Goal: Communication & Community: Answer question/provide support

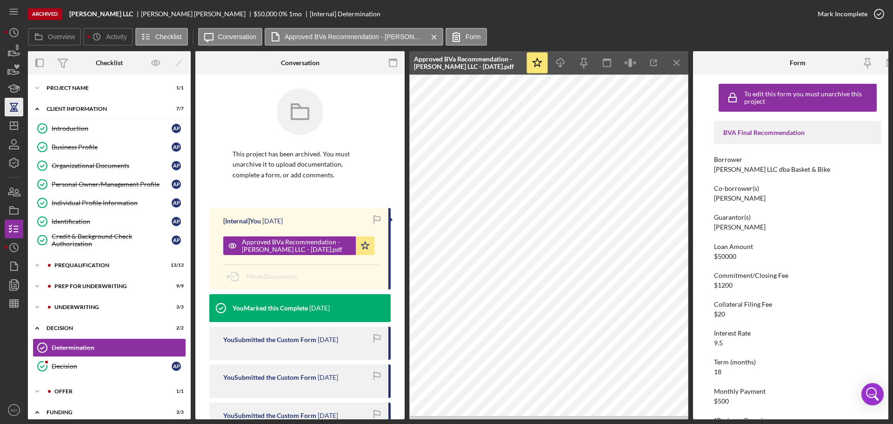
scroll to position [39, 0]
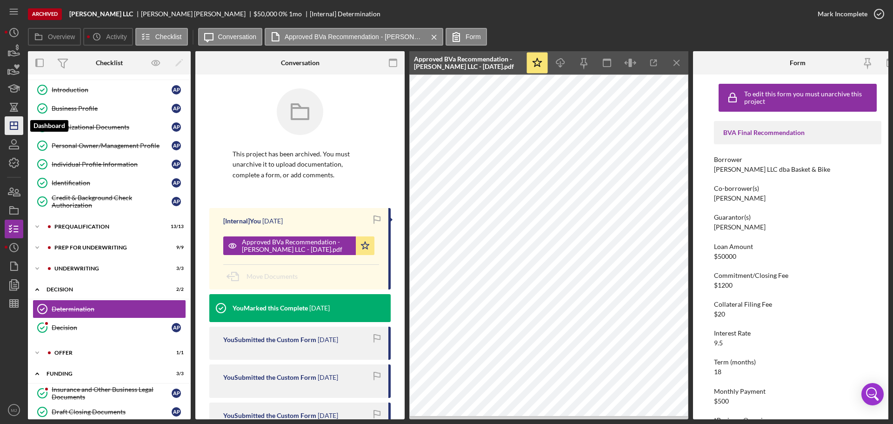
click at [13, 129] on polygon "button" at bounding box center [13, 125] width 7 height 7
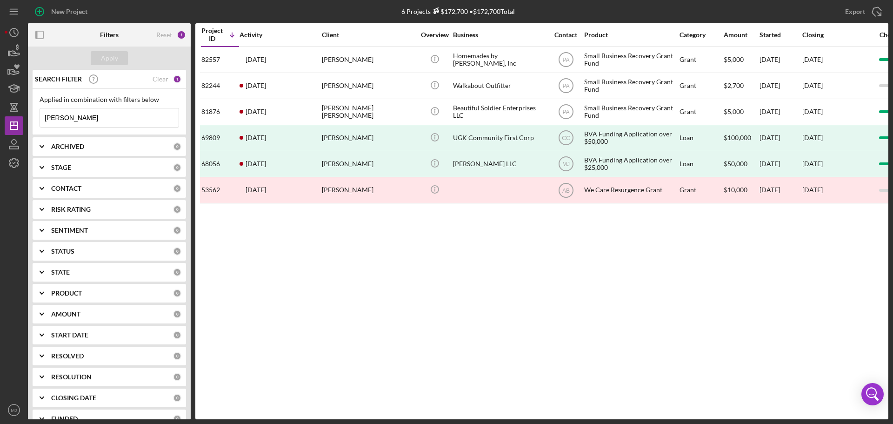
click at [83, 120] on input "[PERSON_NAME]" at bounding box center [109, 117] width 139 height 19
type input "senior"
drag, startPoint x: 84, startPoint y: 117, endPoint x: 4, endPoint y: 126, distance: 80.4
click at [4, 126] on div "New Project 6 Projects $172,700 • $172,700 Total [PERSON_NAME] Export Icon/Expo…" at bounding box center [446, 212] width 893 height 424
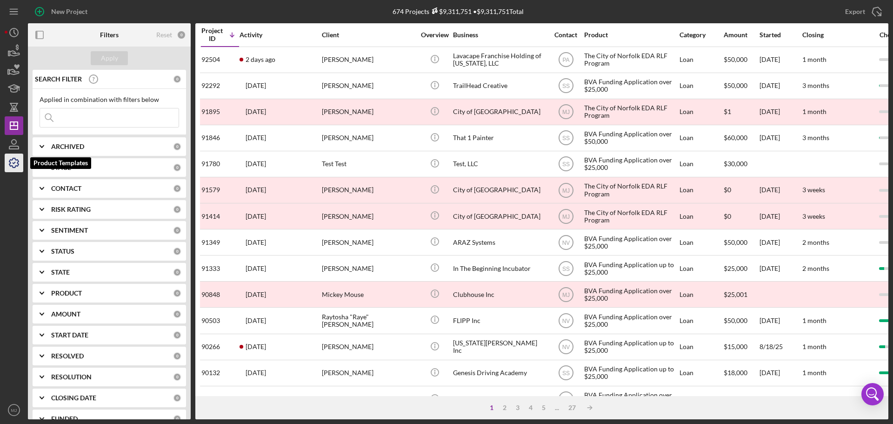
click at [14, 163] on polyline "button" at bounding box center [14, 162] width 2 height 1
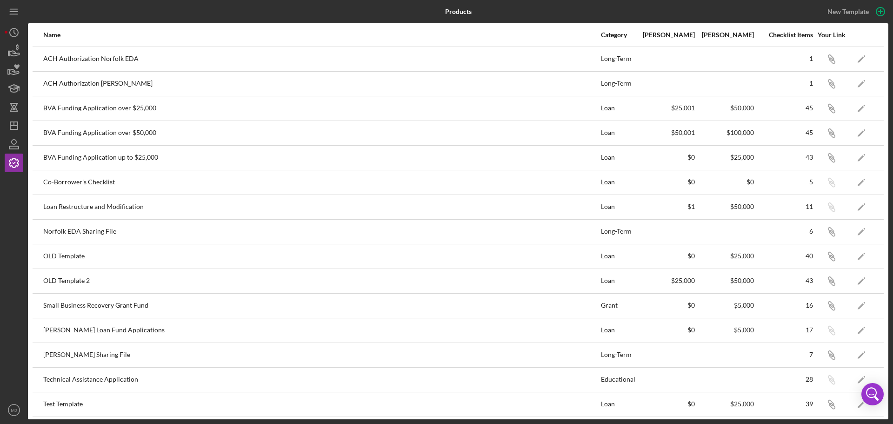
drag, startPoint x: 781, startPoint y: 55, endPoint x: 791, endPoint y: 65, distance: 14.5
drag, startPoint x: 791, startPoint y: 65, endPoint x: 363, endPoint y: 134, distance: 433.9
click at [363, 134] on div "BVA Funding Application over $50,000" at bounding box center [321, 132] width 557 height 23
click at [851, 110] on icon "Icon/Edit" at bounding box center [861, 108] width 21 height 21
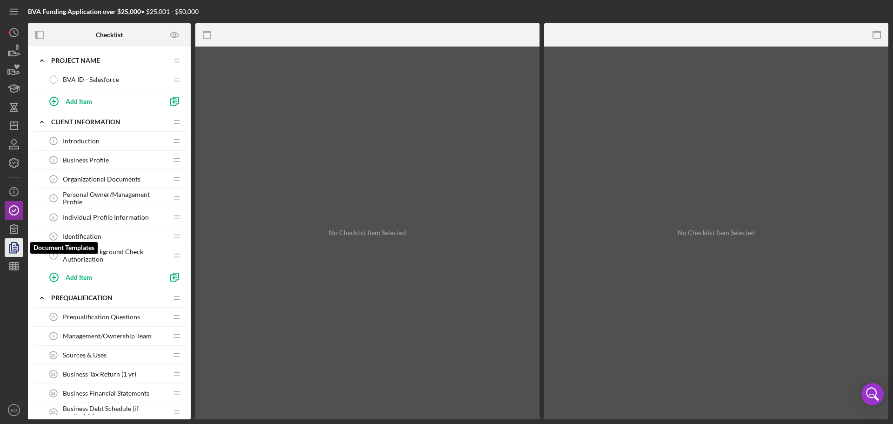
click at [18, 243] on icon "button" at bounding box center [13, 247] width 23 height 23
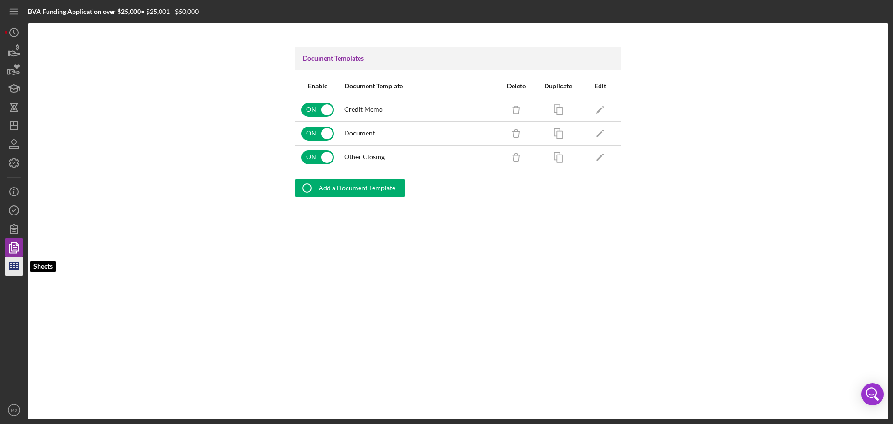
click at [15, 266] on line "button" at bounding box center [14, 266] width 8 height 0
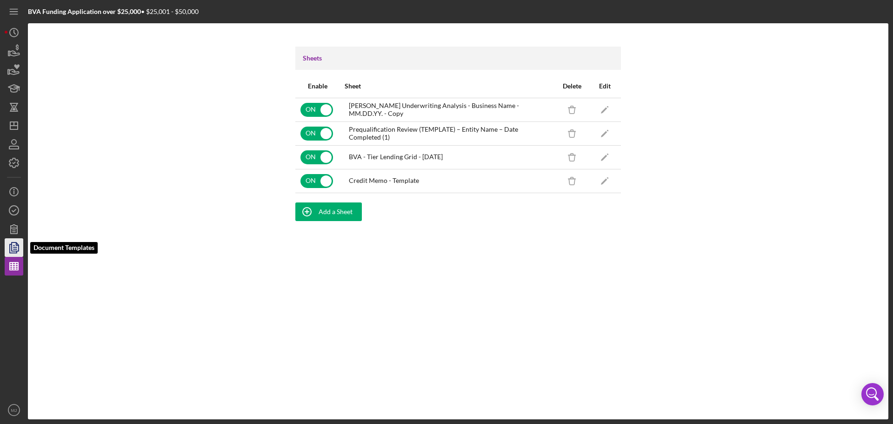
click at [14, 250] on icon "button" at bounding box center [13, 247] width 23 height 23
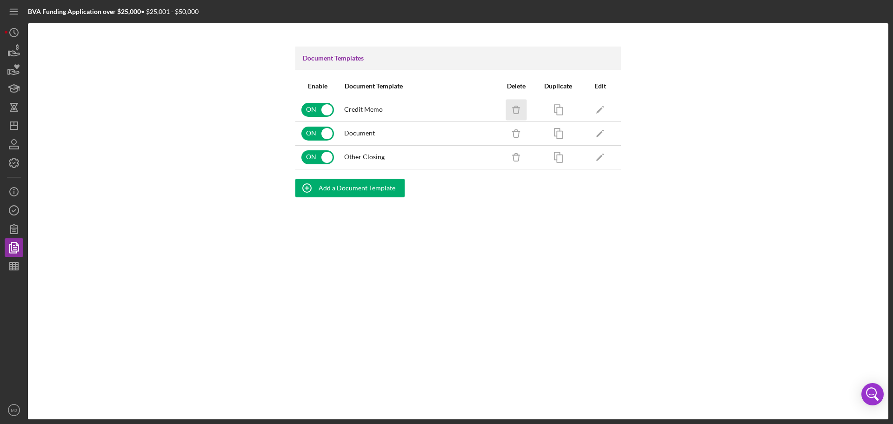
click at [519, 110] on icon "button" at bounding box center [516, 110] width 6 height 6
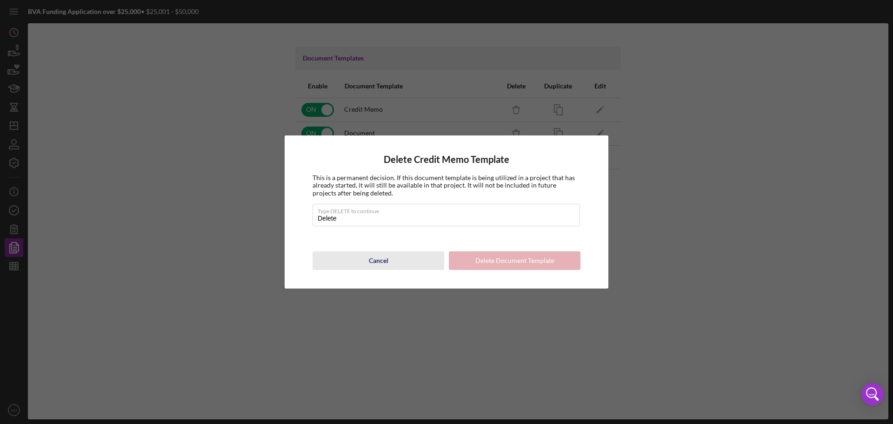
type input "DELETE"
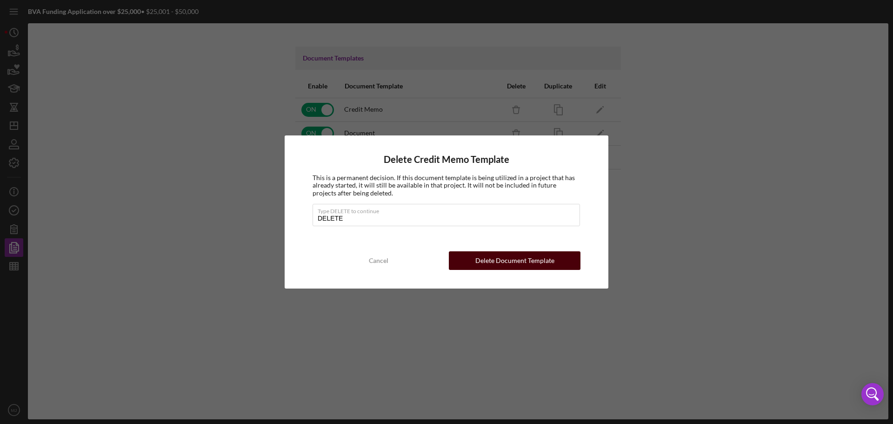
click at [509, 261] on div "Delete Document Template" at bounding box center [514, 260] width 79 height 19
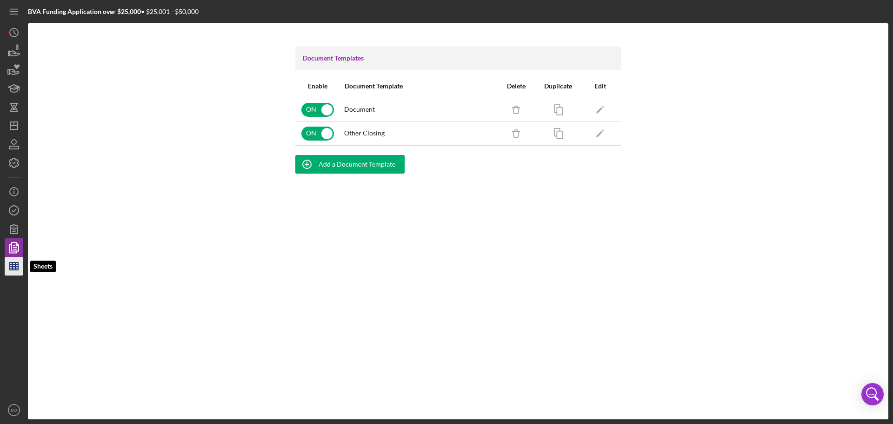
click at [10, 263] on polygon "button" at bounding box center [14, 265] width 8 height 7
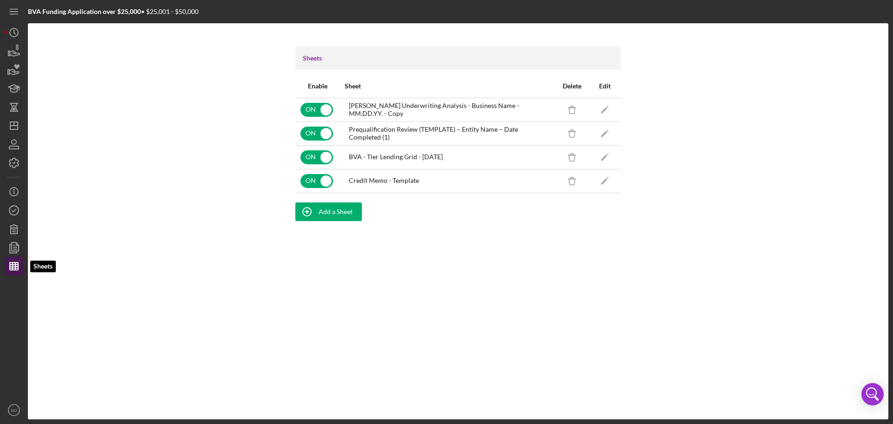
click at [12, 270] on polygon "button" at bounding box center [14, 265] width 8 height 7
click at [606, 181] on icon "Icon/Edit" at bounding box center [604, 180] width 21 height 21
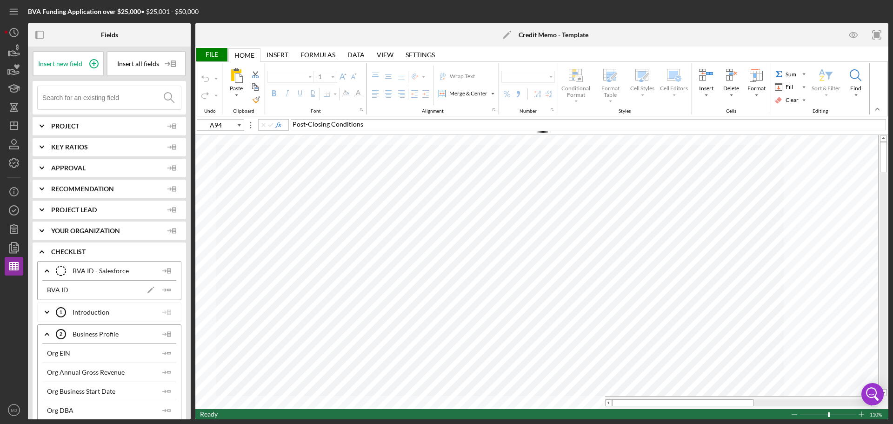
type input "Calibri"
type input "11"
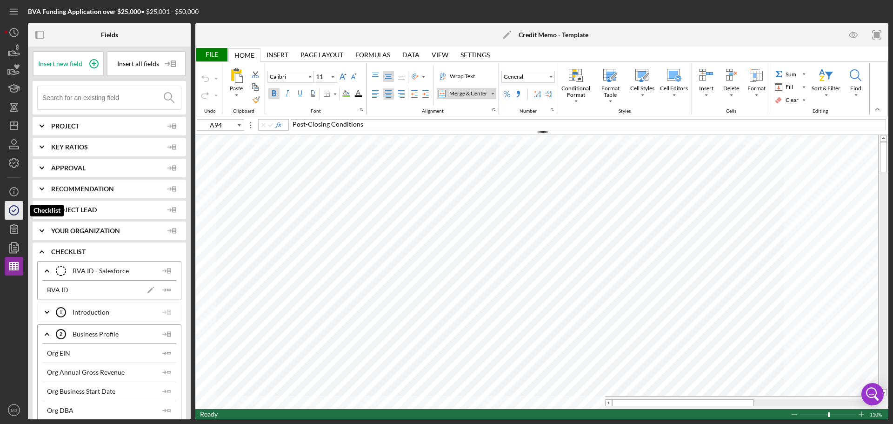
click at [13, 208] on icon "button" at bounding box center [13, 210] width 23 height 23
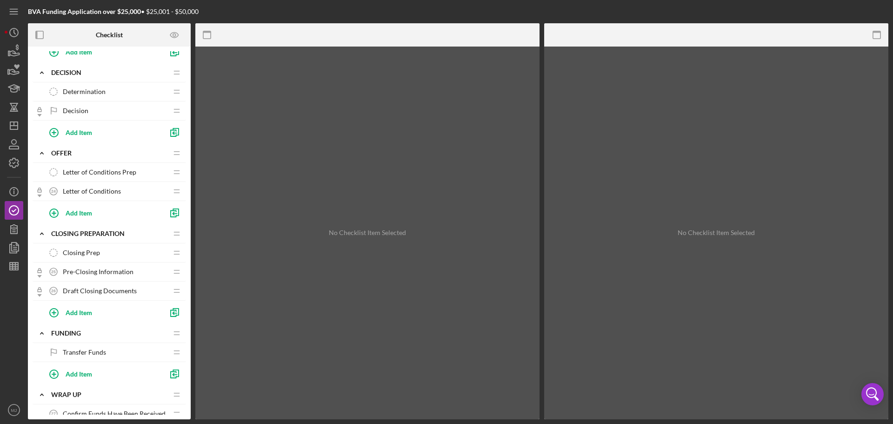
scroll to position [821, 0]
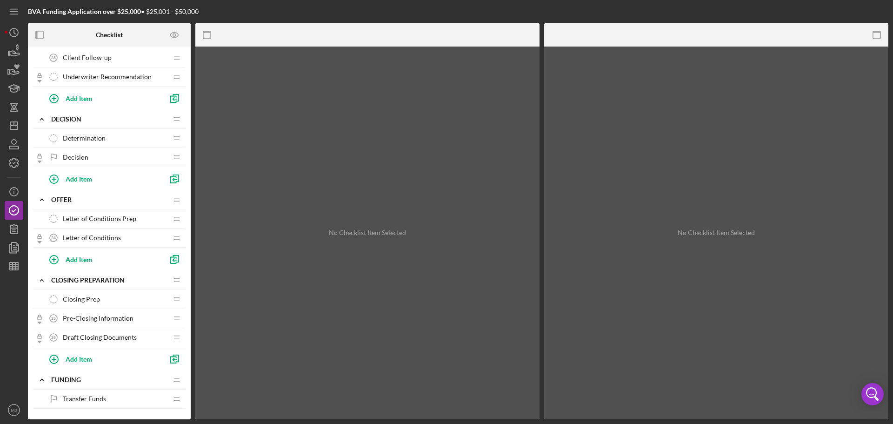
click at [75, 138] on span "Determination" at bounding box center [84, 137] width 43 height 7
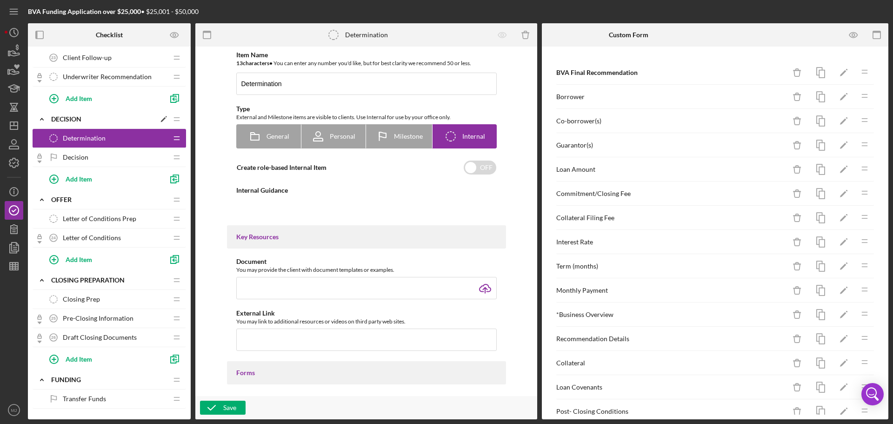
type textarea "<div>Complete the BVa Recommendation and upload here any documents created duri…"
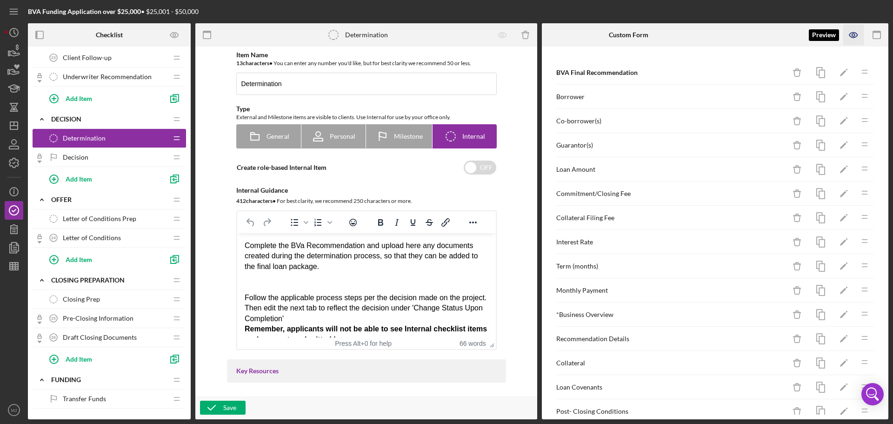
click at [853, 35] on icon "button" at bounding box center [853, 35] width 21 height 21
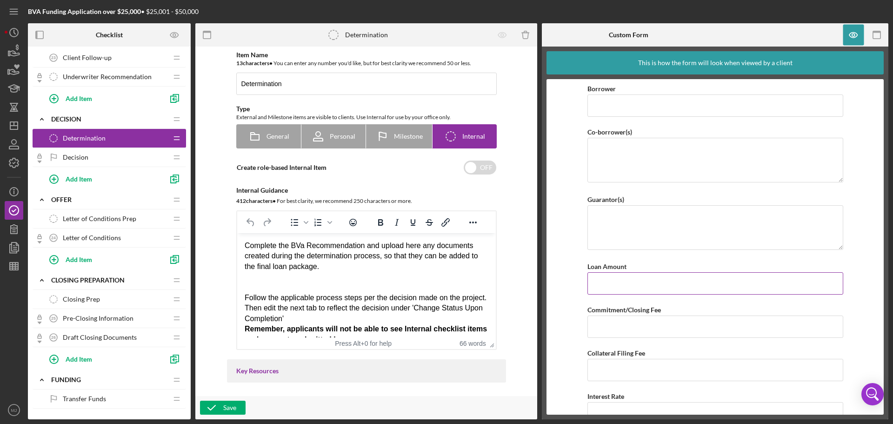
scroll to position [47, 0]
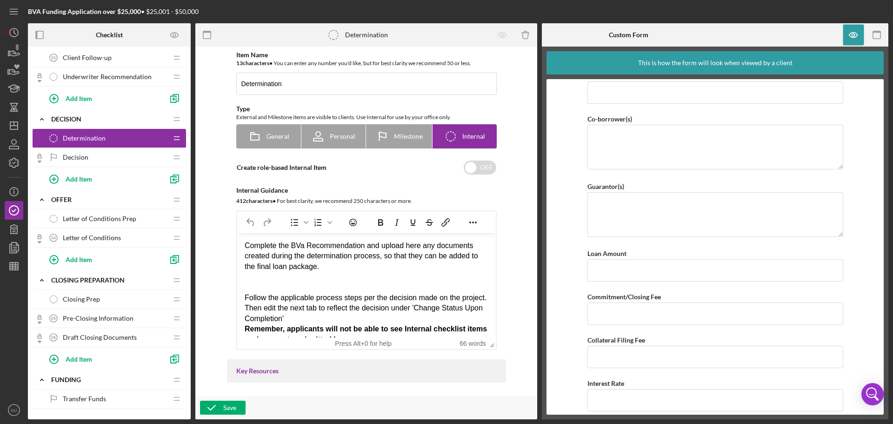
drag, startPoint x: 695, startPoint y: 254, endPoint x: 567, endPoint y: 244, distance: 127.8
click at [567, 244] on form "BVA Final Recommendation Borrower Co-borrower(s) Guarantor(s) Loan Amount Commi…" at bounding box center [715, 246] width 337 height 335
click at [10, 268] on line "button" at bounding box center [14, 268] width 8 height 0
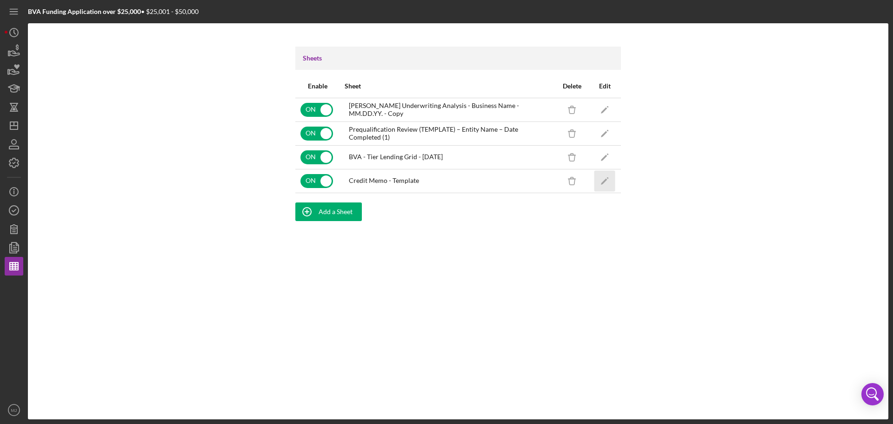
click at [601, 180] on icon "Icon/Edit" at bounding box center [604, 180] width 21 height 21
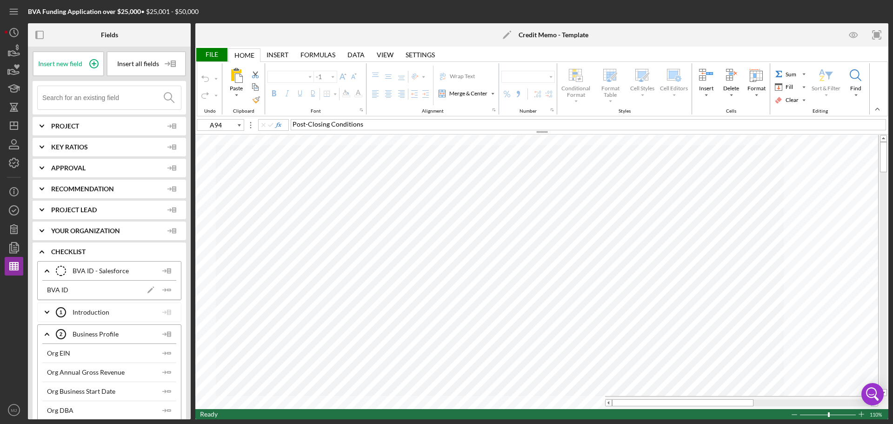
type input "Calibri"
type input "11"
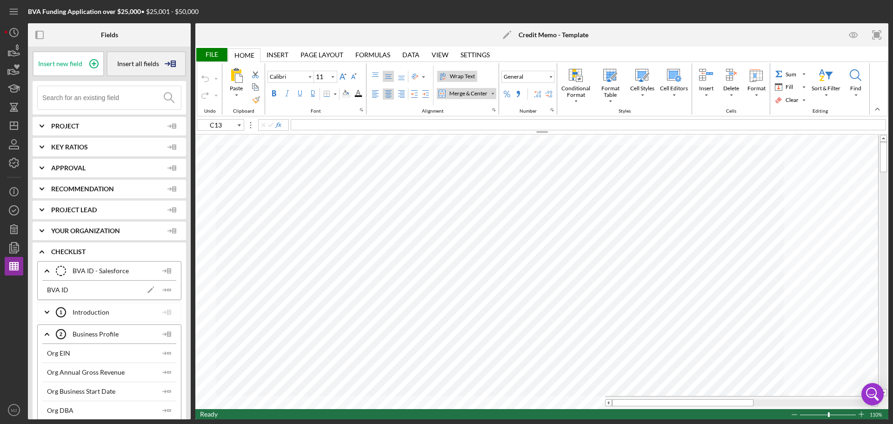
click at [150, 68] on div "Insert all fields" at bounding box center [147, 63] width 80 height 25
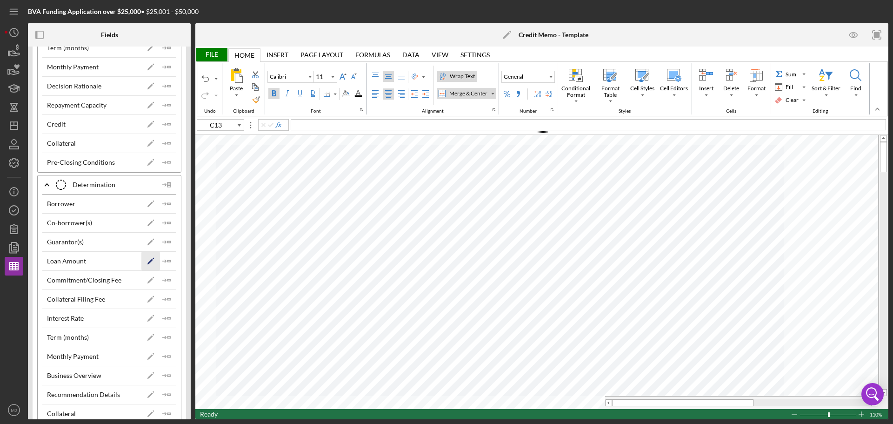
scroll to position [3858, 0]
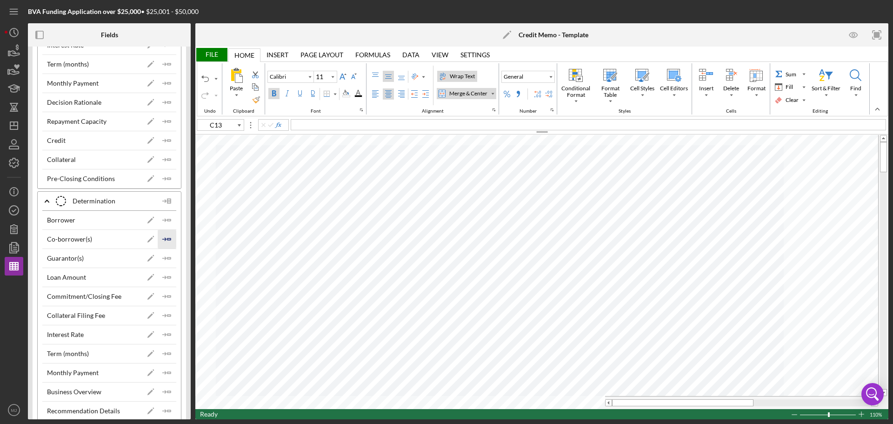
click at [167, 237] on icon "Icon/Insert Field" at bounding box center [167, 239] width 19 height 19
type input "C13"
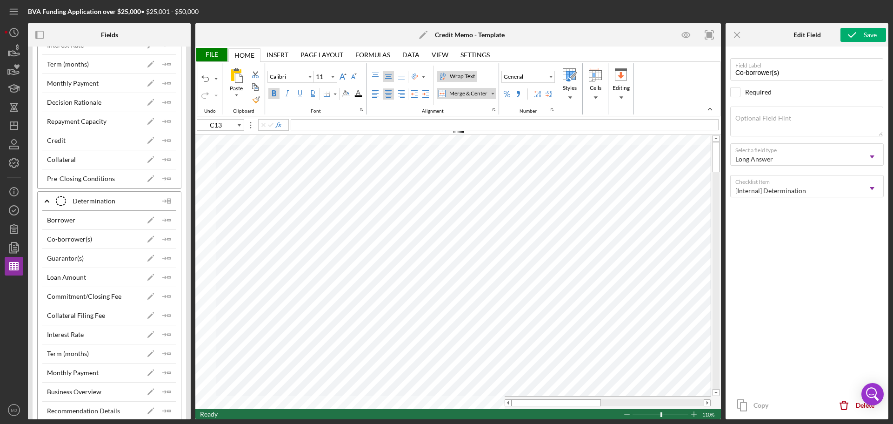
click at [213, 54] on div "File" at bounding box center [211, 54] width 32 height 13
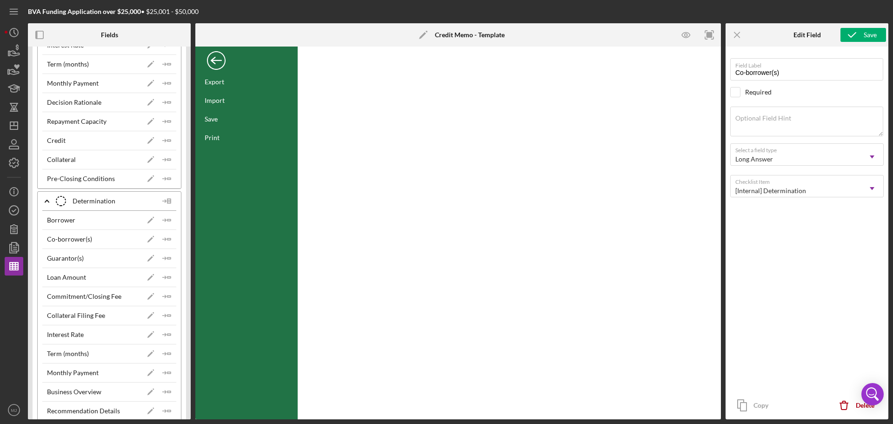
click at [214, 60] on div "Back" at bounding box center [216, 58] width 19 height 19
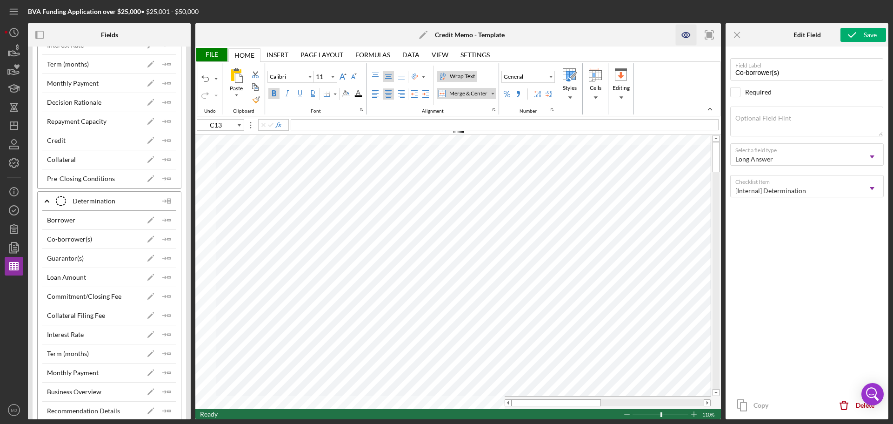
click at [684, 33] on icon "button" at bounding box center [686, 35] width 8 height 5
click at [11, 125] on icon "Icon/Dashboard" at bounding box center [13, 125] width 23 height 23
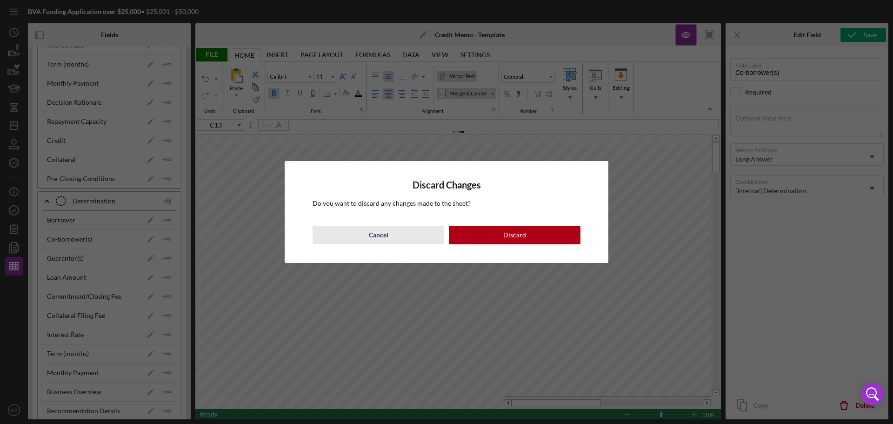
click at [374, 239] on div "Cancel" at bounding box center [379, 235] width 20 height 19
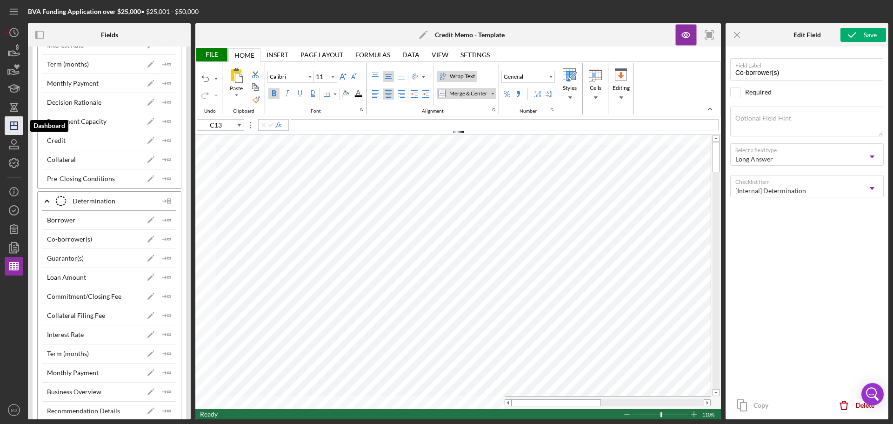
click at [14, 125] on line "button" at bounding box center [14, 124] width 0 height 4
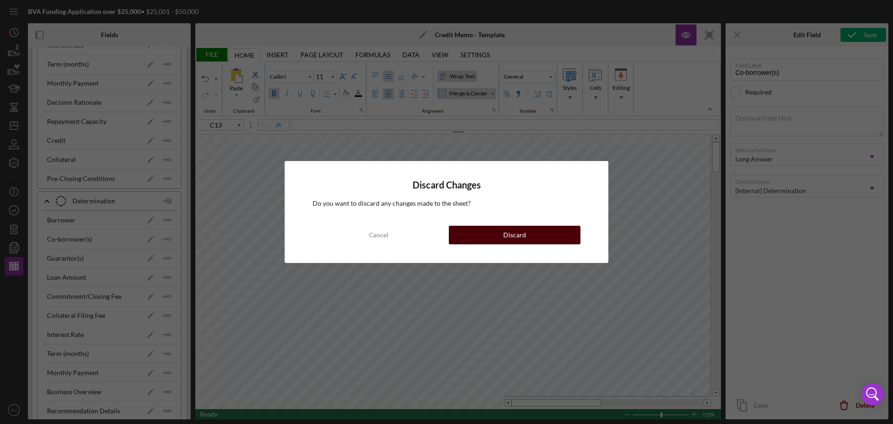
click at [494, 239] on button "Discard" at bounding box center [515, 235] width 132 height 19
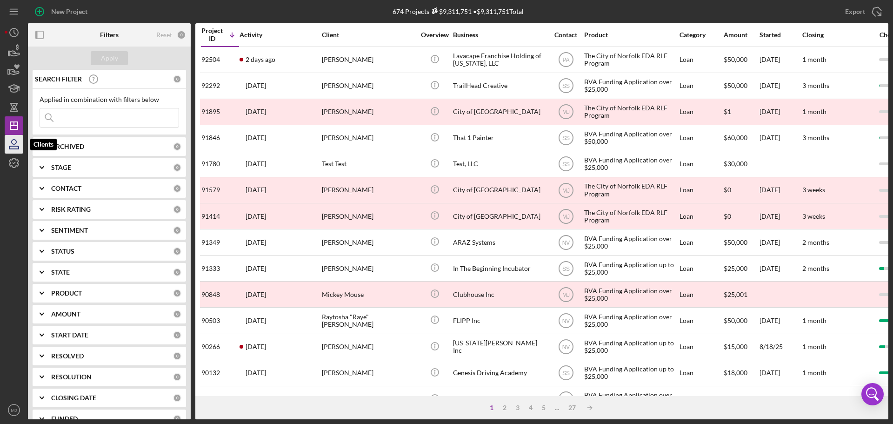
click at [13, 146] on icon "button" at bounding box center [13, 147] width 9 height 3
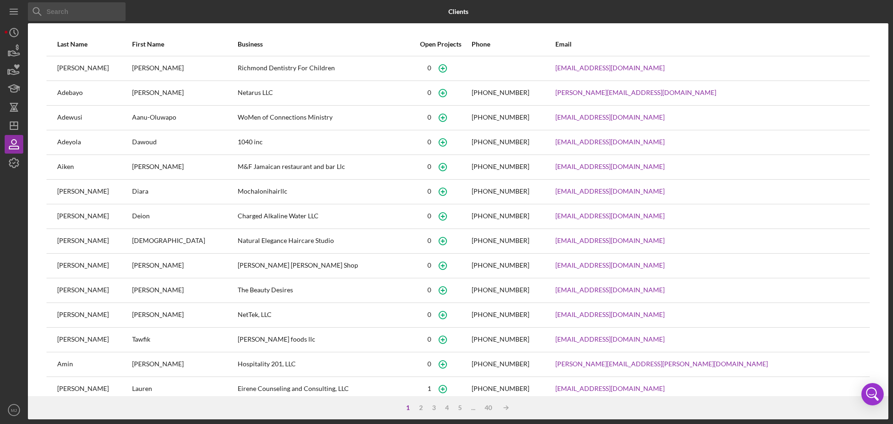
click at [76, 14] on input at bounding box center [77, 11] width 98 height 19
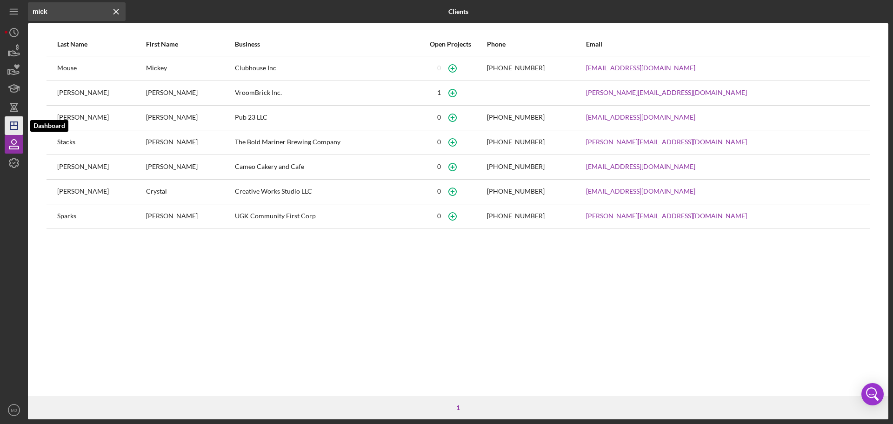
type input "mick"
click at [20, 127] on icon "Icon/Dashboard" at bounding box center [13, 125] width 23 height 23
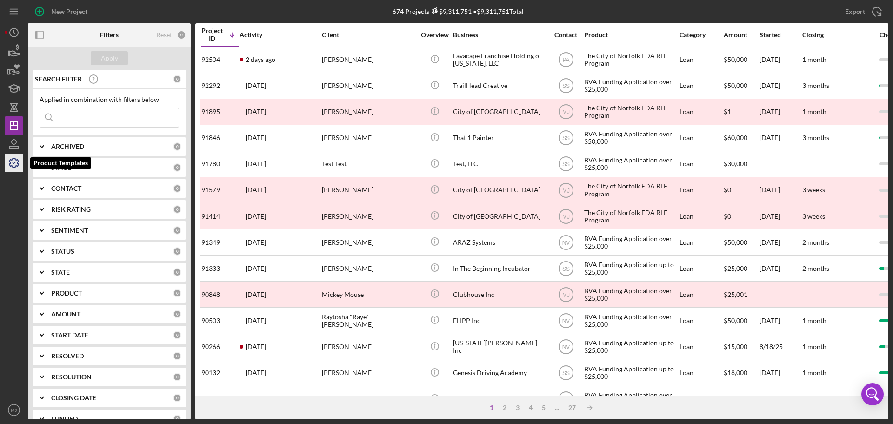
click at [19, 167] on icon "button" at bounding box center [13, 162] width 23 height 23
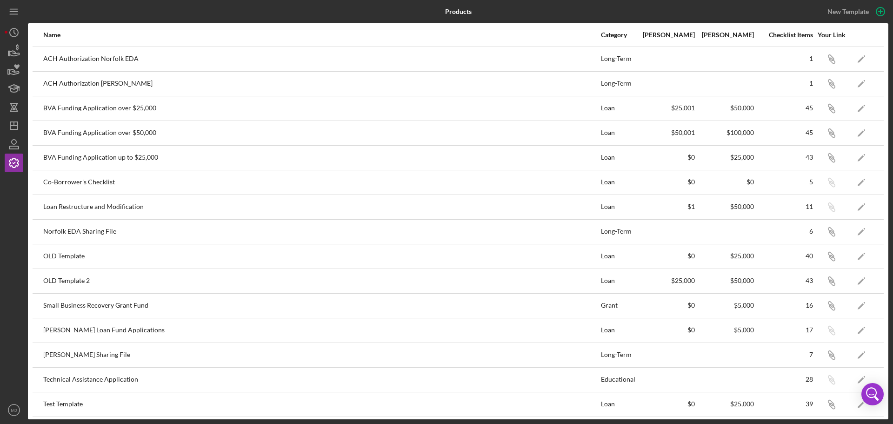
click at [122, 108] on div "BVA Funding Application over $25,000" at bounding box center [321, 108] width 557 height 23
click at [859, 106] on icon "Icon/Edit" at bounding box center [861, 108] width 21 height 21
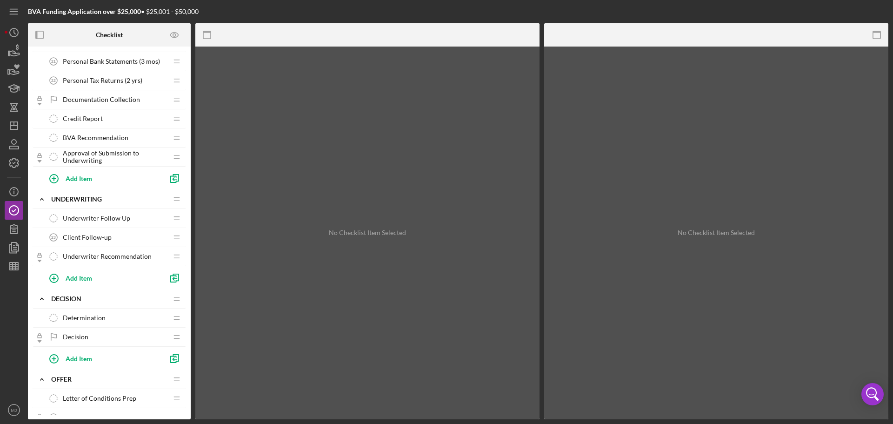
scroll to position [651, 0]
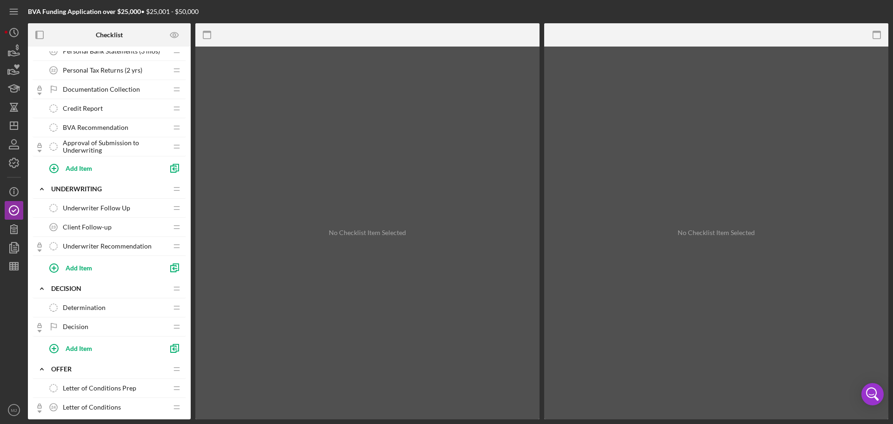
click at [79, 307] on span "Determination" at bounding box center [84, 307] width 43 height 7
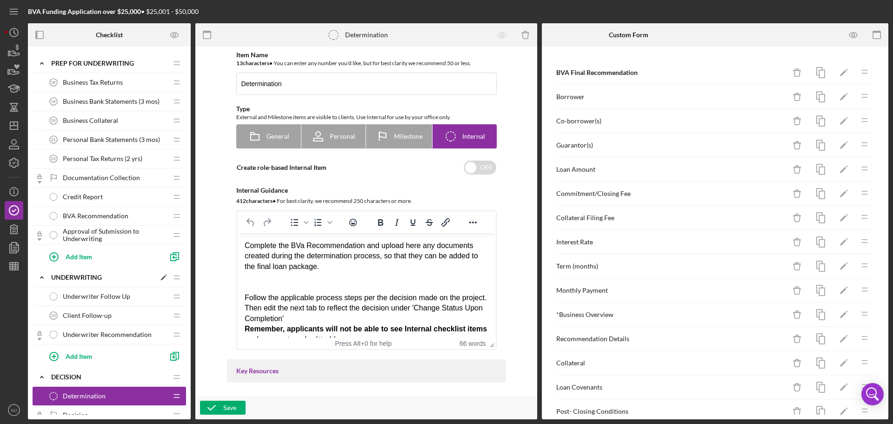
scroll to position [558, 0]
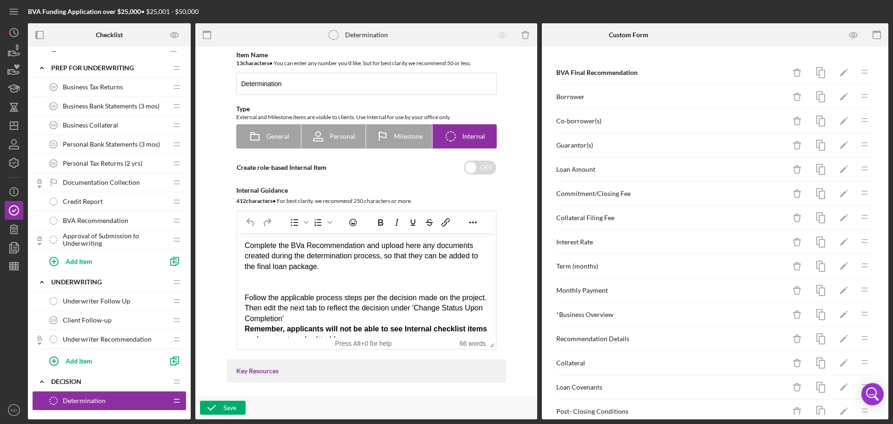
click at [91, 338] on span "Underwriter Recommendation" at bounding box center [107, 338] width 89 height 7
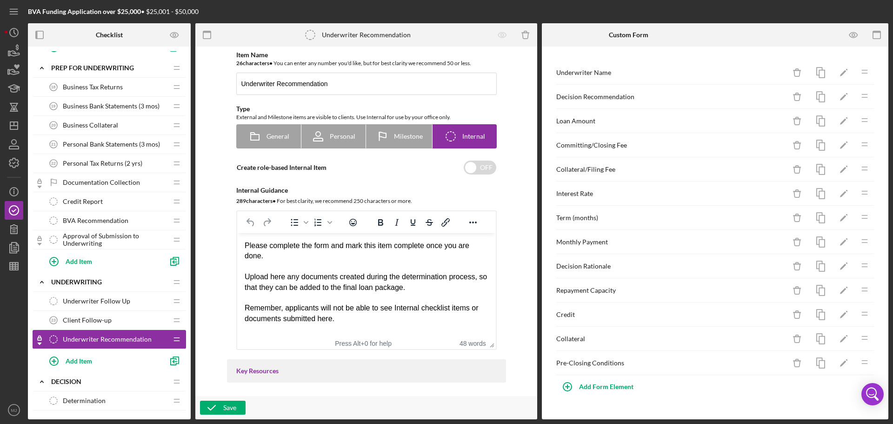
click at [118, 221] on span "BVA Recommendation" at bounding box center [96, 220] width 66 height 7
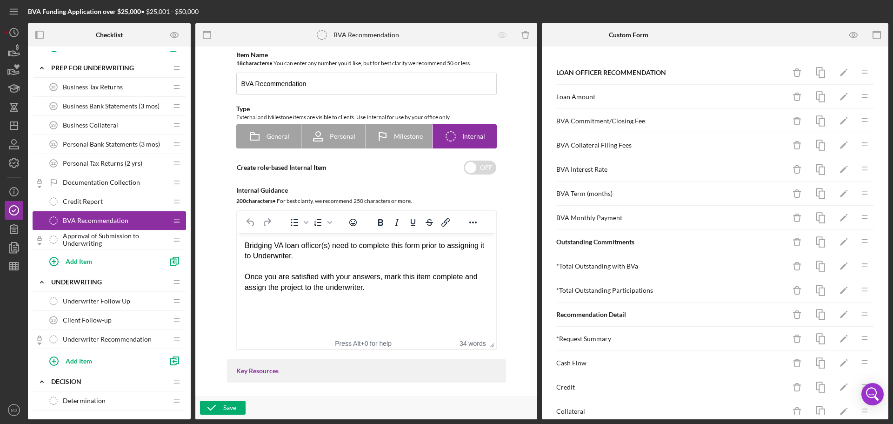
click at [97, 400] on span "Determination" at bounding box center [84, 400] width 43 height 7
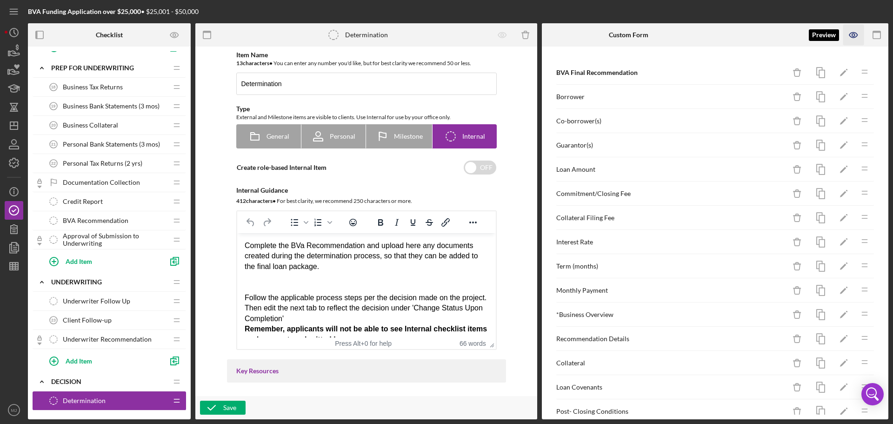
click at [857, 29] on icon "button" at bounding box center [853, 35] width 21 height 21
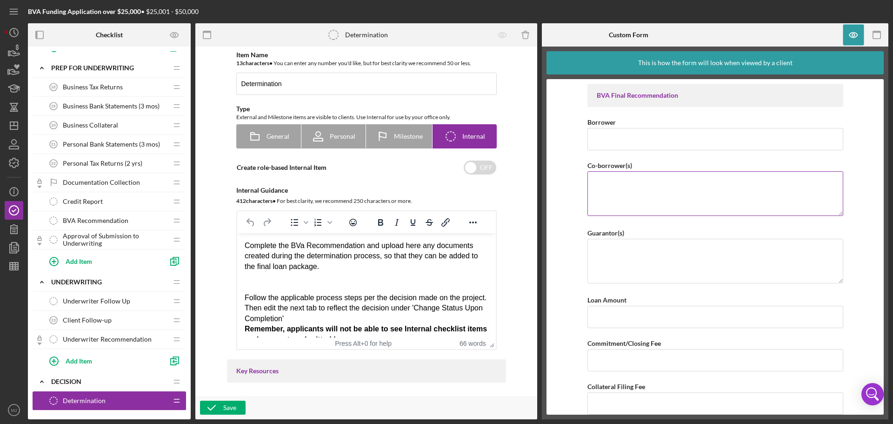
click at [633, 192] on textarea "Co-borrower(s)" at bounding box center [715, 193] width 256 height 45
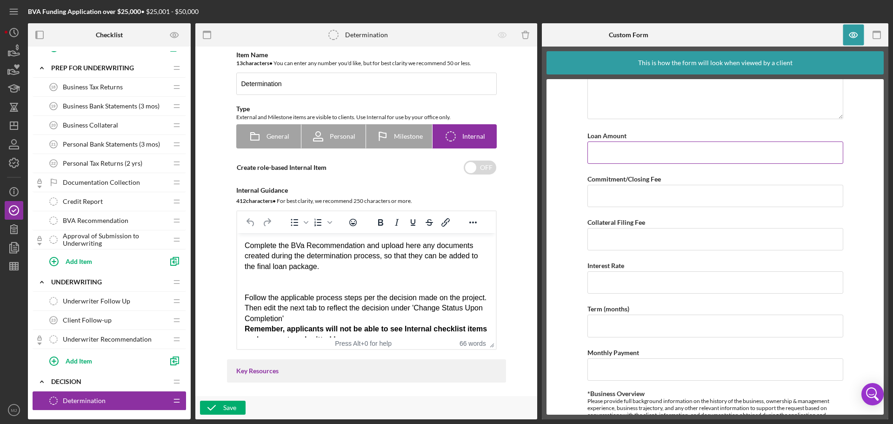
scroll to position [186, 0]
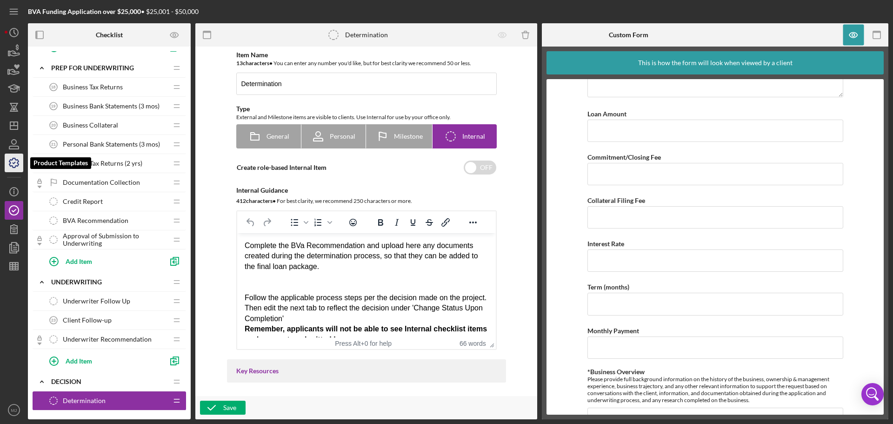
click at [20, 169] on icon "button" at bounding box center [13, 162] width 23 height 23
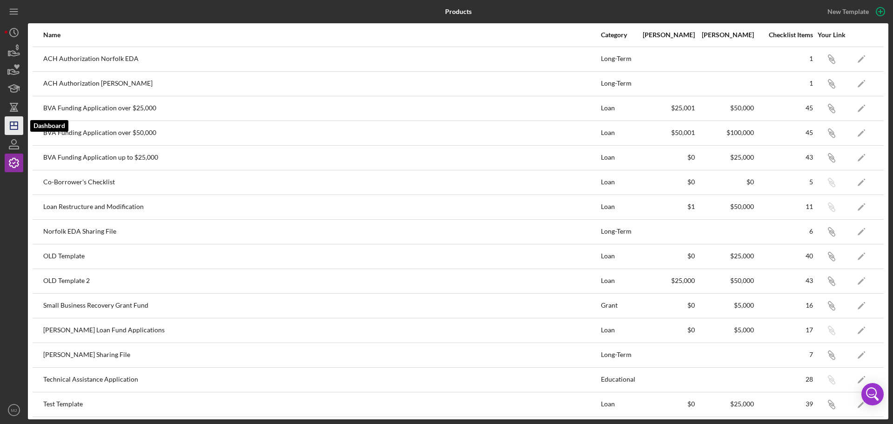
click at [14, 124] on line "button" at bounding box center [14, 124] width 0 height 4
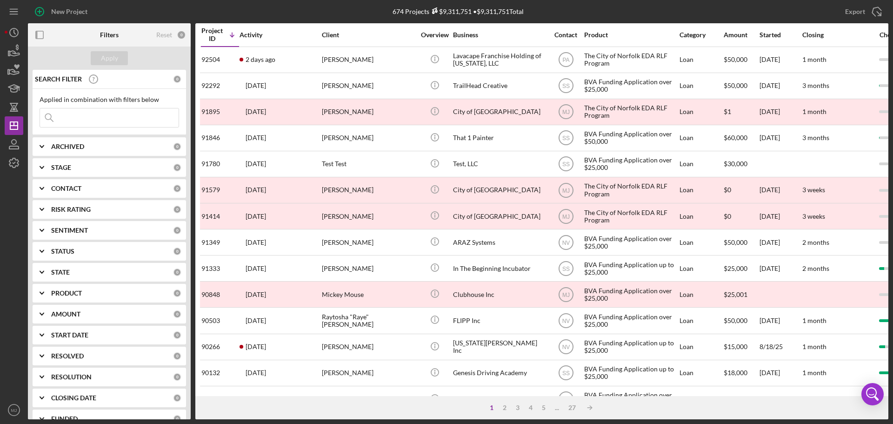
click at [86, 146] on div "ARCHIVED" at bounding box center [112, 146] width 122 height 7
click at [43, 179] on div "Select All Active Archived" at bounding box center [110, 184] width 140 height 51
click at [45, 184] on input "Active" at bounding box center [44, 184] width 9 height 9
checkbox input "true"
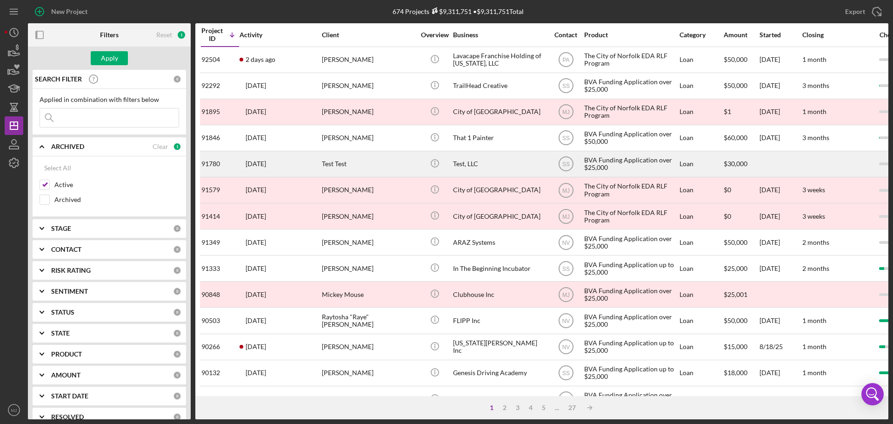
click at [111, 55] on div "Apply" at bounding box center [109, 58] width 17 height 14
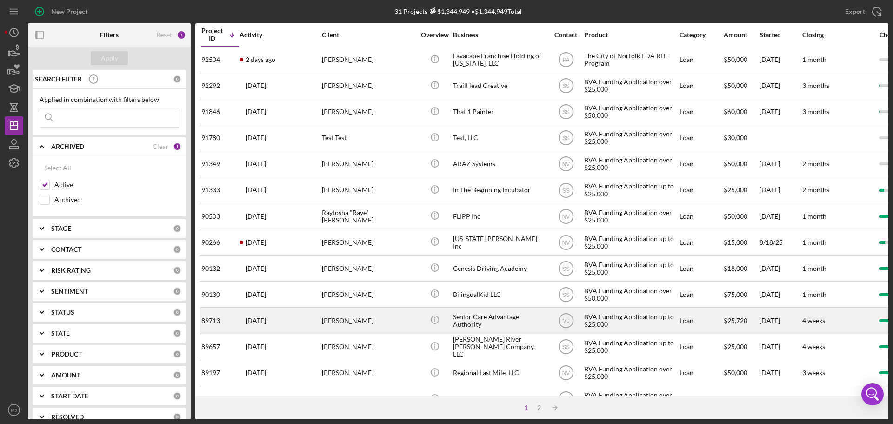
click at [353, 324] on div "[PERSON_NAME]" at bounding box center [368, 320] width 93 height 25
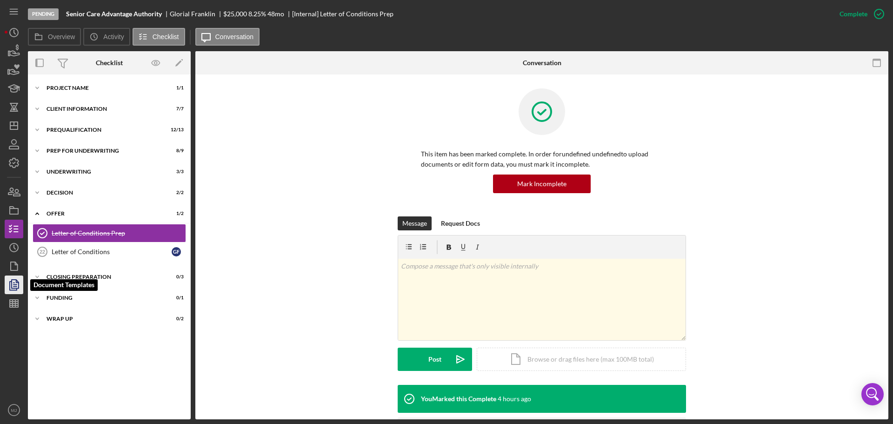
click at [14, 284] on icon "button" at bounding box center [14, 285] width 3 height 4
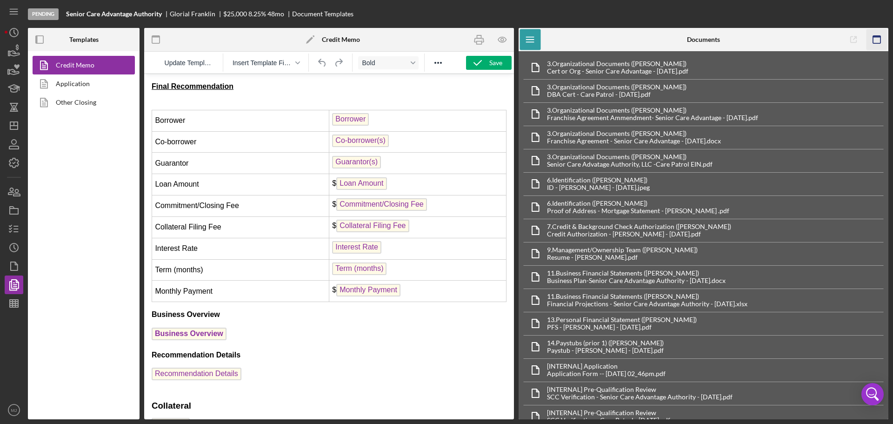
click at [882, 40] on icon "button" at bounding box center [877, 39] width 21 height 21
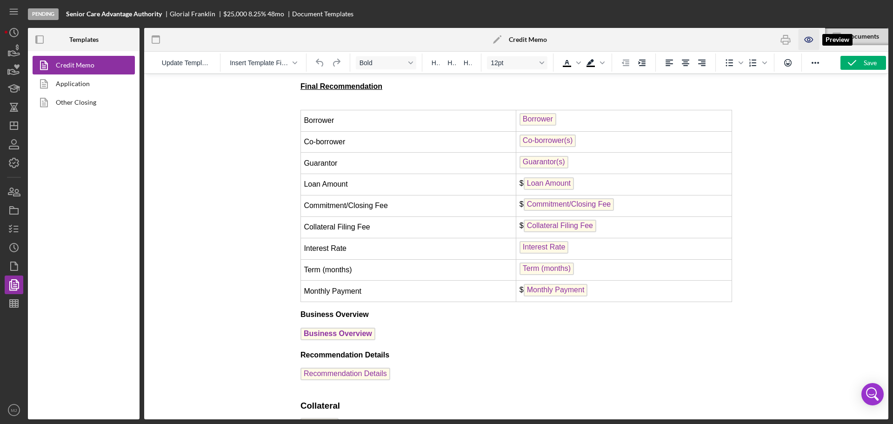
click at [810, 41] on icon "button" at bounding box center [808, 39] width 21 height 21
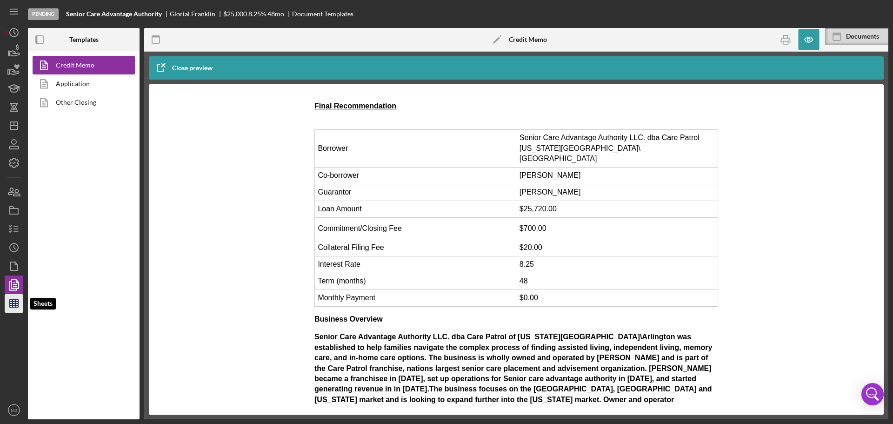
click at [13, 303] on line "button" at bounding box center [14, 303] width 8 height 0
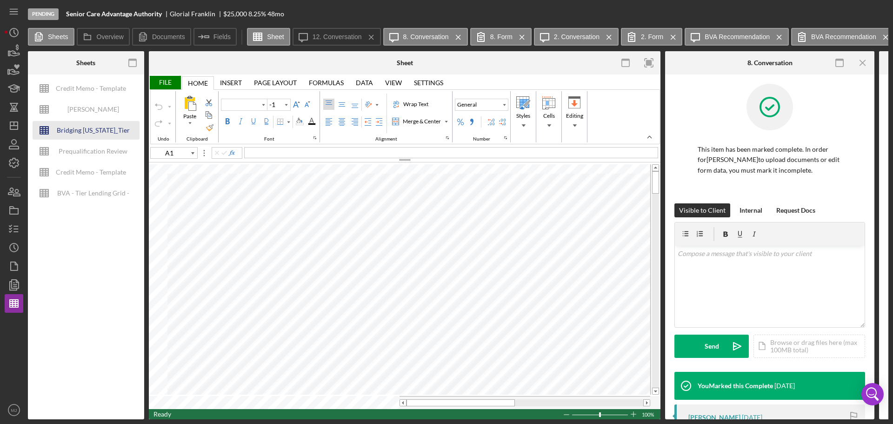
type input "Calibri"
type input "11"
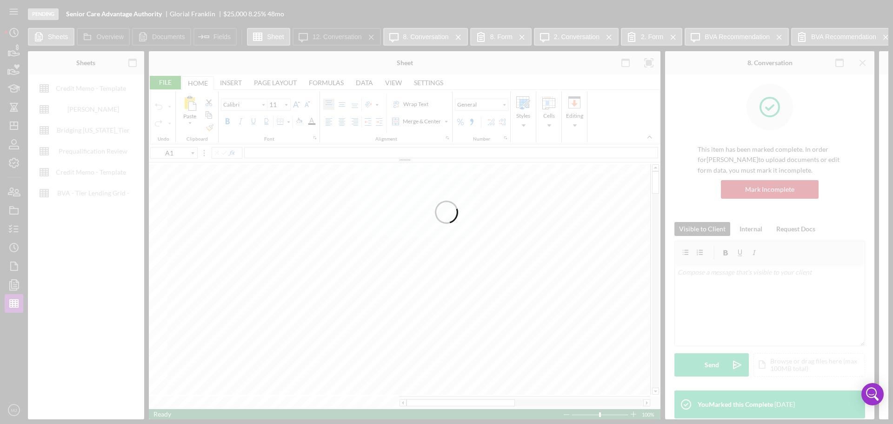
type input "Helvetica Neue"
type input "D8"
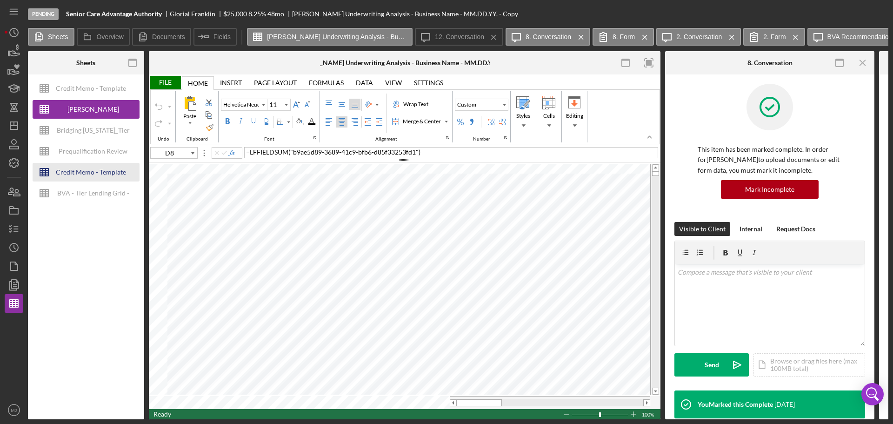
click at [79, 173] on div "Credit Memo - Template" at bounding box center [91, 172] width 70 height 19
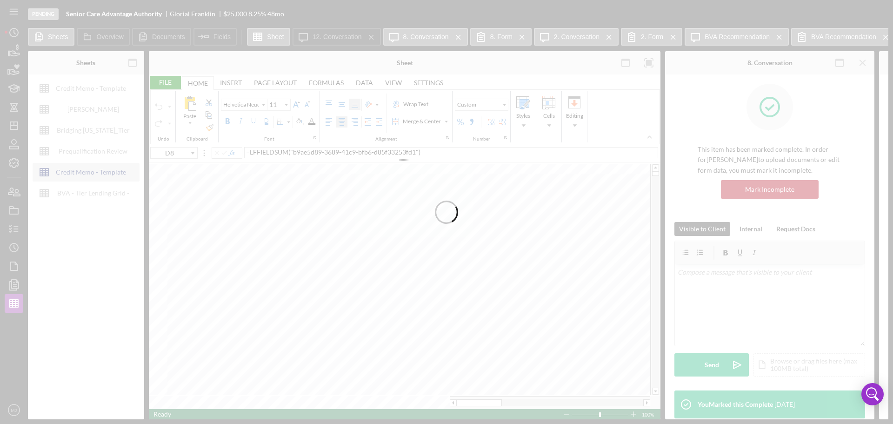
type input "Calibri"
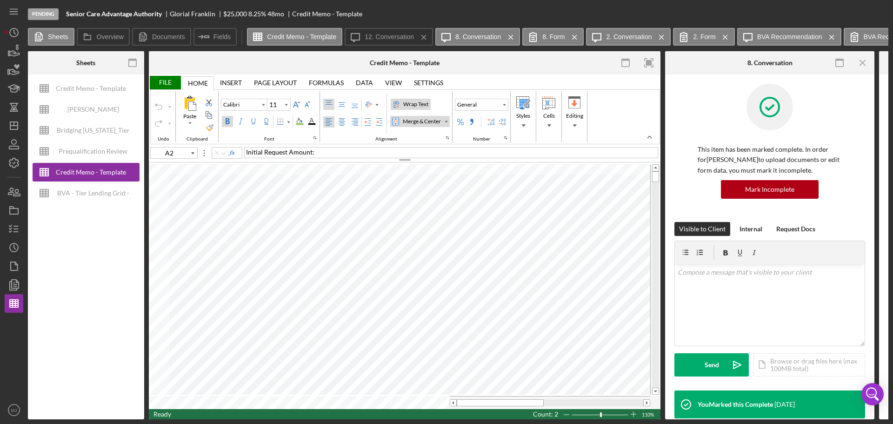
click at [865, 61] on line "button" at bounding box center [862, 62] width 5 height 5
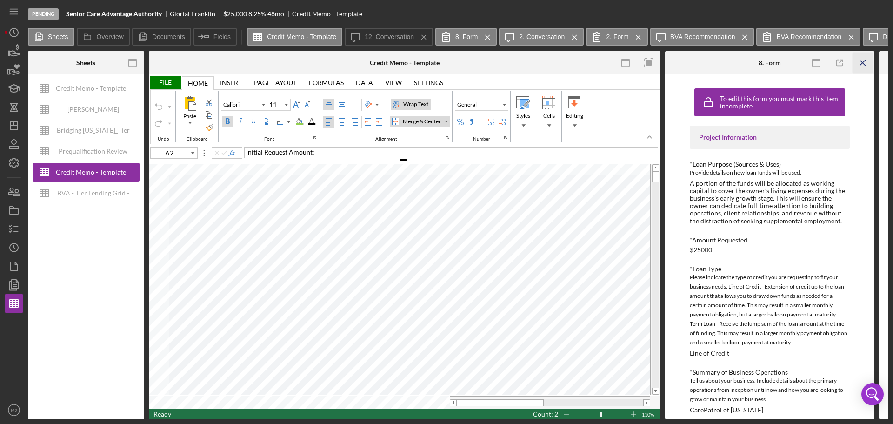
click at [869, 64] on icon "Icon/Menu Close" at bounding box center [863, 63] width 21 height 21
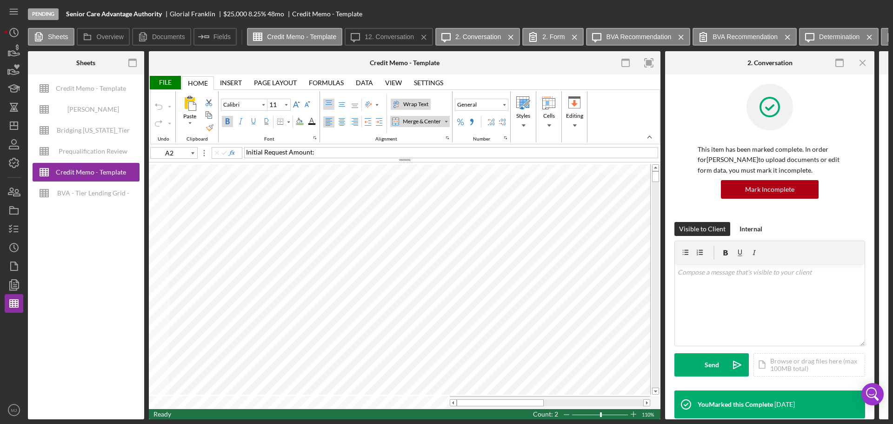
click at [869, 64] on icon "Icon/Menu Close" at bounding box center [863, 63] width 21 height 21
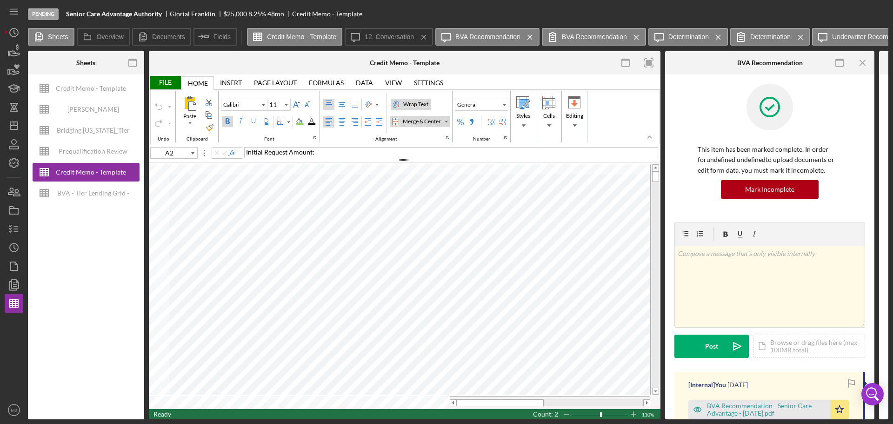
click at [869, 64] on icon "Icon/Menu Close" at bounding box center [863, 63] width 21 height 21
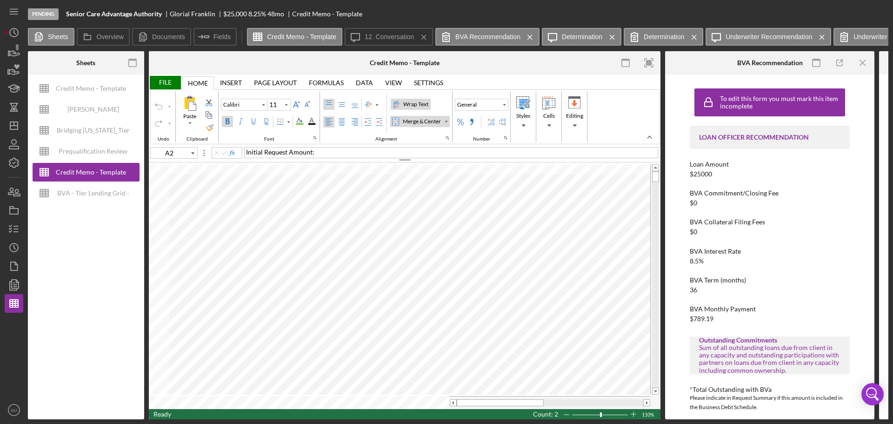
click at [869, 64] on icon "Icon/Menu Close" at bounding box center [863, 63] width 21 height 21
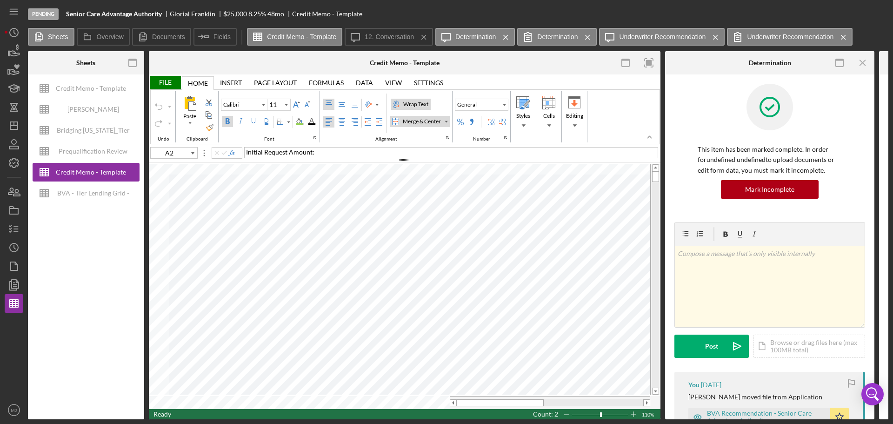
click at [869, 64] on icon "Icon/Menu Close" at bounding box center [863, 63] width 21 height 21
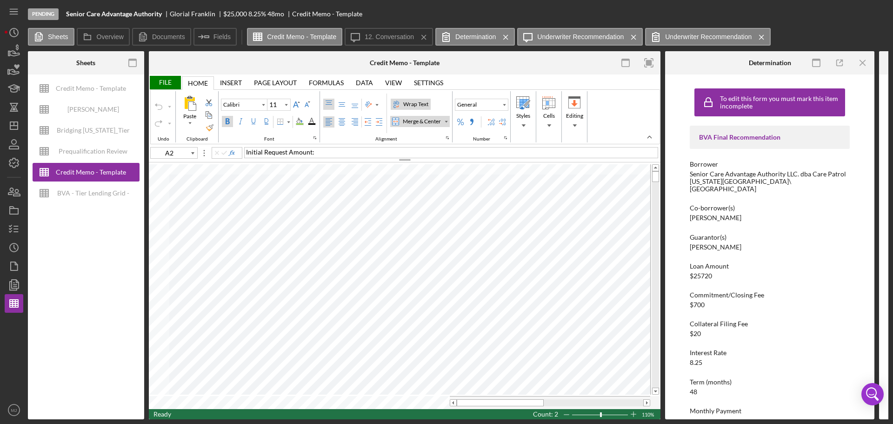
click at [869, 64] on icon "Icon/Menu Close" at bounding box center [863, 63] width 21 height 21
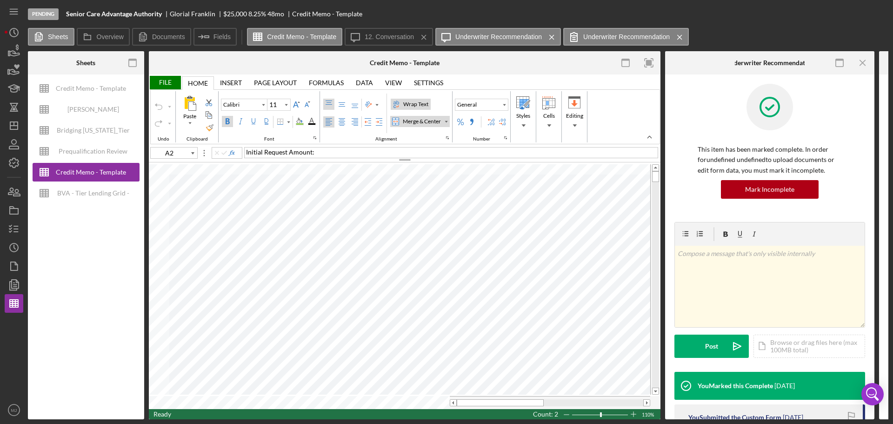
click at [869, 64] on icon "Icon/Menu Close" at bounding box center [863, 63] width 21 height 21
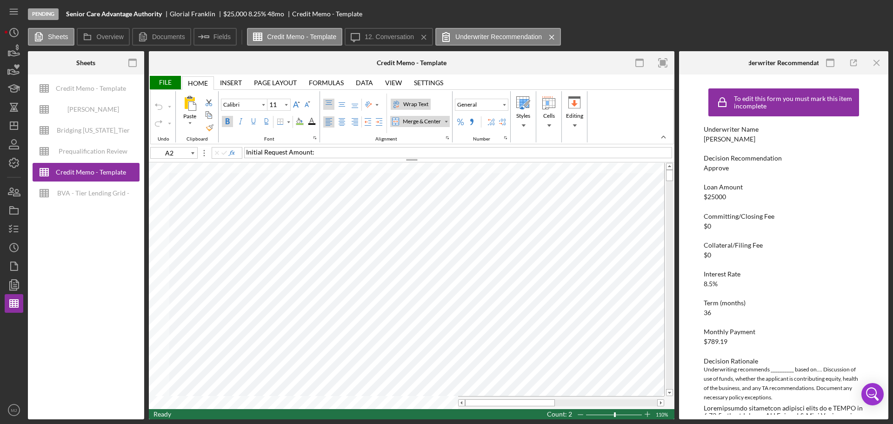
click at [869, 64] on icon "Icon/Menu Close" at bounding box center [877, 63] width 21 height 21
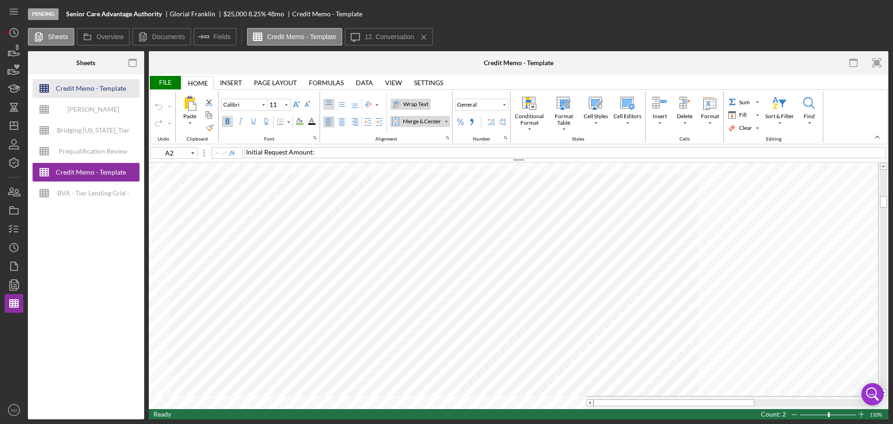
click at [95, 87] on div "Credit Memo - Template" at bounding box center [91, 88] width 70 height 19
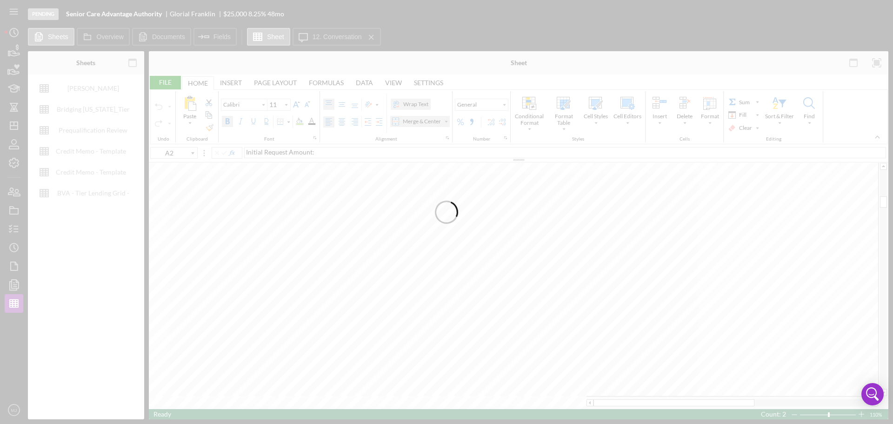
type input "L34"
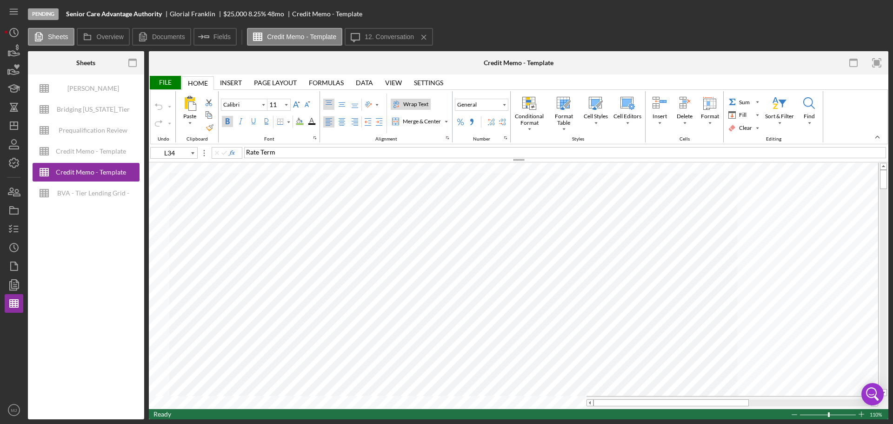
type input "Times New Roman"
type input "10"
type input "A3"
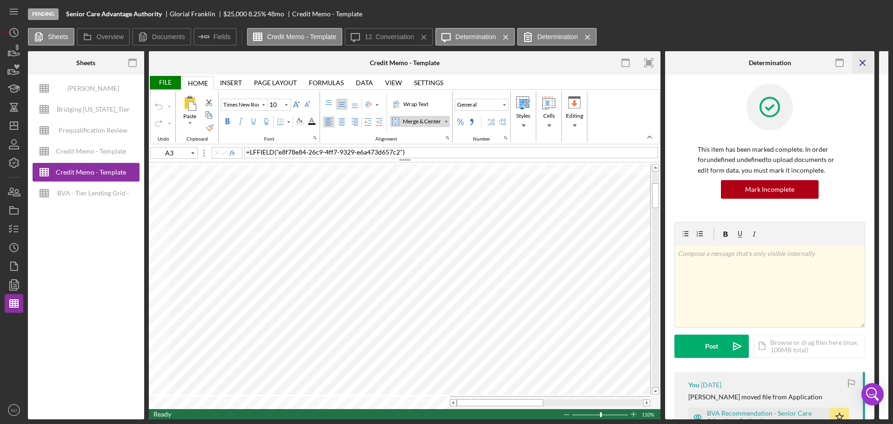
click at [859, 55] on icon "Icon/Menu Close" at bounding box center [863, 63] width 21 height 21
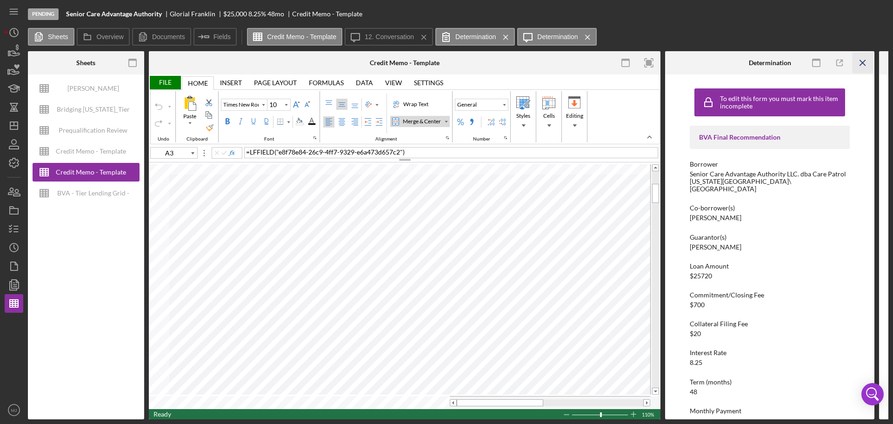
click at [861, 62] on icon "Icon/Menu Close" at bounding box center [863, 63] width 21 height 21
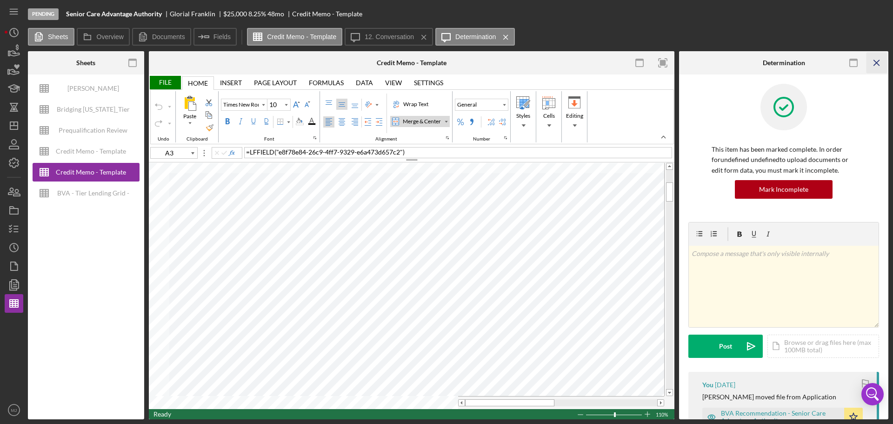
click at [873, 61] on icon "Icon/Menu Close" at bounding box center [877, 63] width 21 height 21
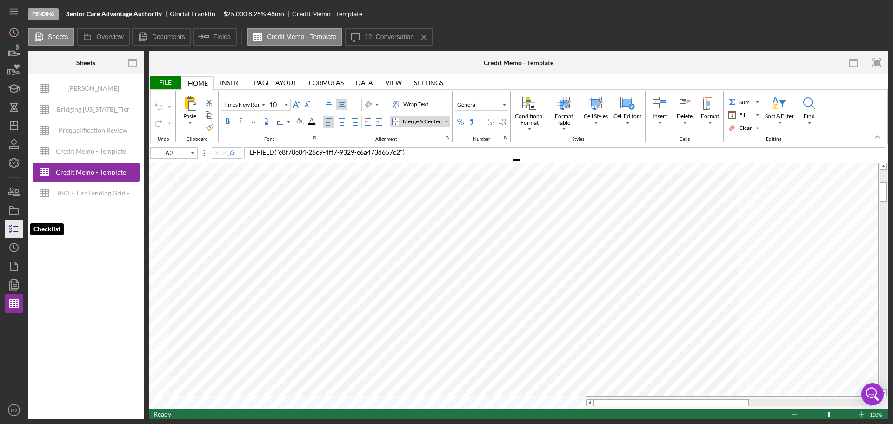
click at [20, 232] on icon "button" at bounding box center [13, 228] width 23 height 23
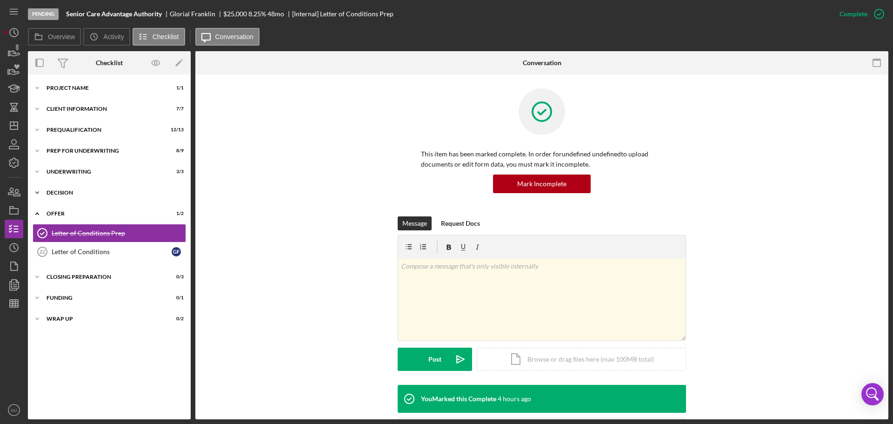
click at [74, 194] on div "Decision" at bounding box center [113, 193] width 133 height 6
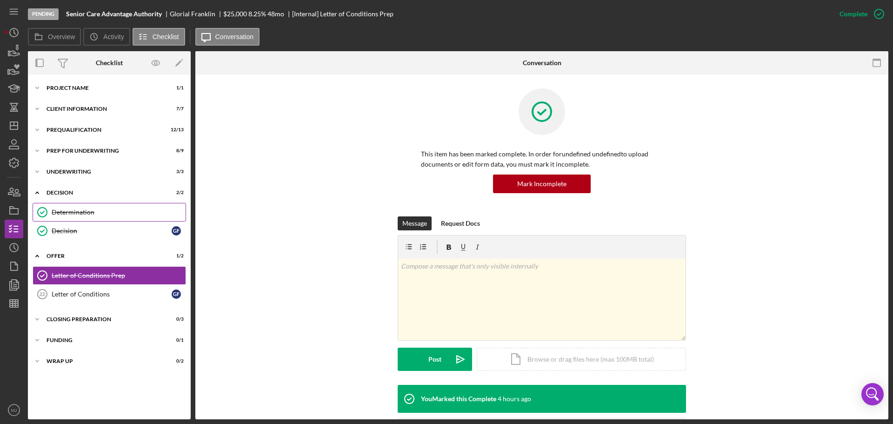
click at [79, 210] on div "Determination" at bounding box center [119, 211] width 134 height 7
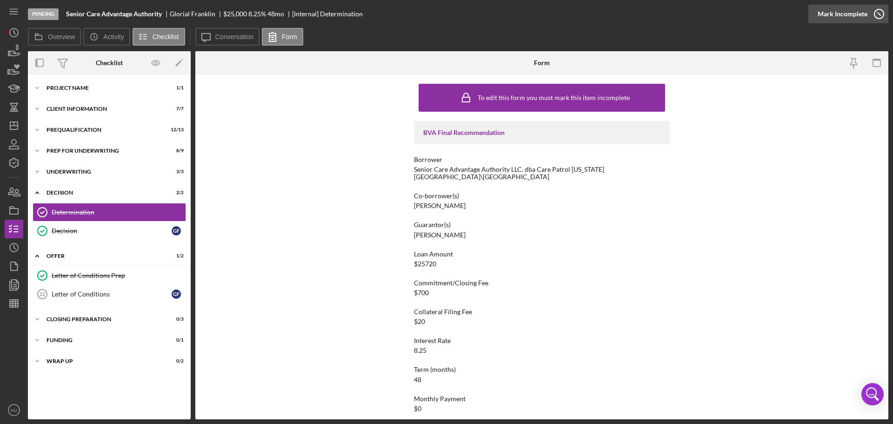
click at [846, 16] on div "Mark Incomplete" at bounding box center [843, 14] width 50 height 19
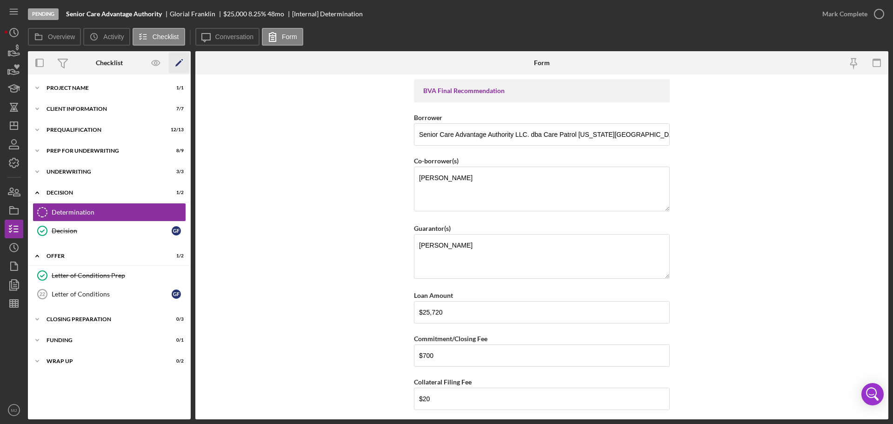
click at [180, 65] on icon "Icon/Edit" at bounding box center [179, 63] width 21 height 21
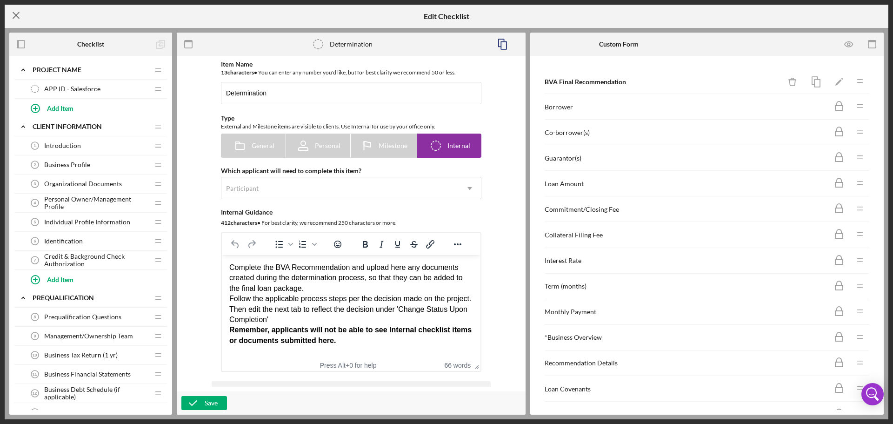
click at [13, 20] on icon "Icon/Menu Close" at bounding box center [16, 15] width 23 height 23
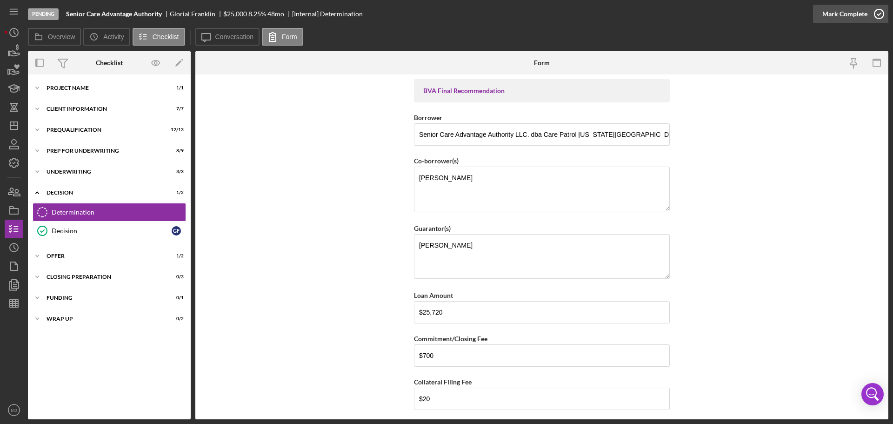
click at [828, 15] on div "Mark Complete" at bounding box center [844, 14] width 45 height 19
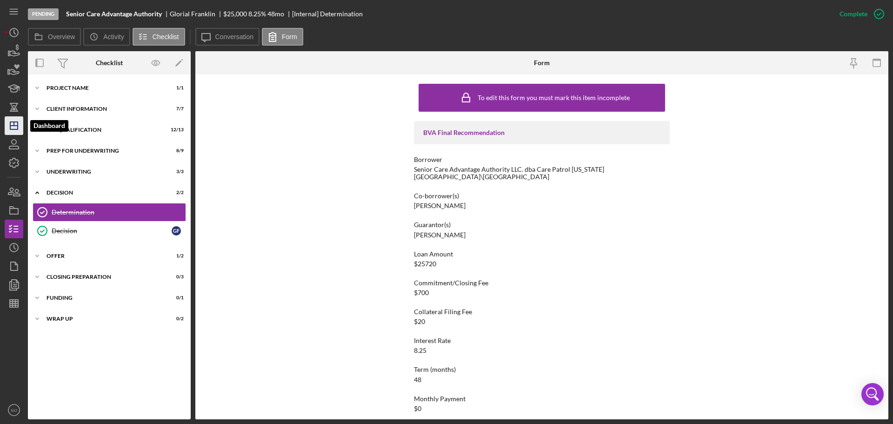
click at [11, 126] on line "button" at bounding box center [13, 126] width 7 height 0
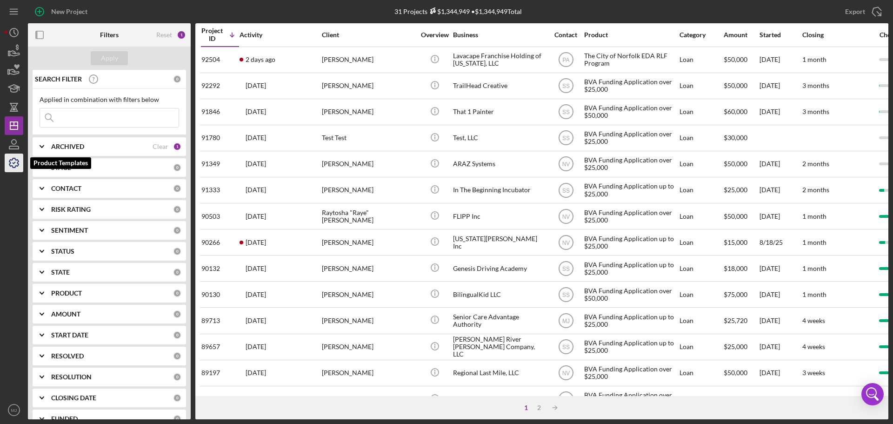
click at [14, 167] on icon "button" at bounding box center [13, 162] width 9 height 9
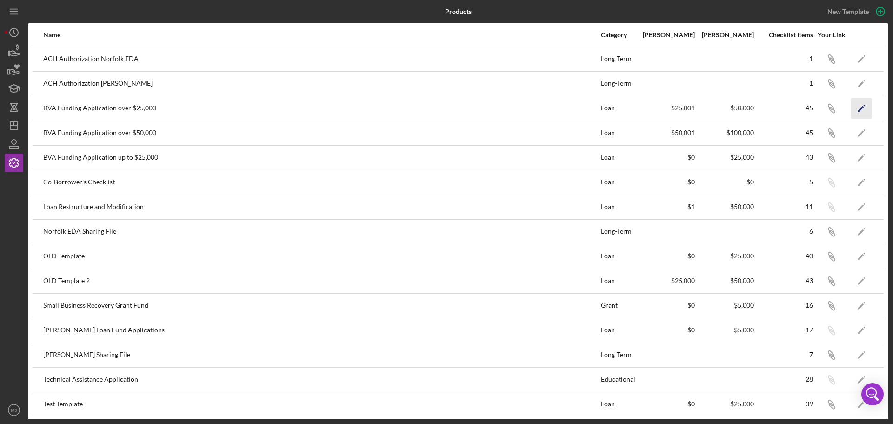
click at [858, 110] on polygon "button" at bounding box center [861, 109] width 7 height 7
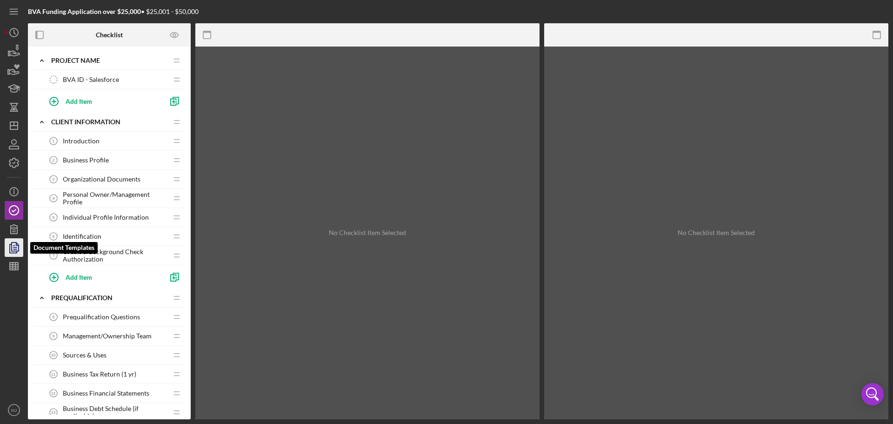
click at [17, 248] on icon "button" at bounding box center [13, 247] width 23 height 23
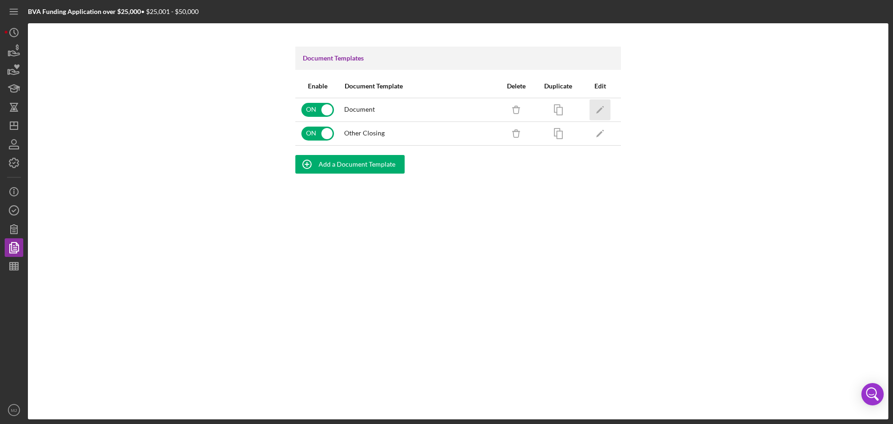
click at [601, 108] on polygon "button" at bounding box center [599, 110] width 7 height 7
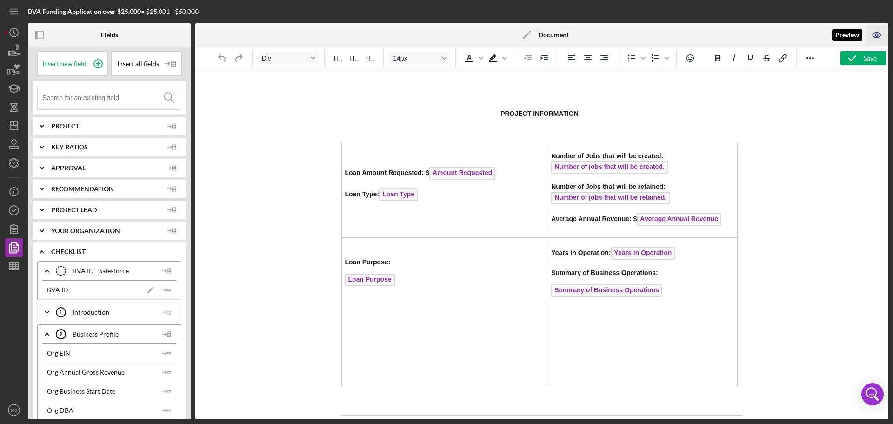
click at [880, 34] on icon "button" at bounding box center [877, 35] width 21 height 21
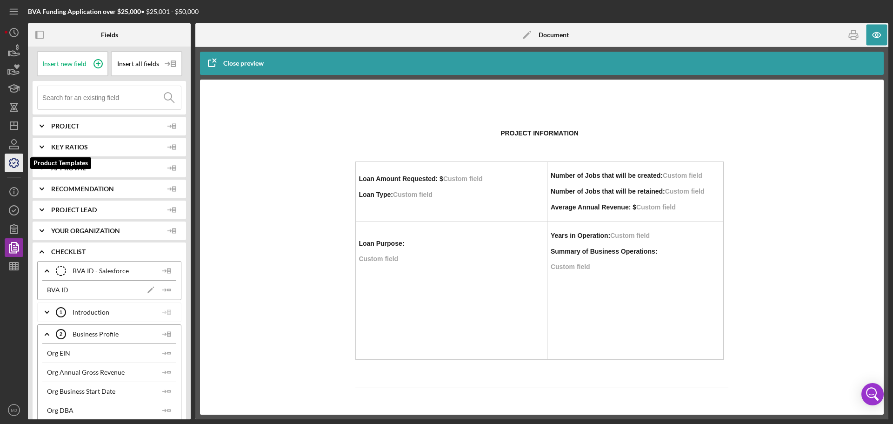
click at [16, 160] on icon "button" at bounding box center [13, 162] width 23 height 23
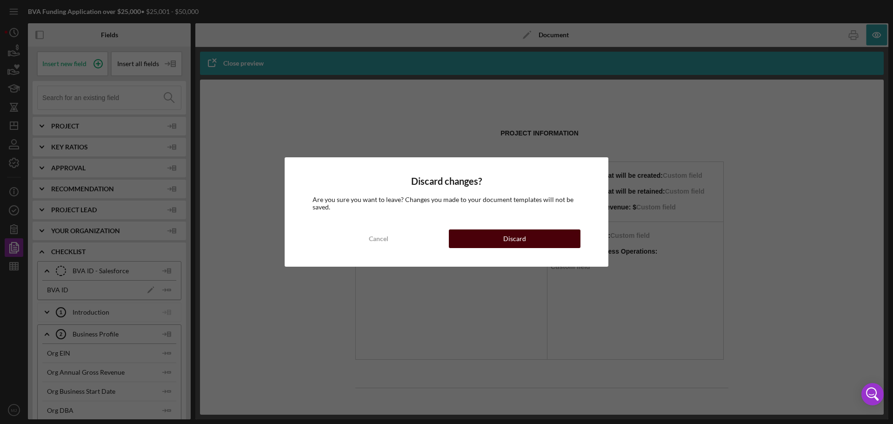
click at [530, 242] on button "Discard" at bounding box center [515, 238] width 132 height 19
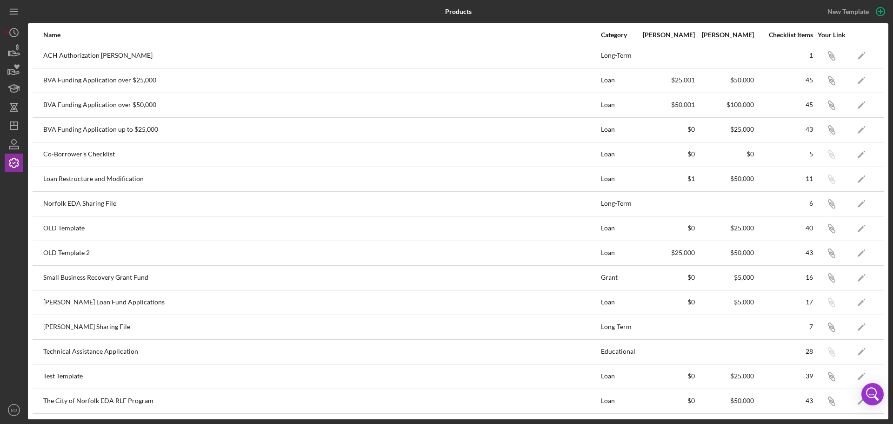
scroll to position [52, 0]
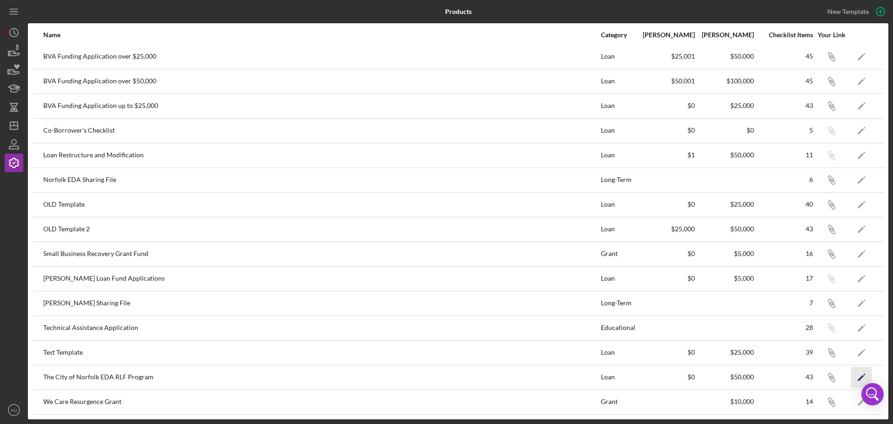
click at [853, 375] on icon "Icon/Edit" at bounding box center [861, 377] width 21 height 21
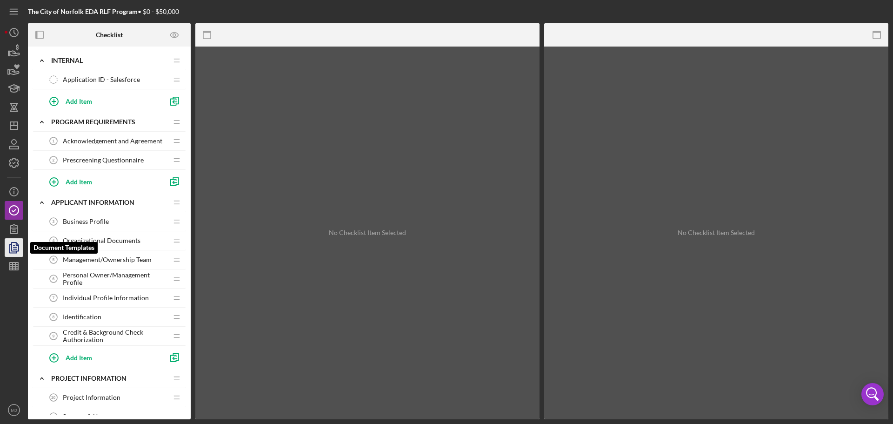
click at [14, 245] on icon "button" at bounding box center [13, 247] width 23 height 23
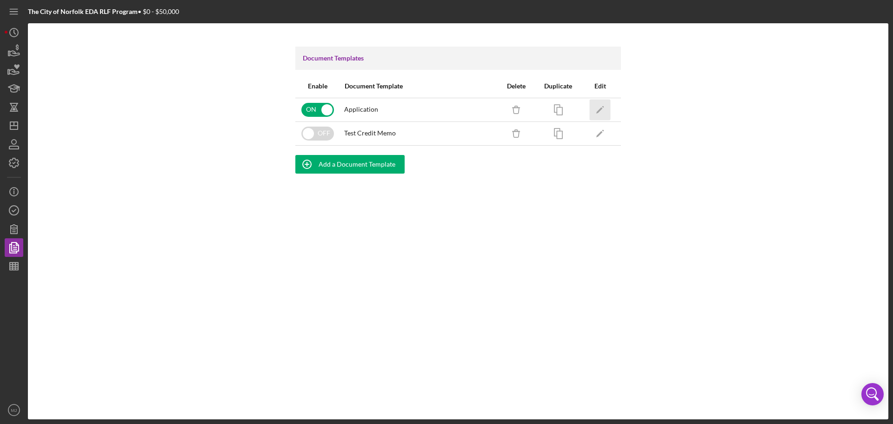
click at [594, 111] on icon "Icon/Edit" at bounding box center [600, 109] width 21 height 21
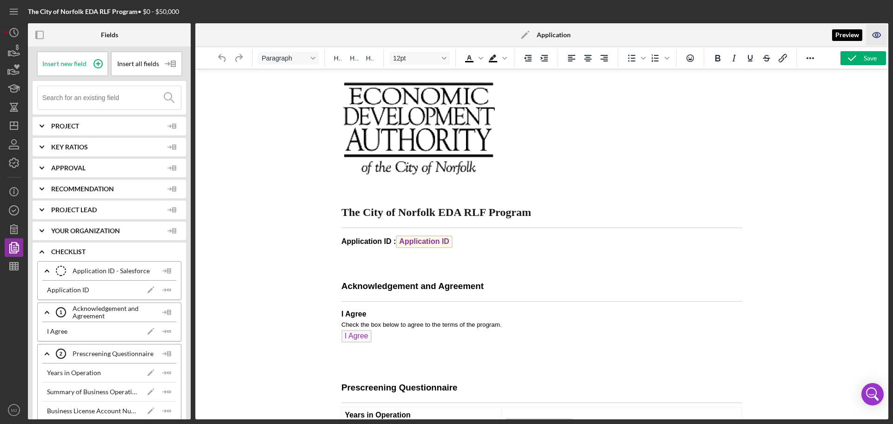
click at [876, 37] on icon "button" at bounding box center [877, 35] width 21 height 21
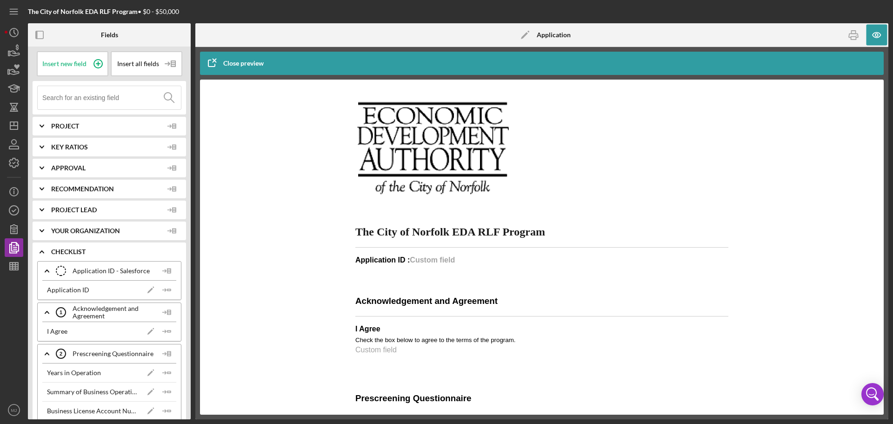
click at [98, 124] on span "Project" at bounding box center [107, 125] width 112 height 7
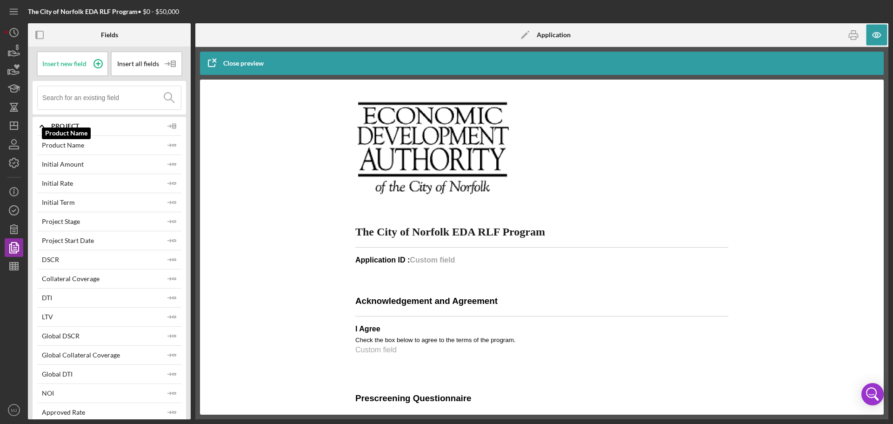
click at [86, 148] on div "Product Name" at bounding box center [101, 144] width 119 height 7
click at [70, 123] on span "Project" at bounding box center [107, 125] width 112 height 7
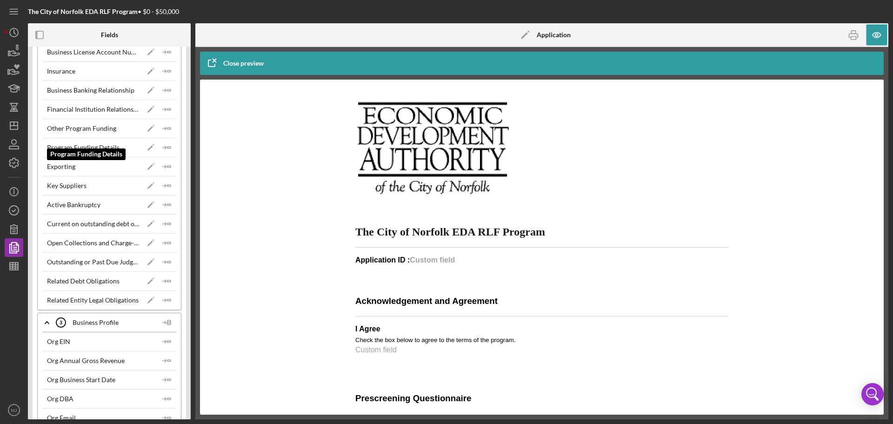
scroll to position [372, 0]
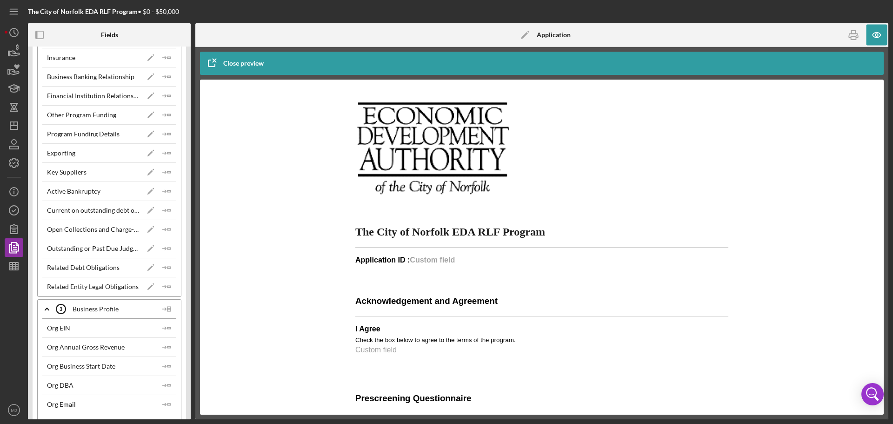
click at [302, 268] on div at bounding box center [542, 247] width 647 height 316
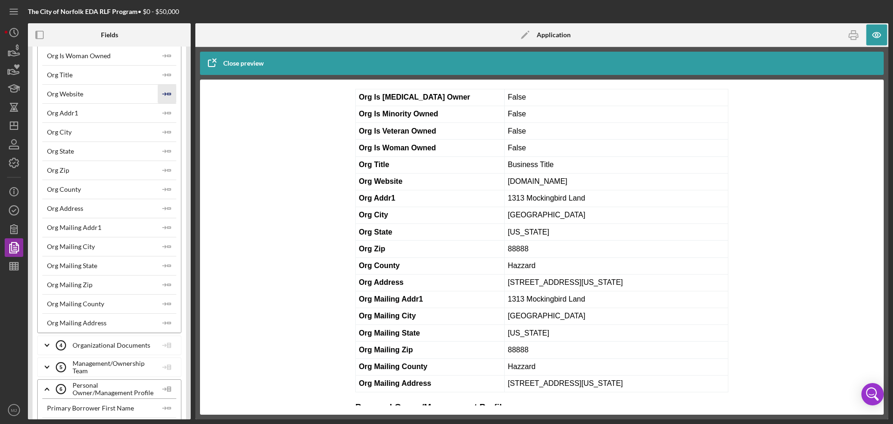
scroll to position [1023, 0]
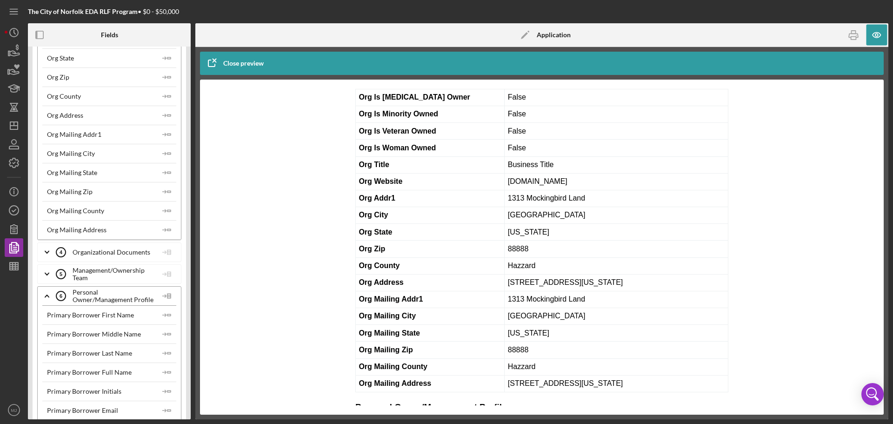
click at [88, 255] on div "Organizational Documents 4 Organizational Documents" at bounding box center [106, 251] width 101 height 23
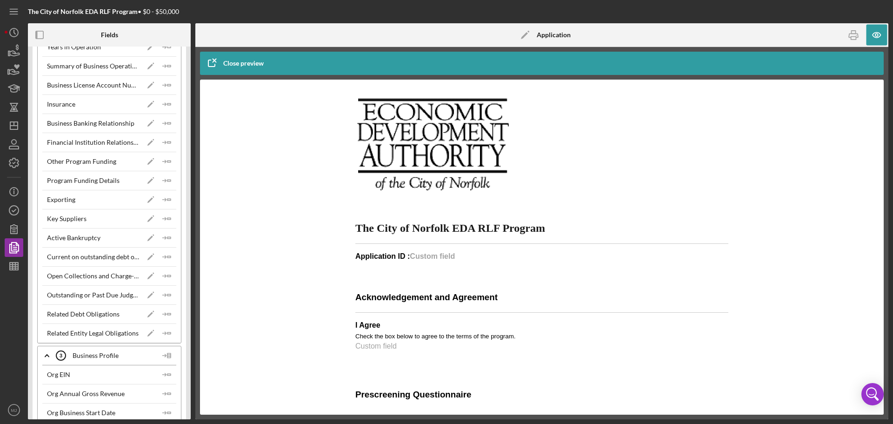
scroll to position [0, 0]
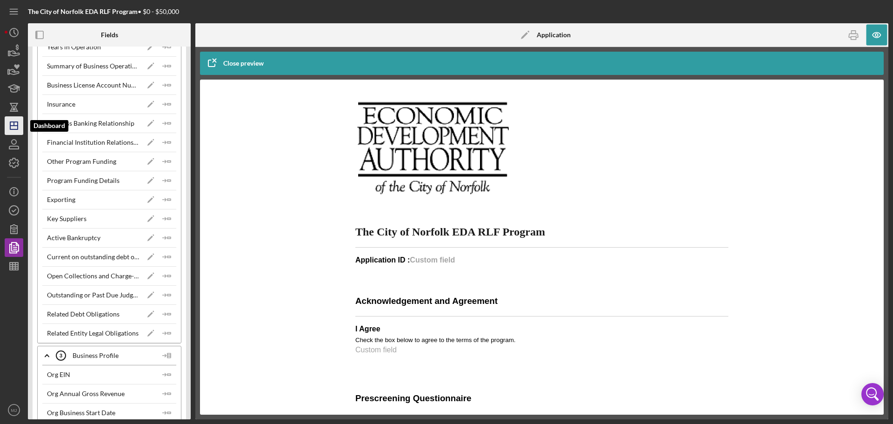
click at [11, 131] on icon "Icon/Dashboard" at bounding box center [13, 125] width 23 height 23
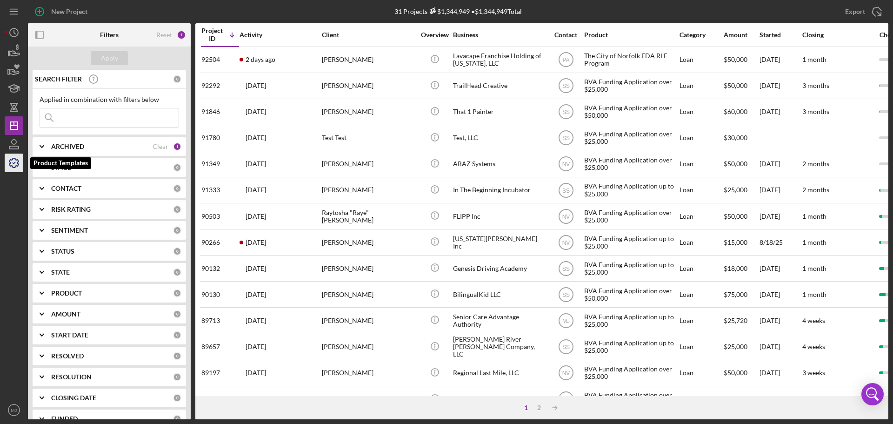
click at [12, 166] on icon "button" at bounding box center [13, 162] width 9 height 9
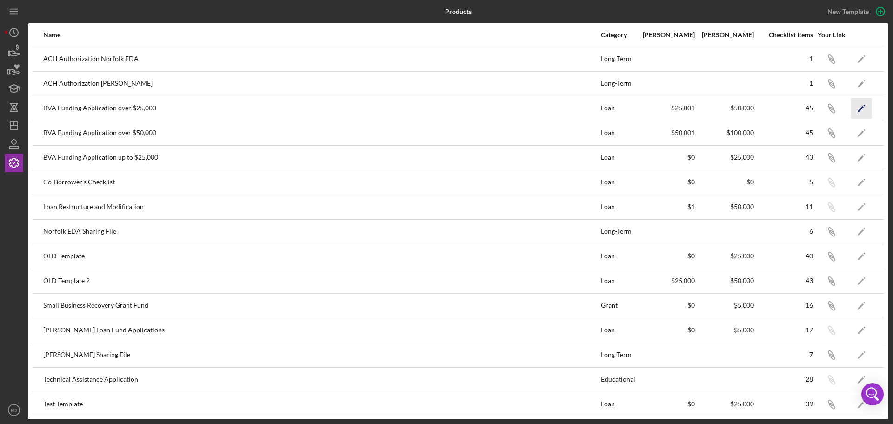
click at [857, 110] on icon "Icon/Edit" at bounding box center [861, 108] width 21 height 21
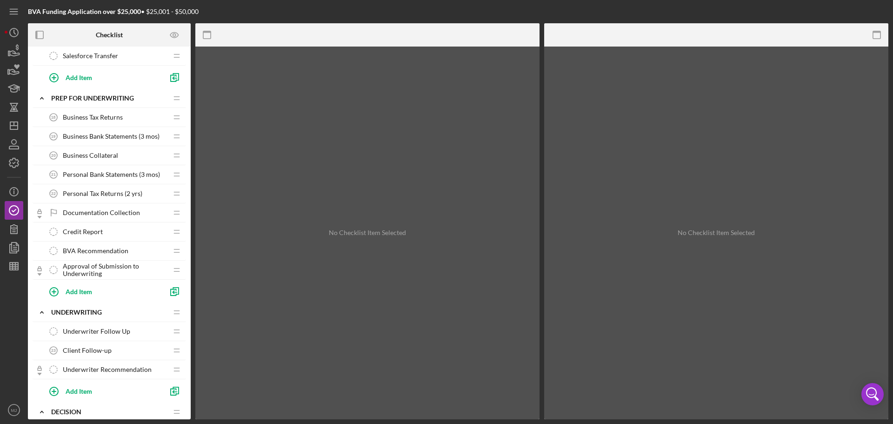
scroll to position [512, 0]
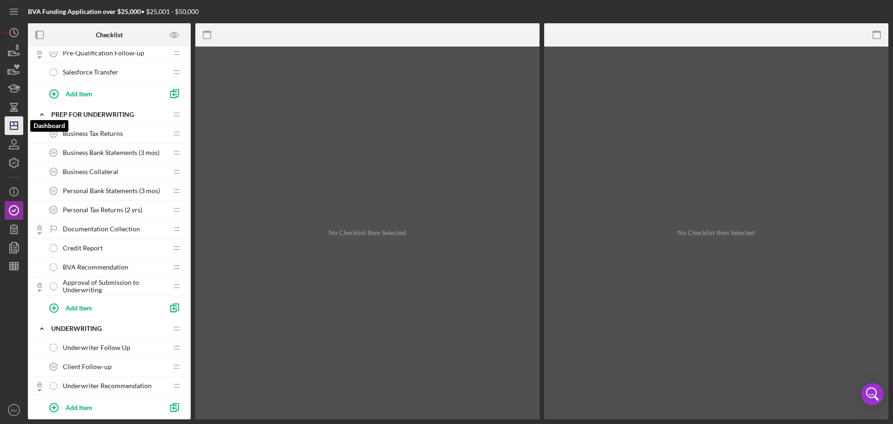
click at [13, 129] on polygon "button" at bounding box center [13, 125] width 7 height 7
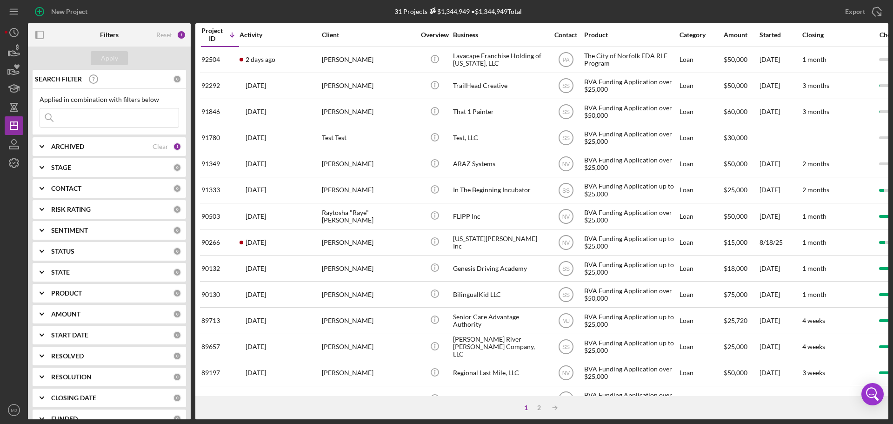
click at [74, 113] on input at bounding box center [109, 117] width 139 height 19
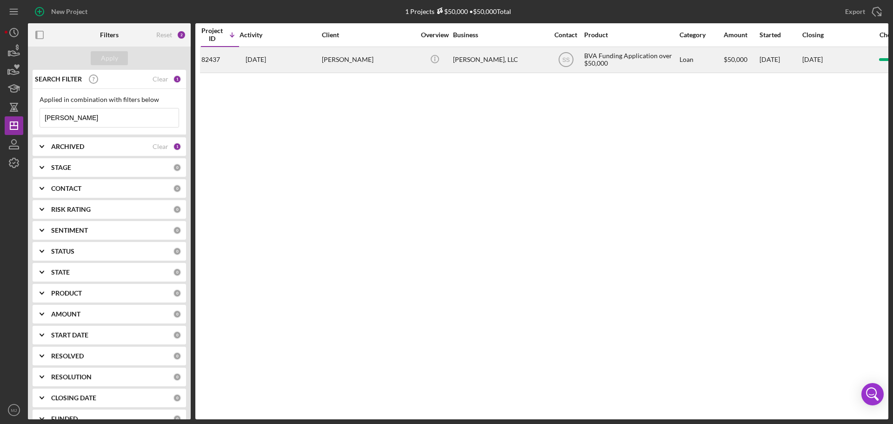
type input "[PERSON_NAME]"
click at [332, 63] on div "[PERSON_NAME]" at bounding box center [368, 59] width 93 height 25
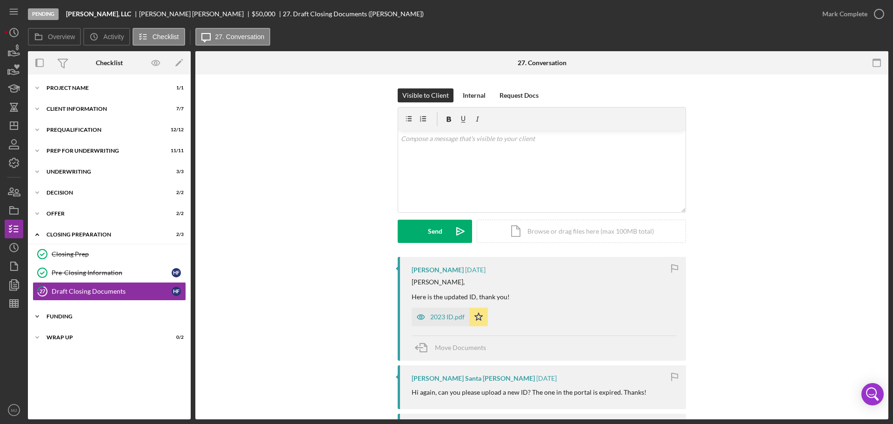
click at [72, 316] on div "Funding" at bounding box center [113, 317] width 133 height 6
click at [61, 219] on div "Icon/Expander Offer 2 / 2" at bounding box center [109, 213] width 163 height 19
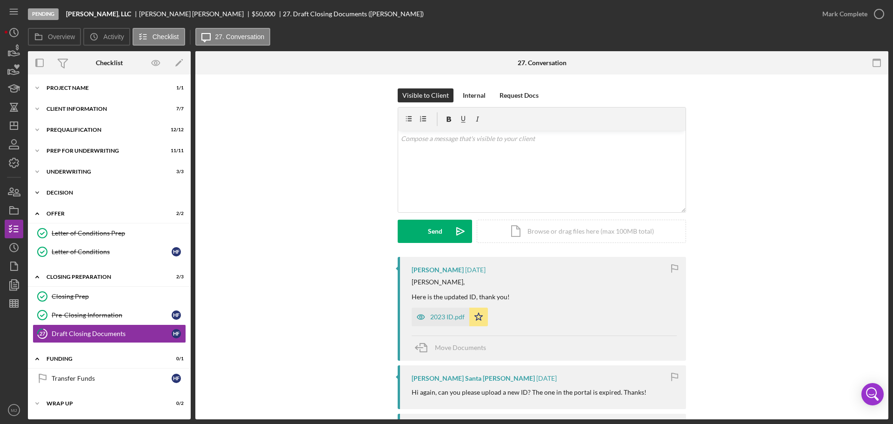
click at [62, 192] on div "Decision" at bounding box center [113, 193] width 133 height 6
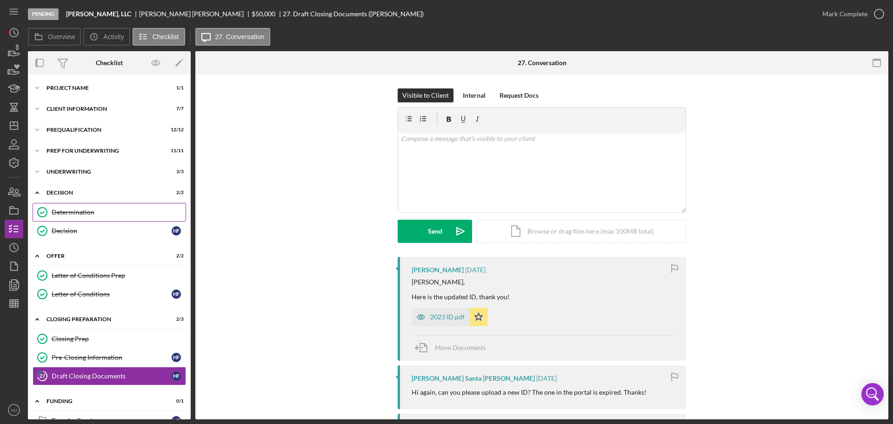
click at [71, 209] on div "Determination" at bounding box center [119, 211] width 134 height 7
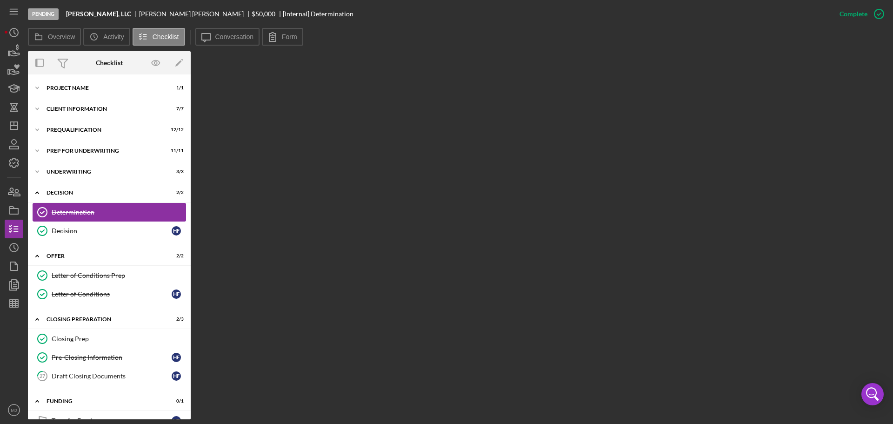
click at [73, 212] on div "Determination" at bounding box center [119, 211] width 134 height 7
click at [225, 34] on label "Conversation" at bounding box center [234, 36] width 39 height 7
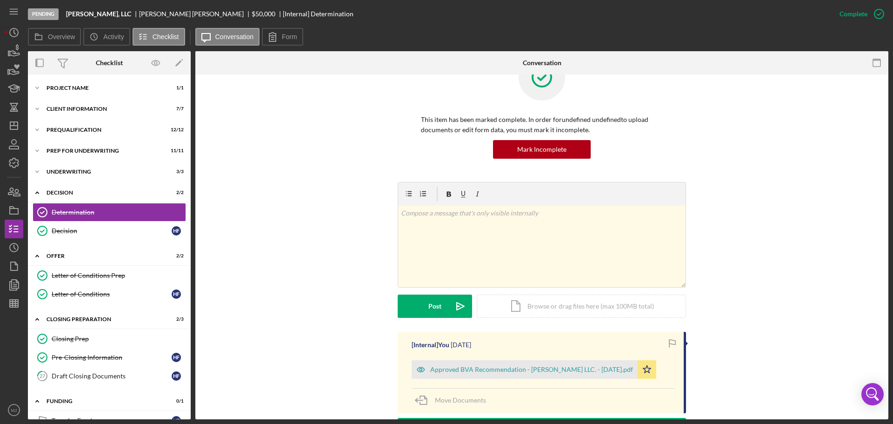
scroll to position [140, 0]
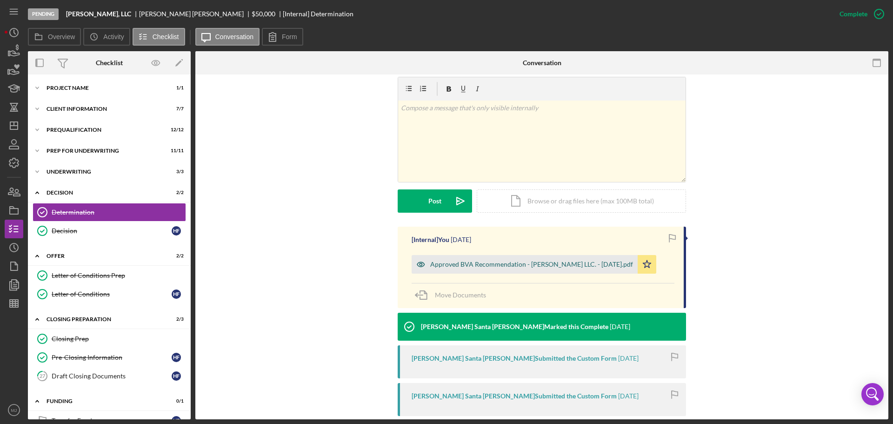
click at [479, 267] on div "Approved BVA Recommendation - [PERSON_NAME] LLC. - [DATE].pdf" at bounding box center [531, 263] width 203 height 7
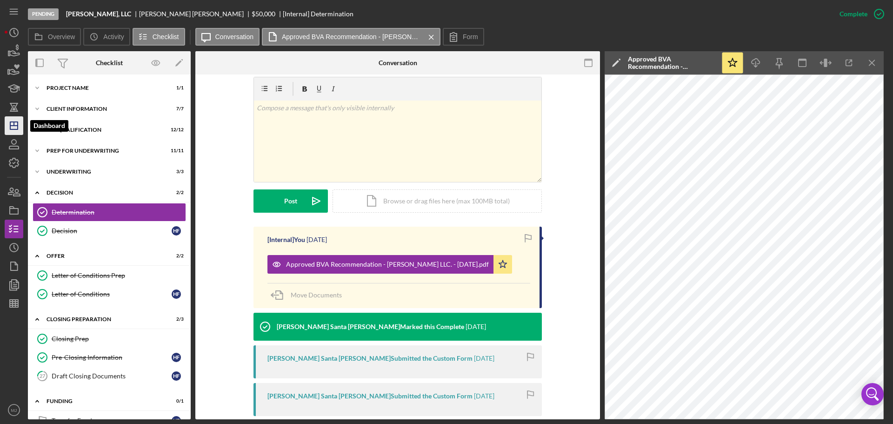
click at [14, 126] on line "button" at bounding box center [13, 126] width 7 height 0
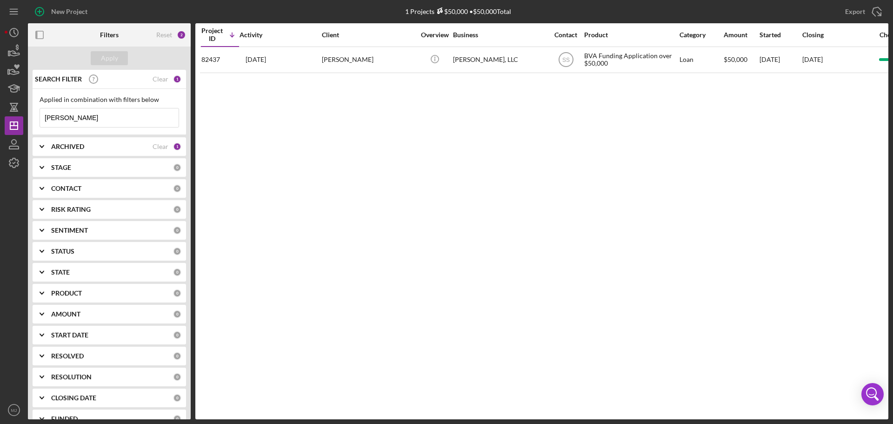
click at [75, 119] on input "[PERSON_NAME]" at bounding box center [109, 117] width 139 height 19
click at [75, 148] on b "ARCHIVED" at bounding box center [67, 146] width 33 height 7
click at [71, 199] on label "Archived" at bounding box center [116, 199] width 125 height 9
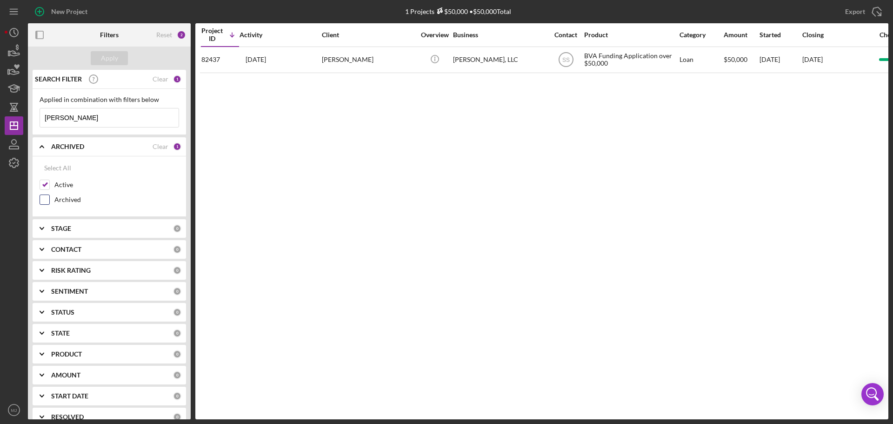
click at [49, 199] on input "Archived" at bounding box center [44, 199] width 9 height 9
checkbox input "true"
click at [61, 183] on label "Active" at bounding box center [116, 184] width 125 height 9
click at [49, 183] on input "Active" at bounding box center [44, 184] width 9 height 9
checkbox input "false"
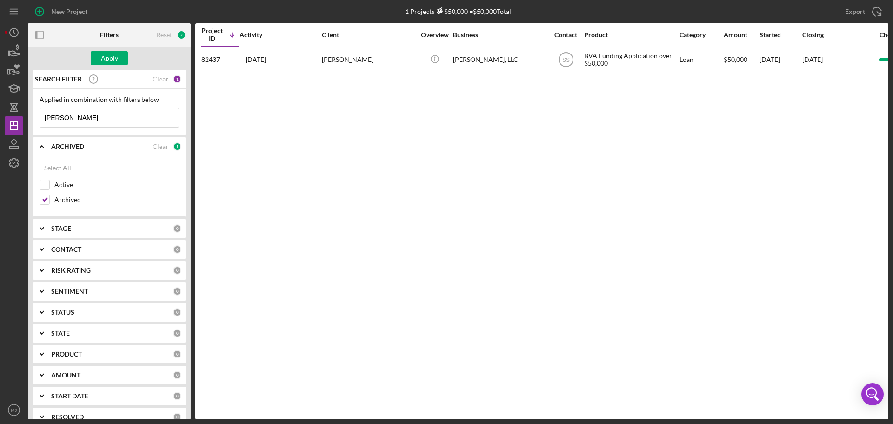
click at [78, 118] on input "[PERSON_NAME]" at bounding box center [109, 117] width 139 height 19
click at [107, 57] on div "Apply" at bounding box center [109, 58] width 17 height 14
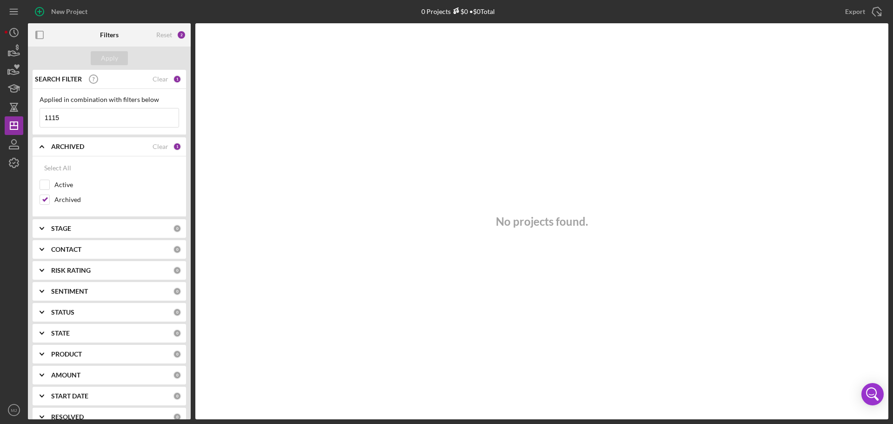
click at [89, 119] on input "1115" at bounding box center [109, 117] width 139 height 19
drag, startPoint x: 94, startPoint y: 119, endPoint x: 28, endPoint y: 119, distance: 65.6
click at [28, 119] on div "SEARCH FILTER Clear 1 Applied in combination with filters below 1115 Icon/Menu …" at bounding box center [109, 244] width 163 height 349
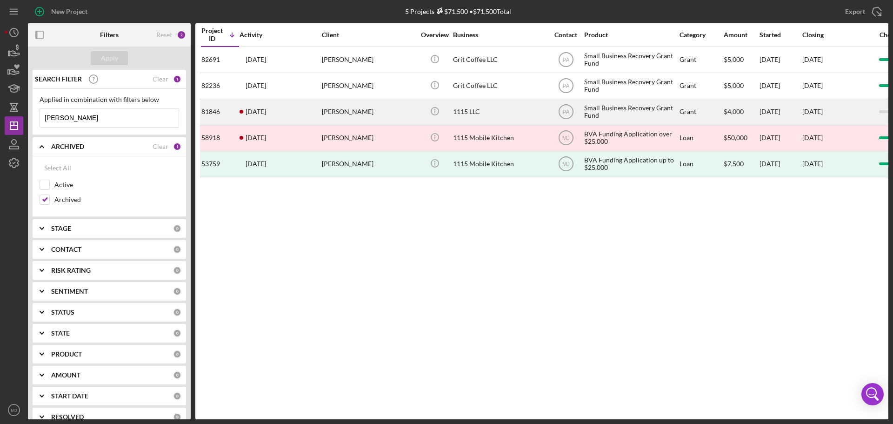
type input "[PERSON_NAME]"
click at [474, 113] on div "1115 LLC" at bounding box center [499, 112] width 93 height 25
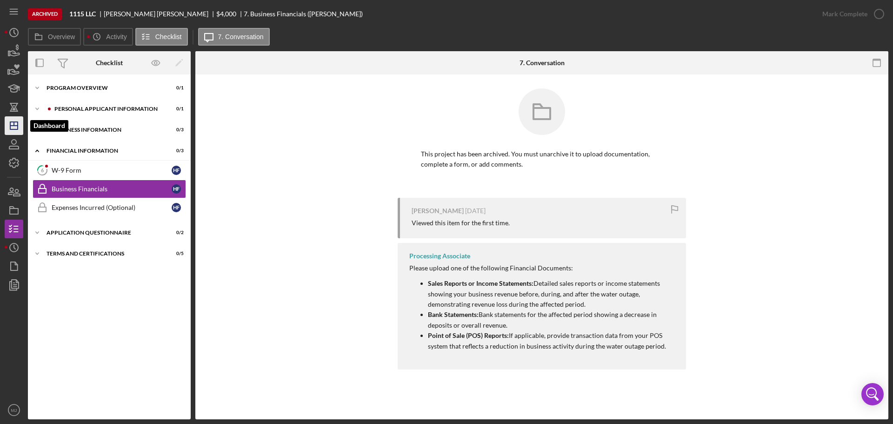
click at [9, 121] on icon "Icon/Dashboard" at bounding box center [13, 125] width 23 height 23
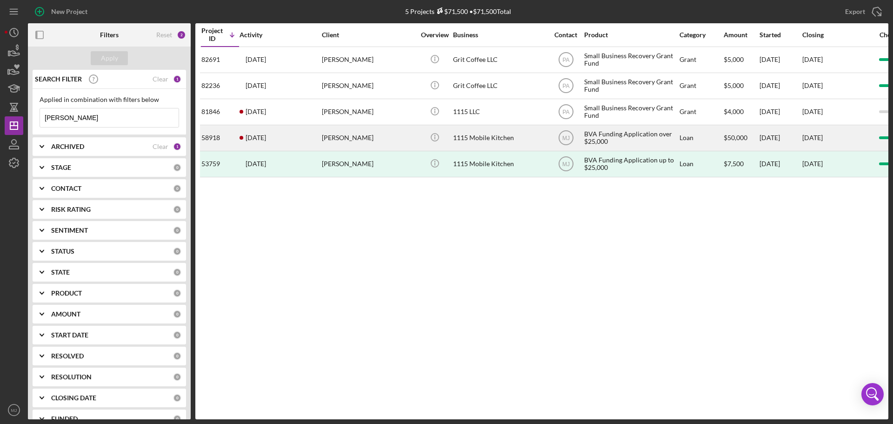
click at [502, 135] on div "1115 Mobile Kitchen" at bounding box center [499, 138] width 93 height 25
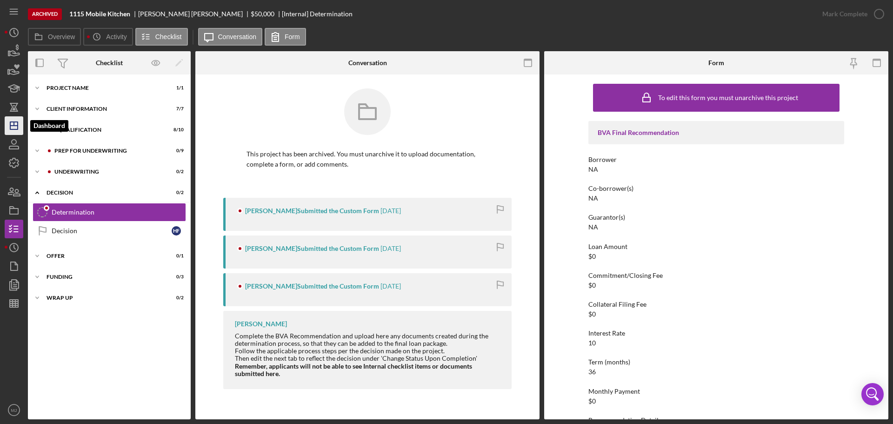
click at [14, 132] on icon "Icon/Dashboard" at bounding box center [13, 125] width 23 height 23
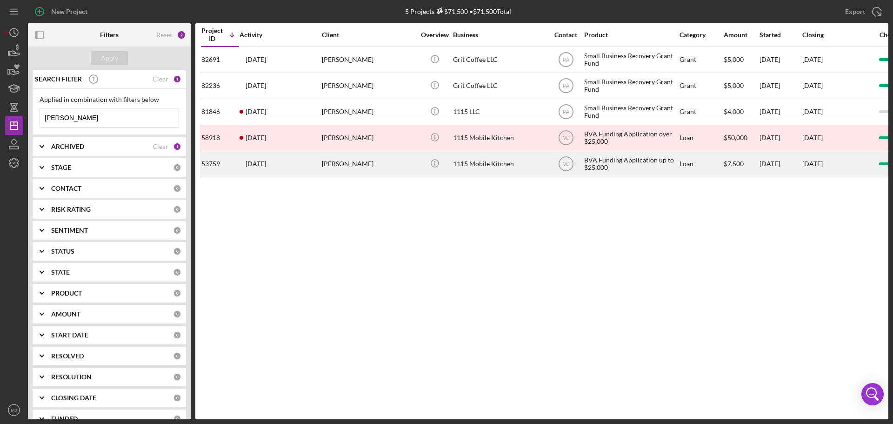
click at [490, 156] on div "1115 Mobile Kitchen" at bounding box center [499, 164] width 93 height 25
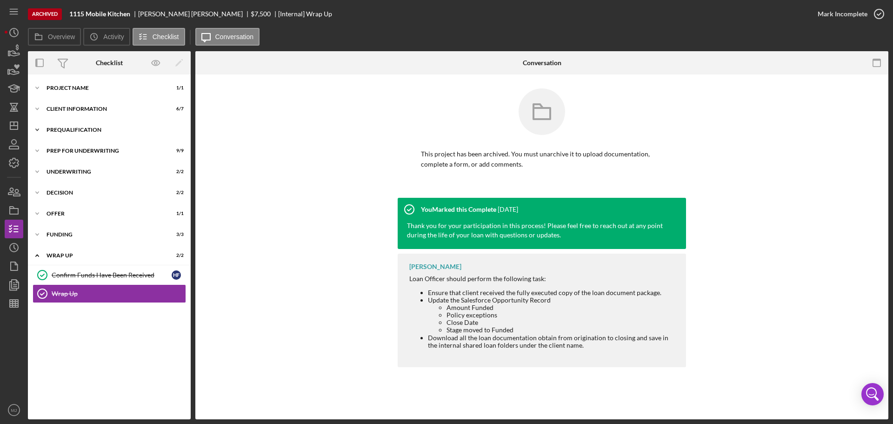
click at [65, 133] on div "Icon/Expander Prequalification 9 / 9" at bounding box center [109, 129] width 163 height 19
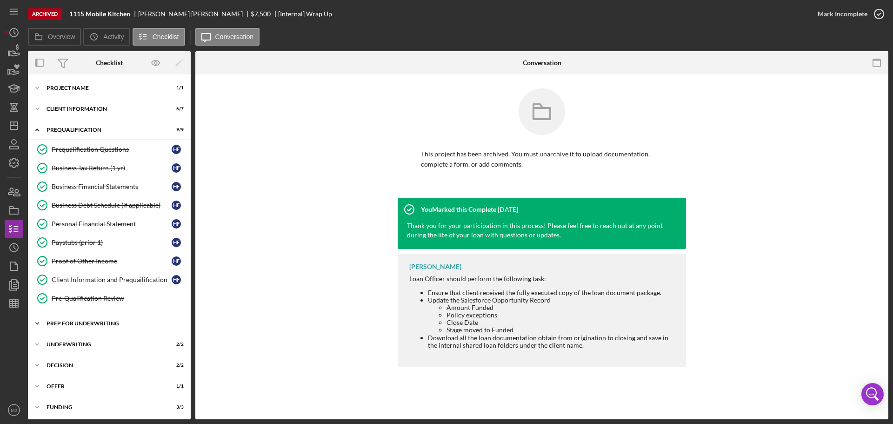
click at [78, 328] on div "Icon/Expander Prep for Underwriting 9 / 9" at bounding box center [109, 323] width 163 height 19
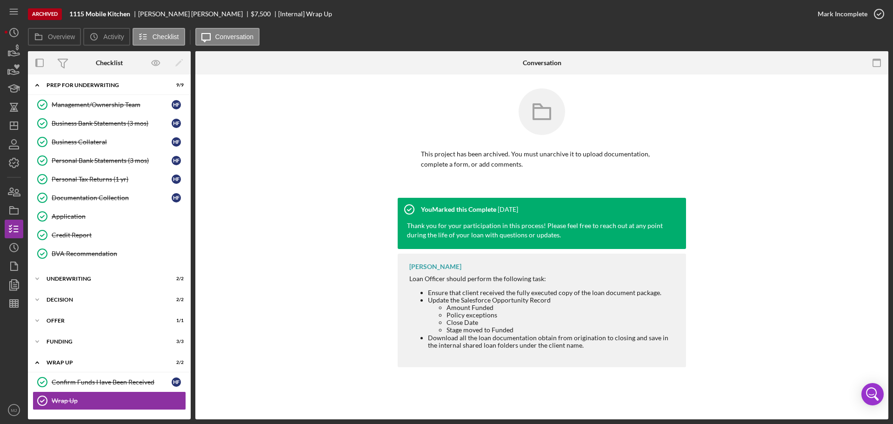
scroll to position [52, 0]
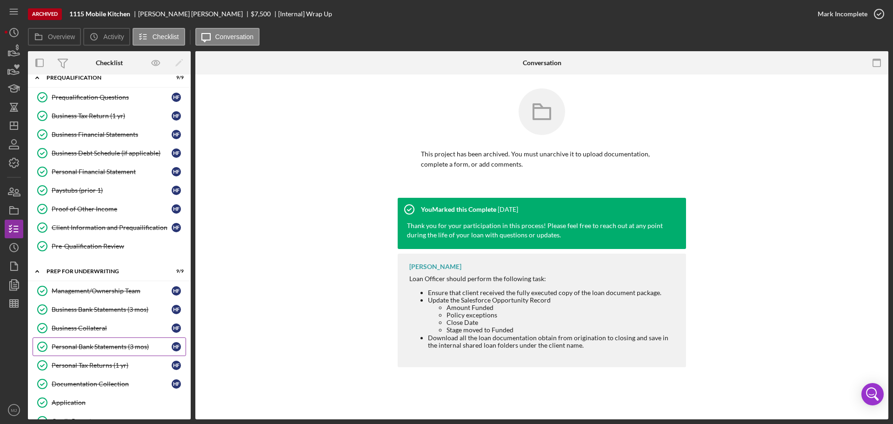
click at [85, 344] on div "Personal Bank Statements (3 mos)" at bounding box center [112, 346] width 120 height 7
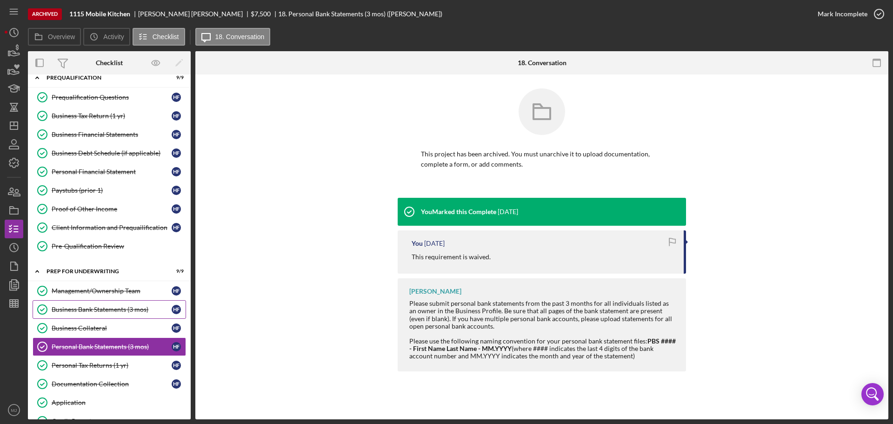
click at [93, 307] on div "Business Bank Statements (3 mos)" at bounding box center [112, 309] width 120 height 7
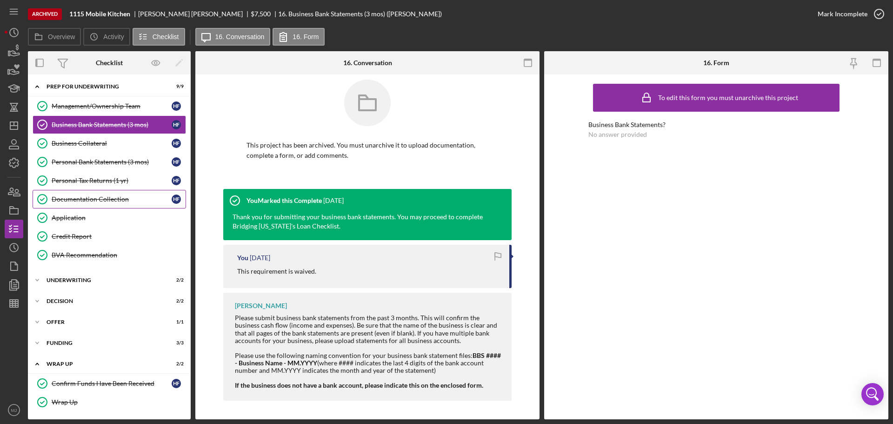
scroll to position [238, 0]
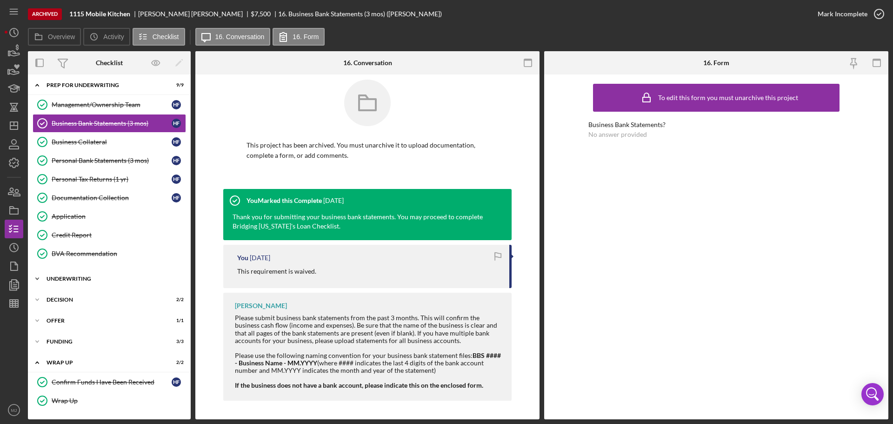
click at [81, 279] on div "Underwriting" at bounding box center [113, 279] width 133 height 6
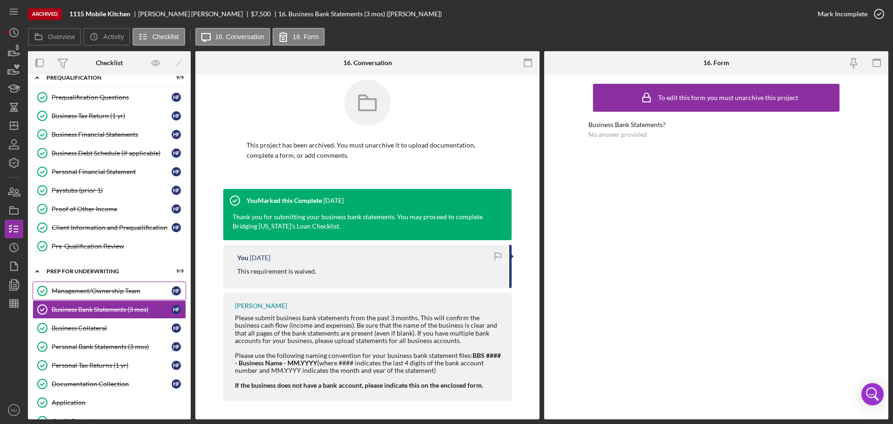
scroll to position [0, 0]
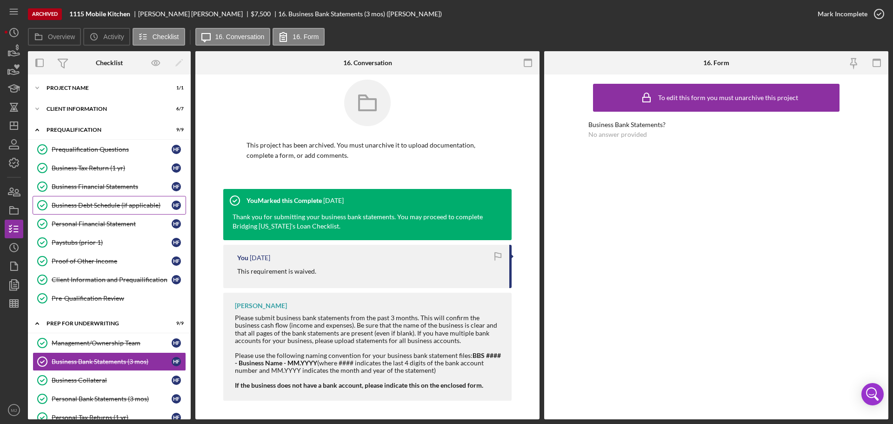
click at [98, 208] on div "Business Debt Schedule (if applicable)" at bounding box center [112, 204] width 120 height 7
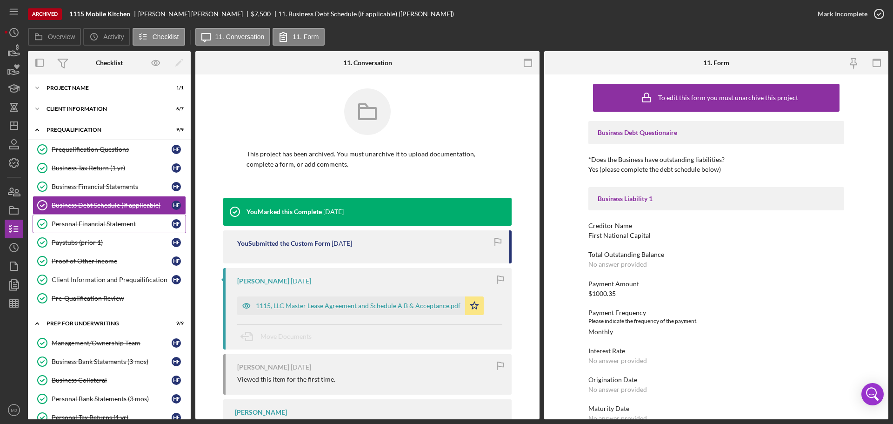
click at [90, 228] on link "Personal Financial Statement Personal Financial Statement H F" at bounding box center [110, 223] width 154 height 19
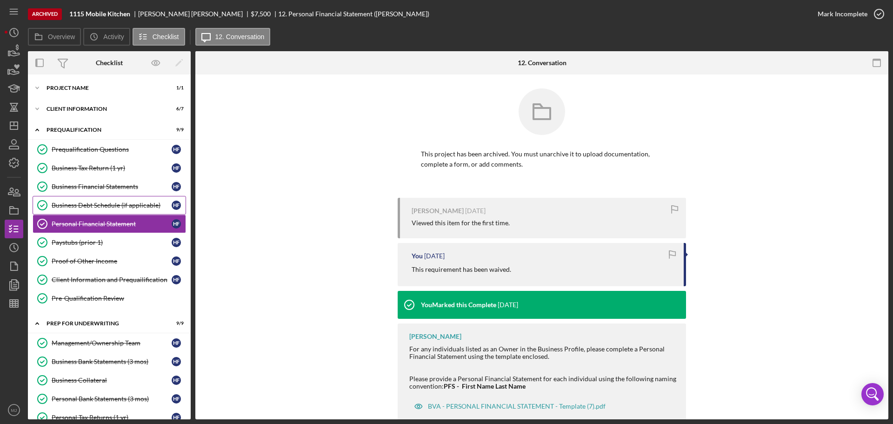
click at [100, 203] on div "Business Debt Schedule (if applicable)" at bounding box center [112, 204] width 120 height 7
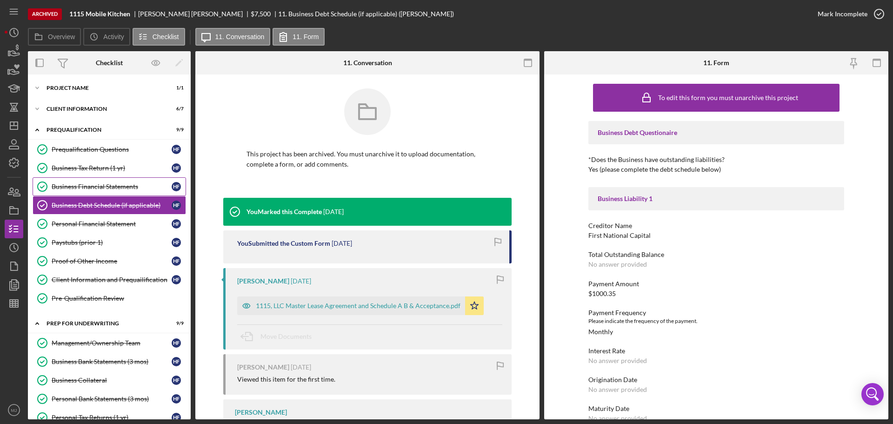
click at [98, 193] on link "Business Financial Statements Business Financial Statements H F" at bounding box center [110, 186] width 154 height 19
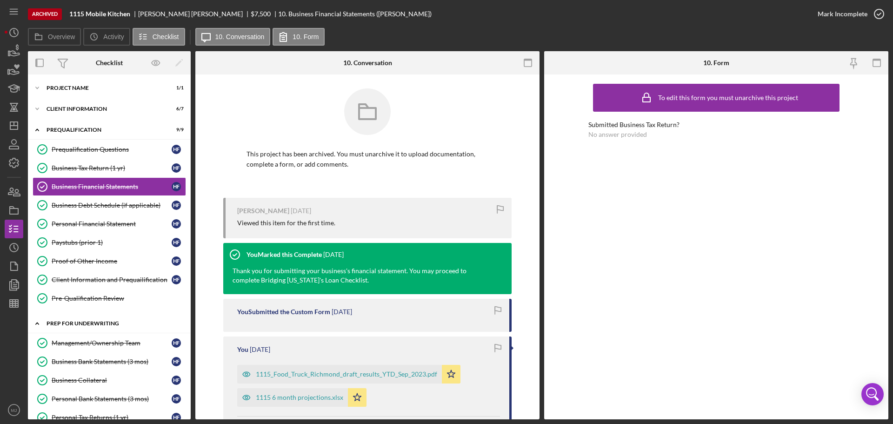
scroll to position [93, 0]
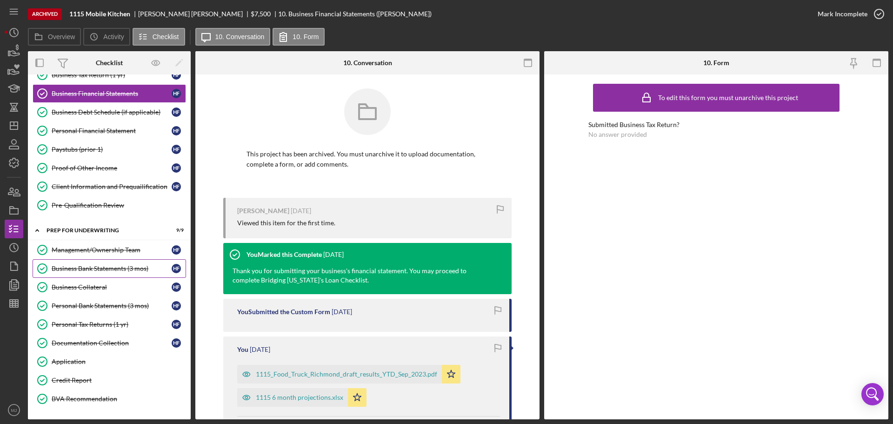
click at [102, 261] on link "Business Bank Statements (3 mos) Business Bank Statements (3 mos) H F" at bounding box center [110, 268] width 154 height 19
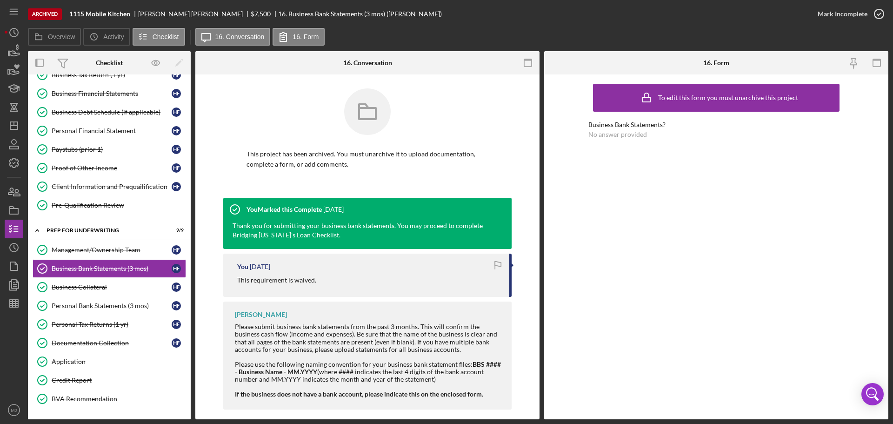
scroll to position [9, 0]
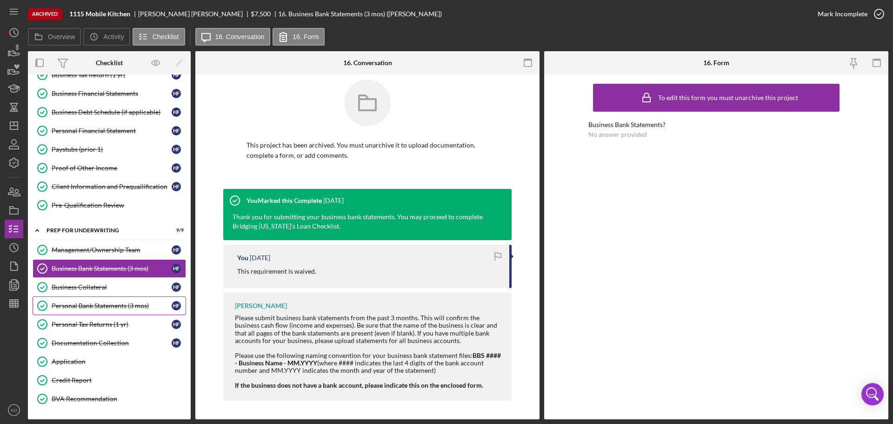
click at [78, 306] on div "Personal Bank Statements (3 mos)" at bounding box center [112, 305] width 120 height 7
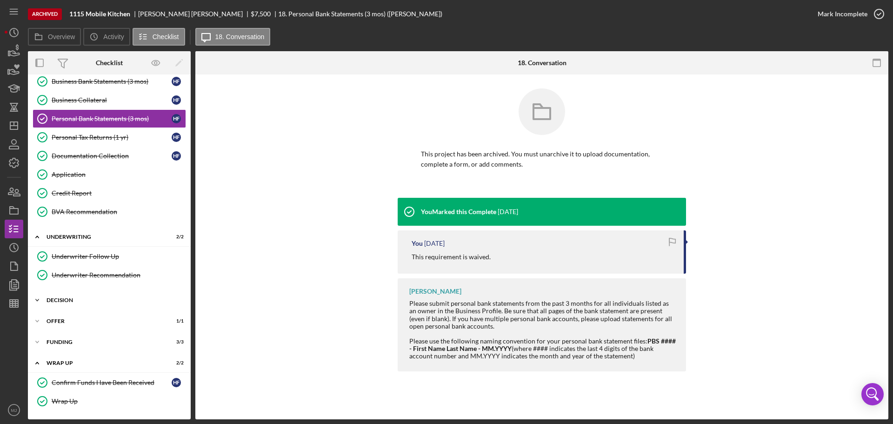
scroll to position [280, 0]
click at [87, 255] on div "Underwriter Follow Up" at bounding box center [119, 255] width 134 height 7
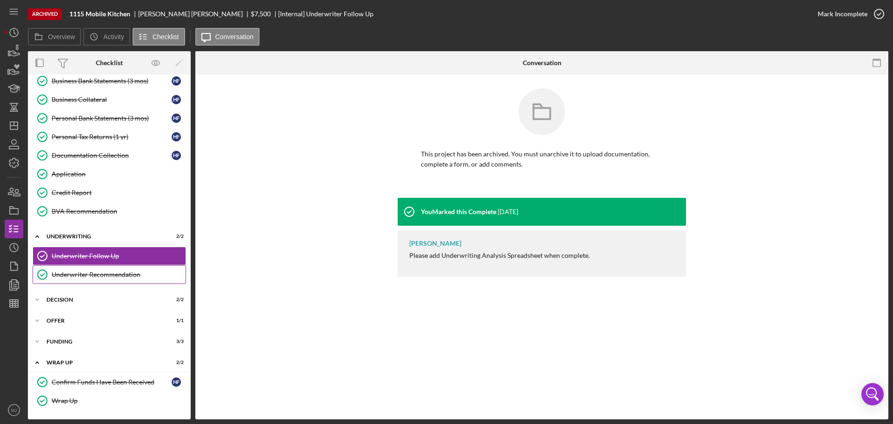
click at [89, 272] on div "Underwriter Recommendation" at bounding box center [119, 274] width 134 height 7
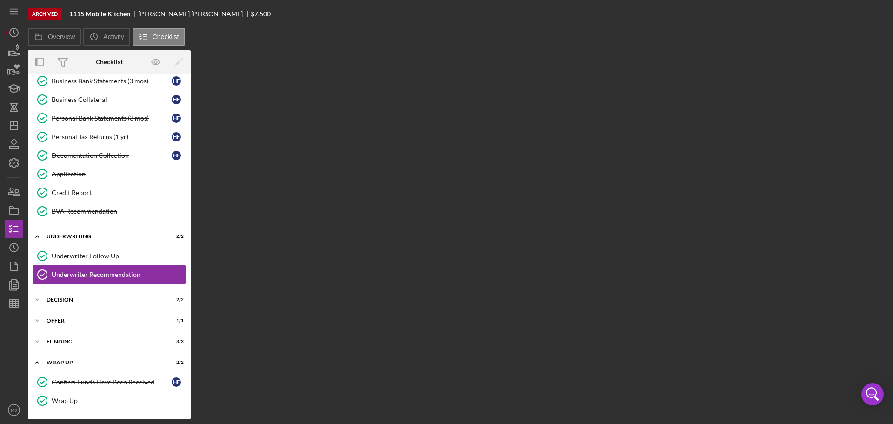
scroll to position [280, 0]
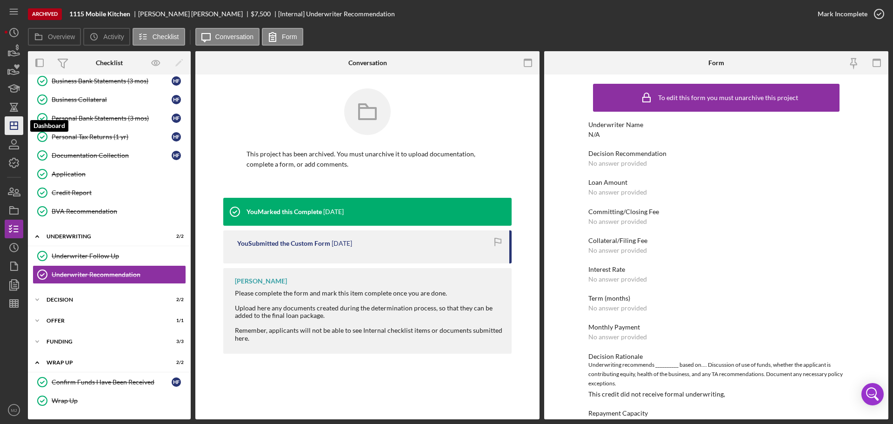
click at [12, 127] on icon "Icon/Dashboard" at bounding box center [13, 125] width 23 height 23
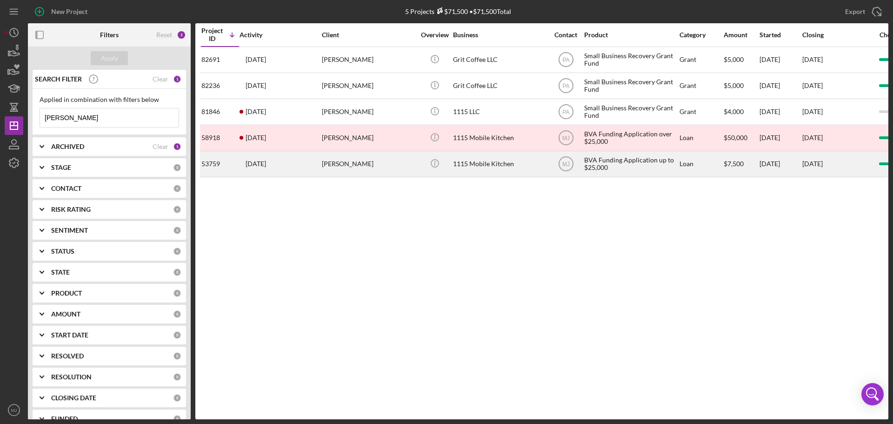
click at [494, 166] on div "1115 Mobile Kitchen" at bounding box center [499, 164] width 93 height 25
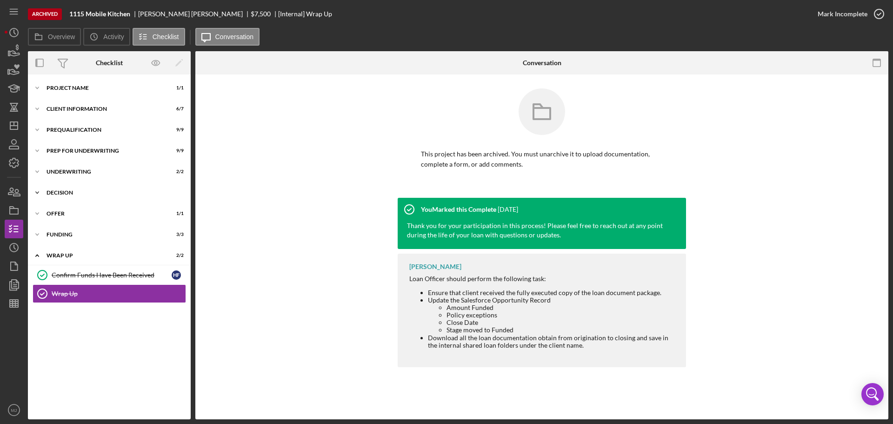
click at [84, 191] on div "Decision" at bounding box center [113, 193] width 133 height 6
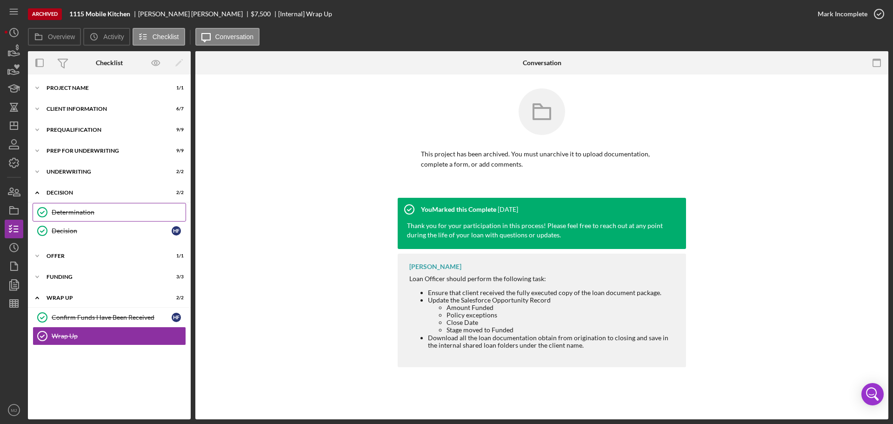
click at [88, 211] on div "Determination" at bounding box center [119, 211] width 134 height 7
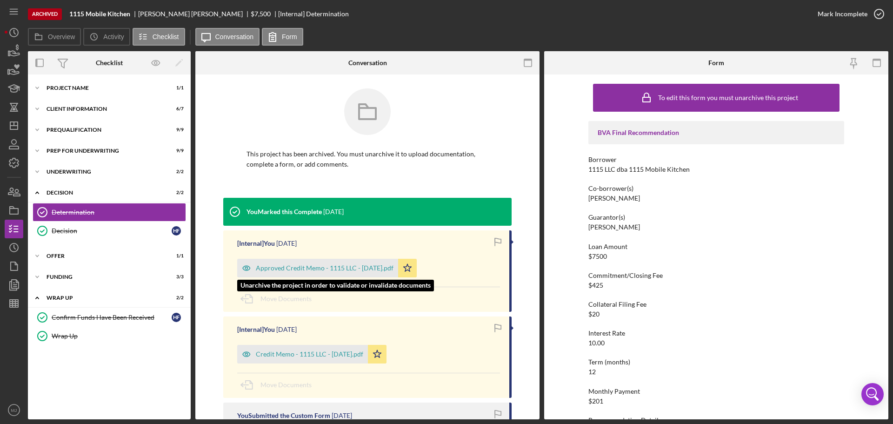
click at [294, 266] on div "Approved Credit Memo - 1115 LLC - [DATE].pdf" at bounding box center [325, 267] width 138 height 7
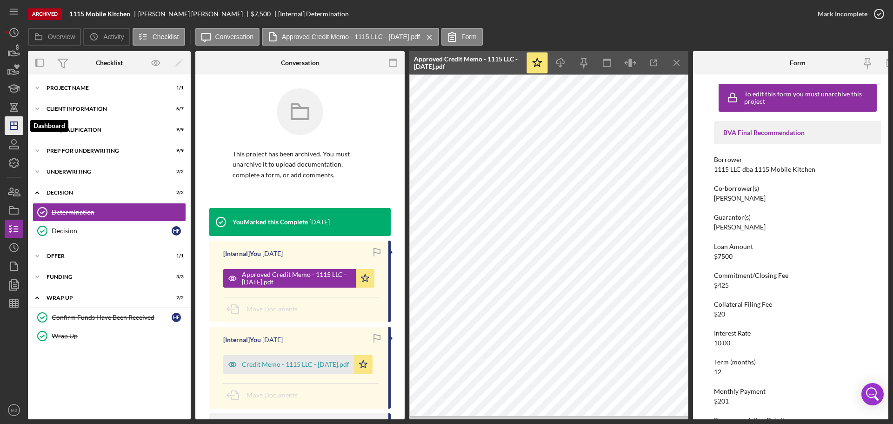
click at [15, 129] on polygon "button" at bounding box center [13, 125] width 7 height 7
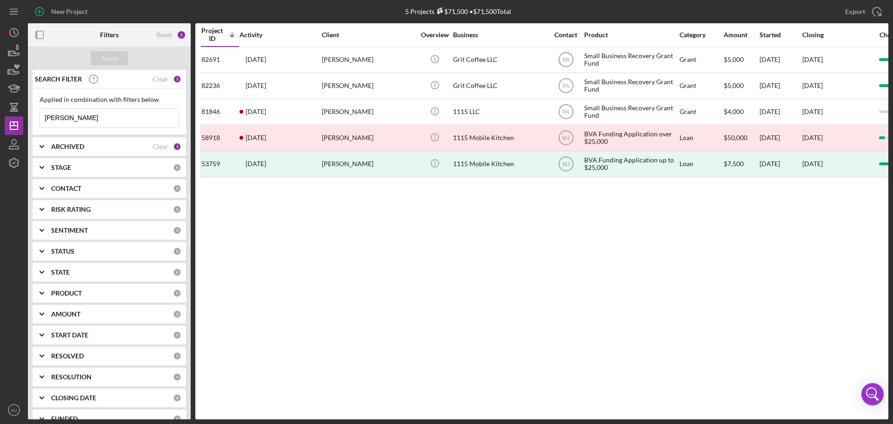
click at [65, 149] on b "ARCHIVED" at bounding box center [67, 146] width 33 height 7
click at [43, 199] on input "Archived" at bounding box center [44, 199] width 9 height 9
checkbox input "false"
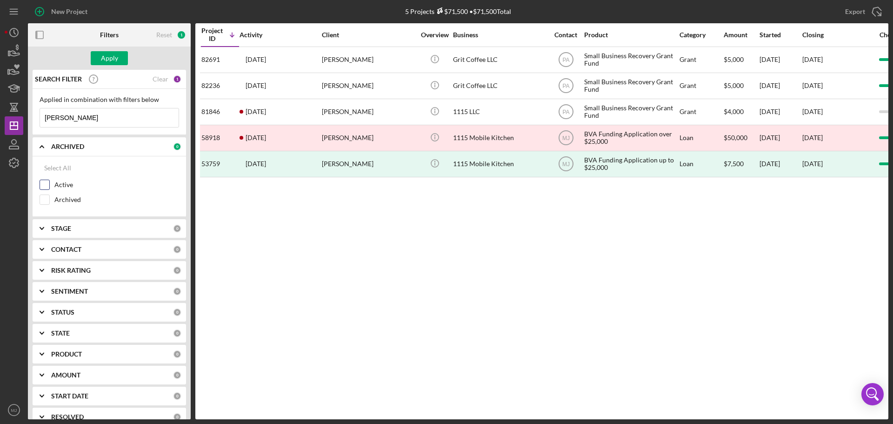
click at [46, 181] on input "Active" at bounding box center [44, 184] width 9 height 9
checkbox input "true"
click at [113, 58] on div "Apply" at bounding box center [109, 58] width 17 height 14
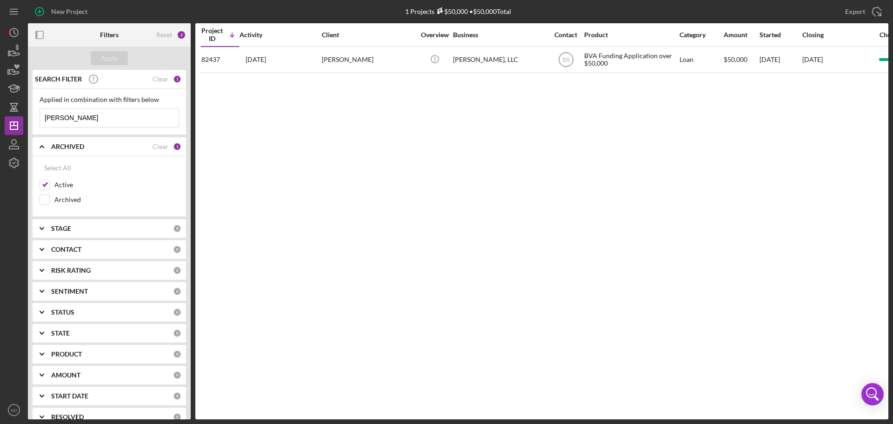
drag, startPoint x: 105, startPoint y: 120, endPoint x: 36, endPoint y: 120, distance: 69.3
click at [38, 120] on div "Applied in combination with filters below [PERSON_NAME] Icon/Menu Close" at bounding box center [110, 112] width 154 height 46
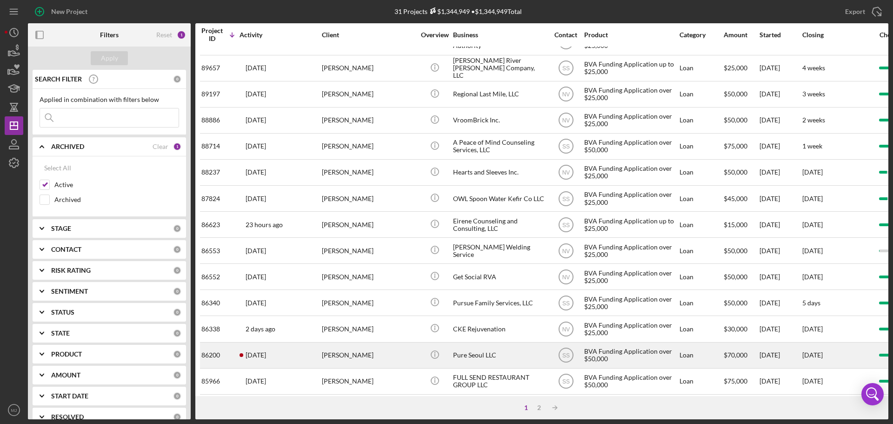
scroll to position [315, 0]
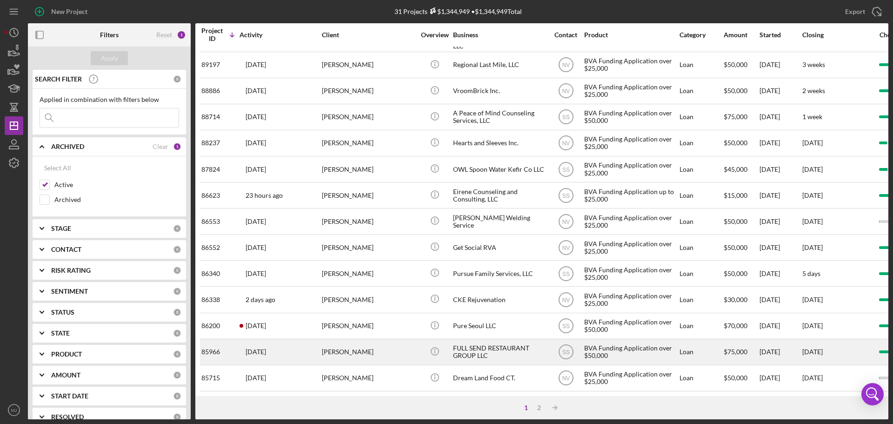
click at [490, 348] on div "FULL SEND RESTAURANT GROUP LLC" at bounding box center [499, 352] width 93 height 25
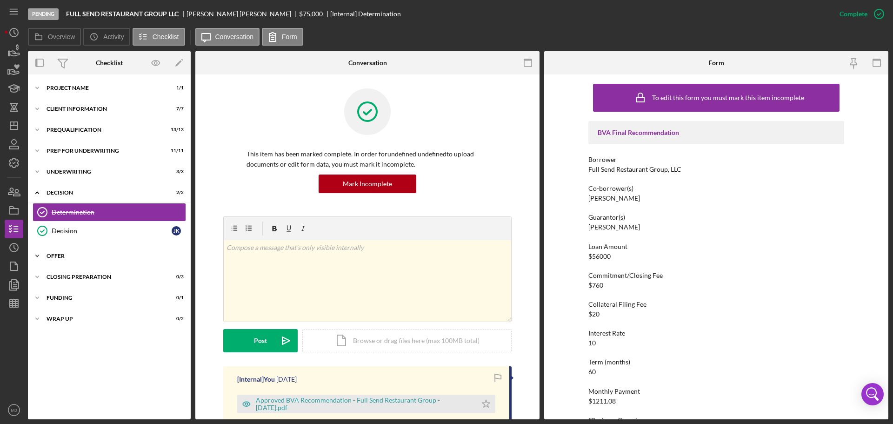
click at [55, 260] on div "Icon/Expander Offer 0 / 2" at bounding box center [109, 256] width 163 height 19
click at [75, 272] on div "Letter of Conditions Prep" at bounding box center [119, 275] width 134 height 7
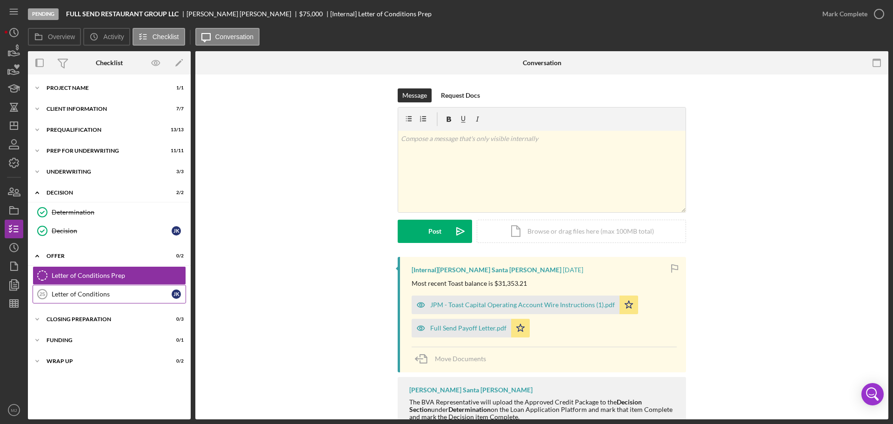
click at [108, 290] on div "Letter of Conditions" at bounding box center [112, 293] width 120 height 7
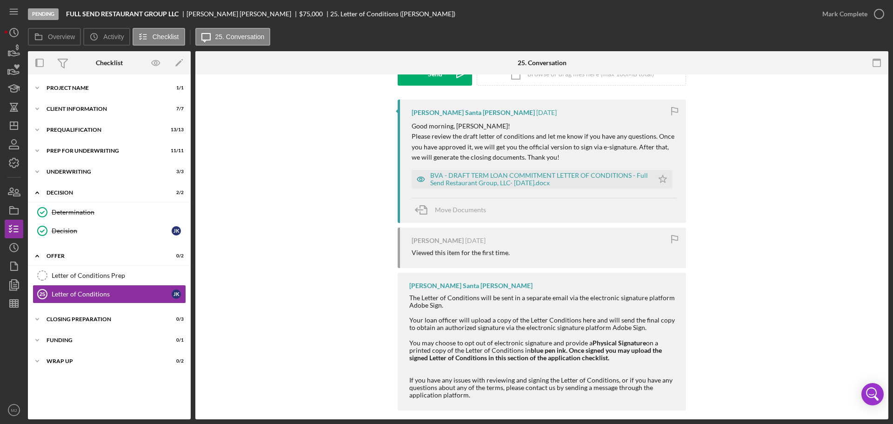
scroll to position [167, 0]
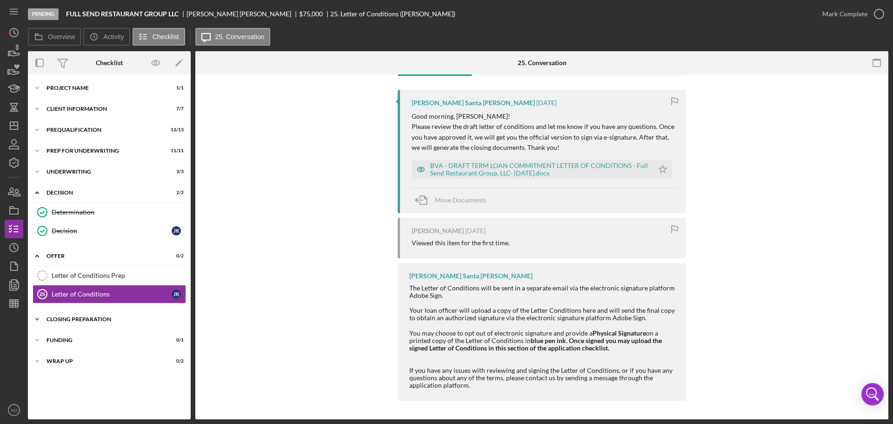
click at [88, 316] on div "Closing Preparation" at bounding box center [113, 319] width 133 height 6
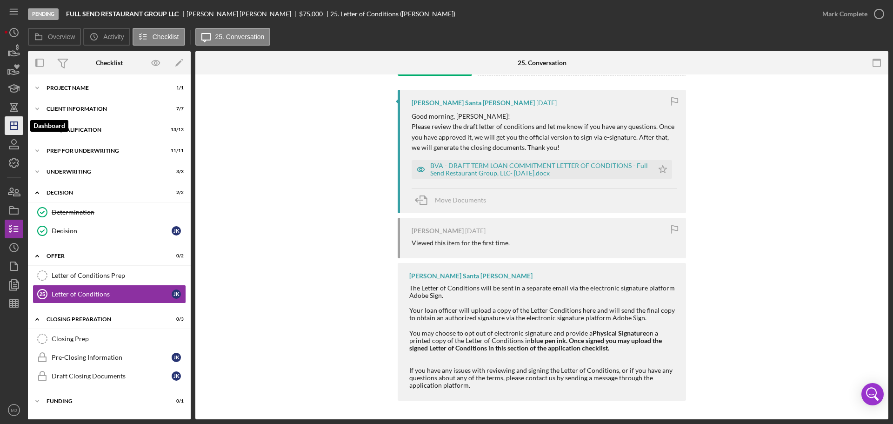
click at [20, 124] on icon "Icon/Dashboard" at bounding box center [13, 125] width 23 height 23
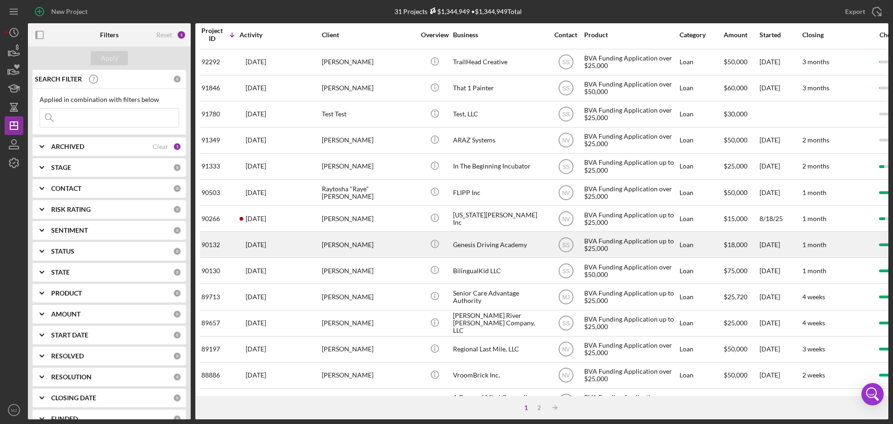
scroll to position [47, 0]
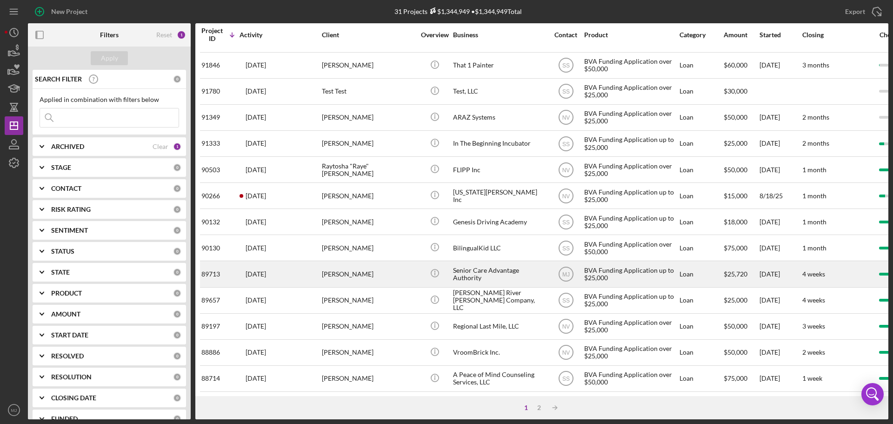
click at [496, 276] on div "Senior Care Advantage Authority" at bounding box center [499, 273] width 93 height 25
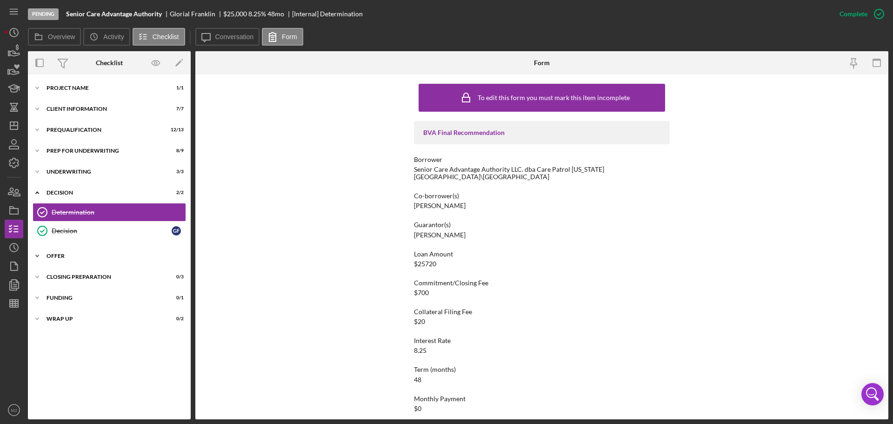
click at [75, 259] on div "Icon/Expander Offer 1 / 2" at bounding box center [109, 256] width 163 height 19
click at [91, 294] on div "Letter of Conditions" at bounding box center [112, 293] width 120 height 7
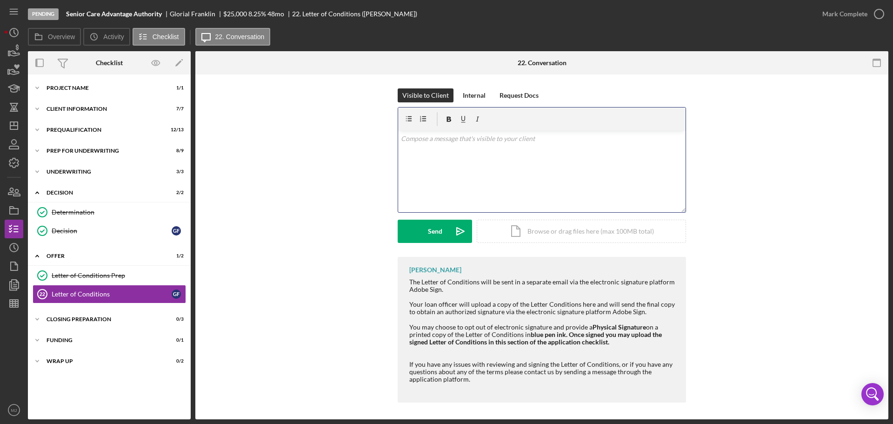
click at [517, 163] on div "v Color teal Color pink Remove color Add row above Add row below Add column bef…" at bounding box center [541, 171] width 287 height 81
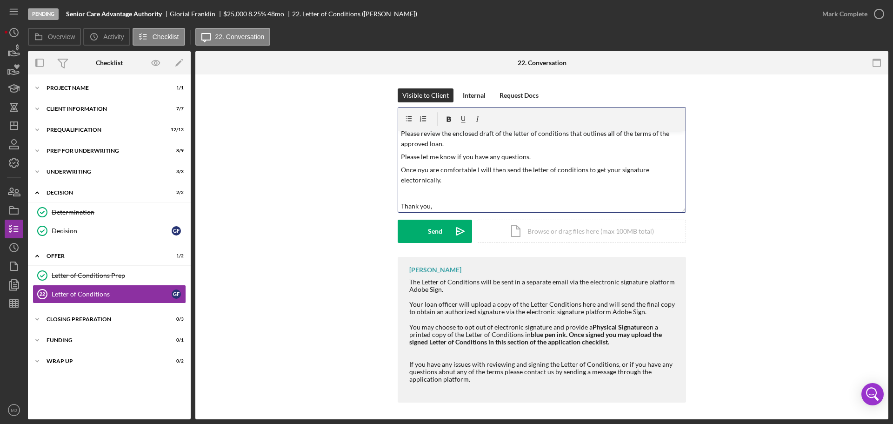
scroll to position [31, 0]
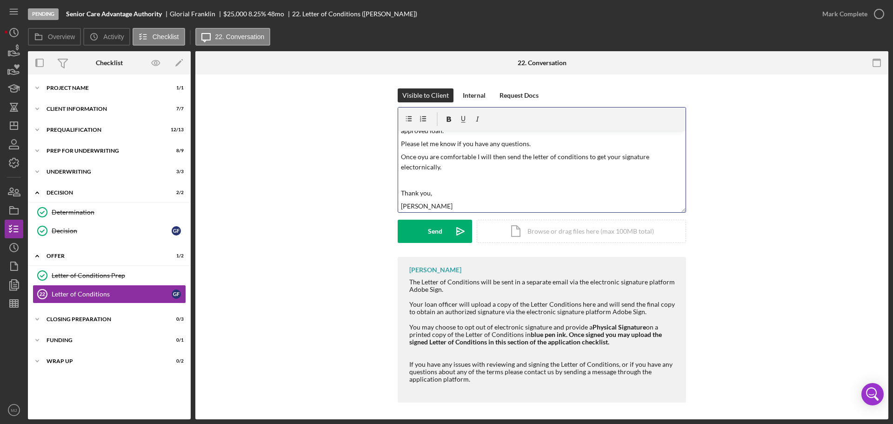
click at [422, 162] on p "Once oyu are comfortable I will then send the letter of conditions to get your …" at bounding box center [542, 162] width 282 height 21
click at [421, 158] on p "Once oyu are comfortable I will then send the letter of conditions to get your …" at bounding box center [542, 162] width 282 height 21
click at [420, 166] on p "Once yuu are comfortable I will then send the letter of conditions to get your …" at bounding box center [542, 162] width 282 height 21
click at [455, 174] on div "v Color teal Color pink Remove color Add row above Add row below Add column bef…" at bounding box center [541, 171] width 287 height 81
drag, startPoint x: 446, startPoint y: 167, endPoint x: 405, endPoint y: 168, distance: 40.9
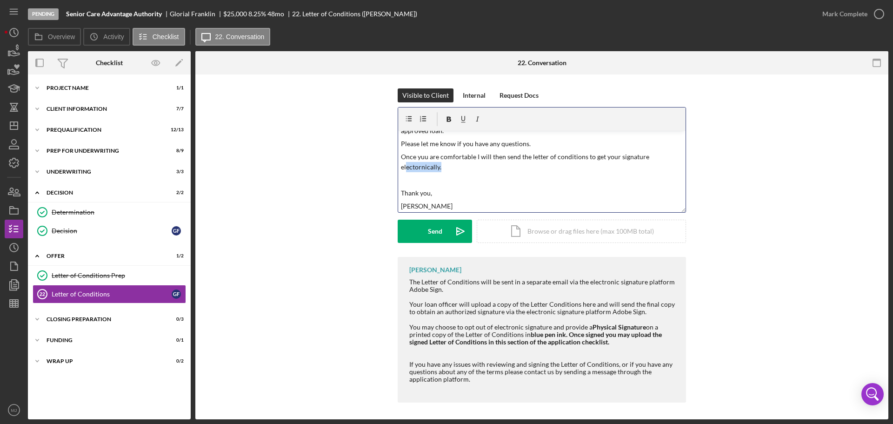
click at [405, 168] on p "Once yuu are comfortable I will then send the letter of conditions to get your …" at bounding box center [542, 162] width 282 height 21
click at [424, 156] on p "Once yuu are comfortable I will then send the letter of conditions to get your …" at bounding box center [542, 162] width 282 height 21
drag, startPoint x: 456, startPoint y: 167, endPoint x: 392, endPoint y: 169, distance: 64.7
click at [392, 169] on div "Visible to Client Internal Request Docs v Color teal Color pink Remove color Ad…" at bounding box center [541, 172] width 665 height 168
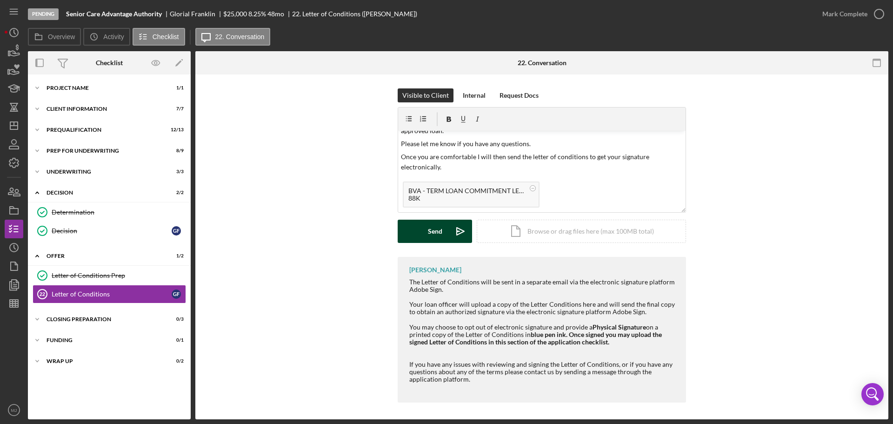
click at [432, 235] on div "Send" at bounding box center [435, 231] width 14 height 23
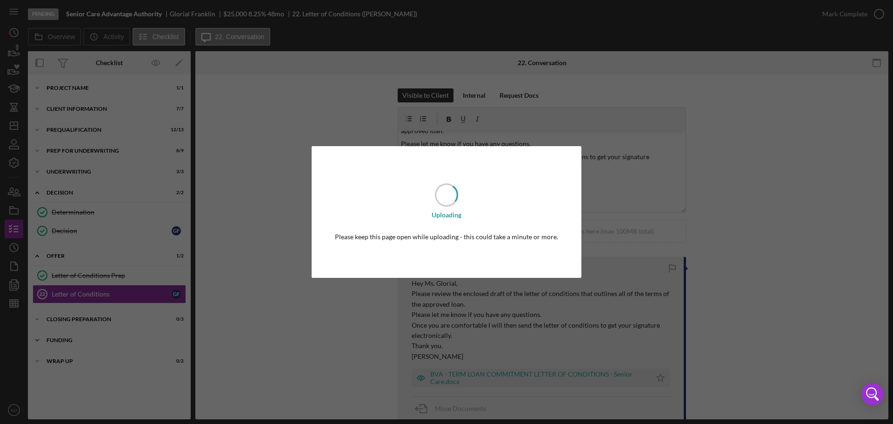
scroll to position [0, 0]
